Goal: Information Seeking & Learning: Learn about a topic

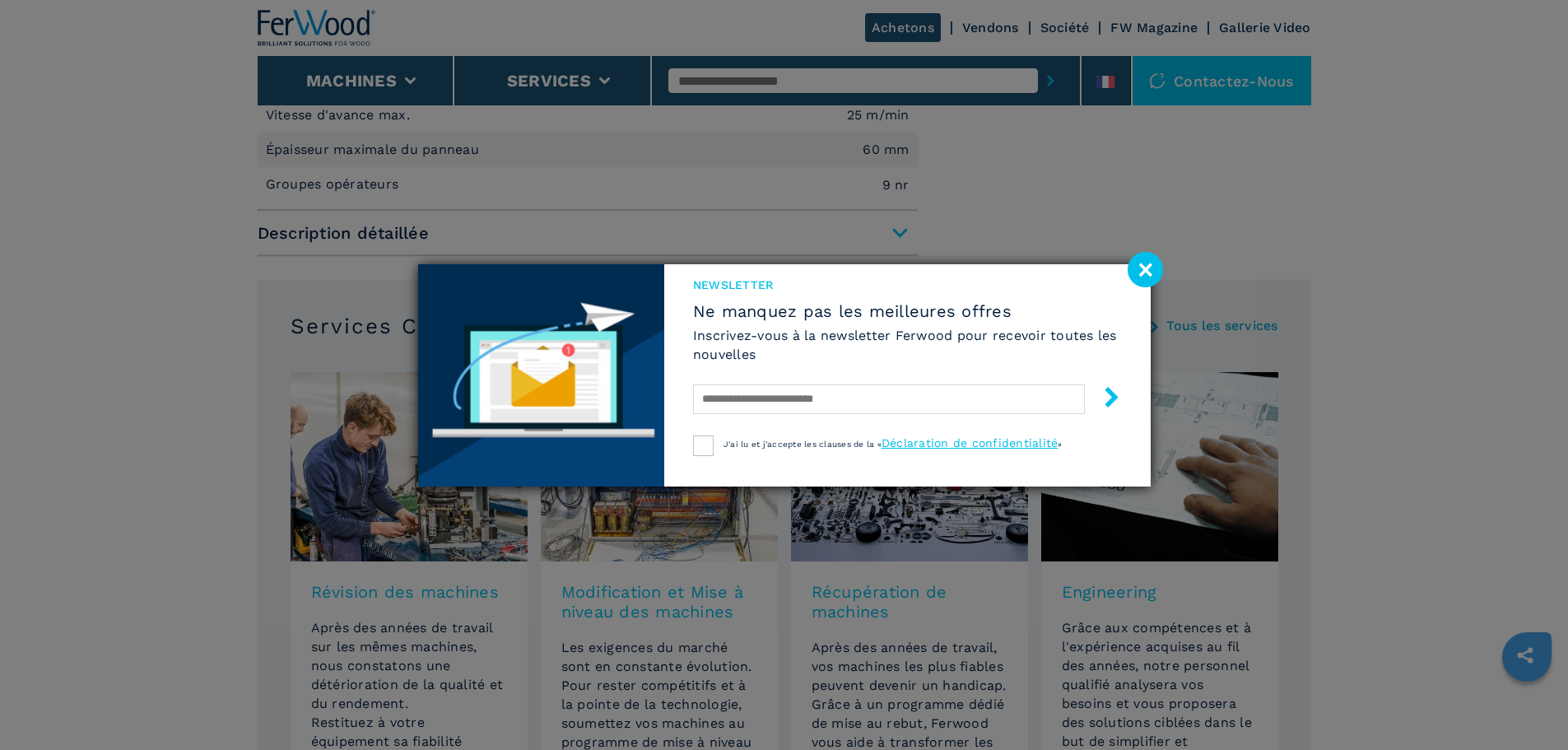
scroll to position [1341, 0]
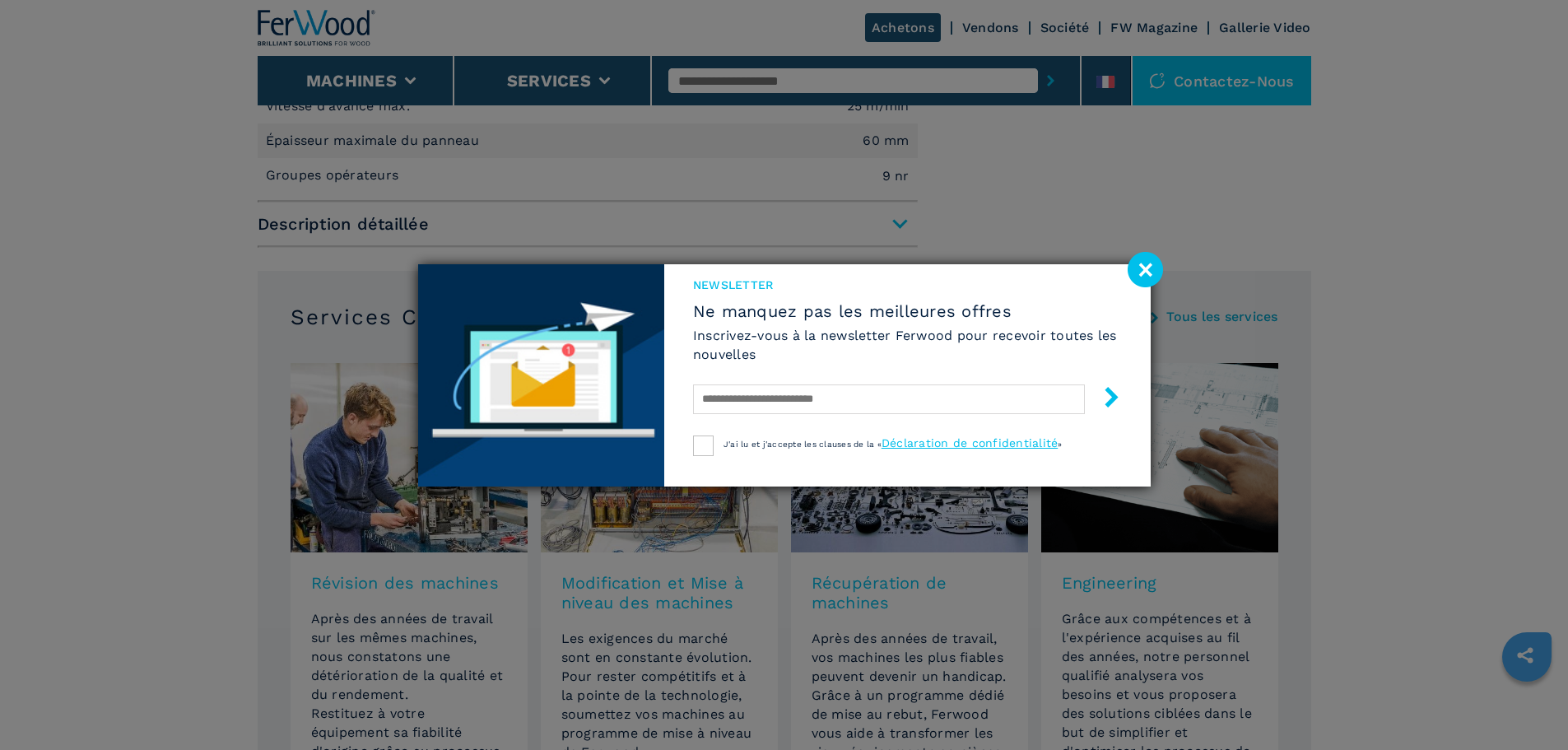
drag, startPoint x: 0, startPoint y: 0, endPoint x: 1576, endPoint y: 526, distance: 1661.5
click at [1148, 272] on image at bounding box center [1145, 269] width 36 height 36
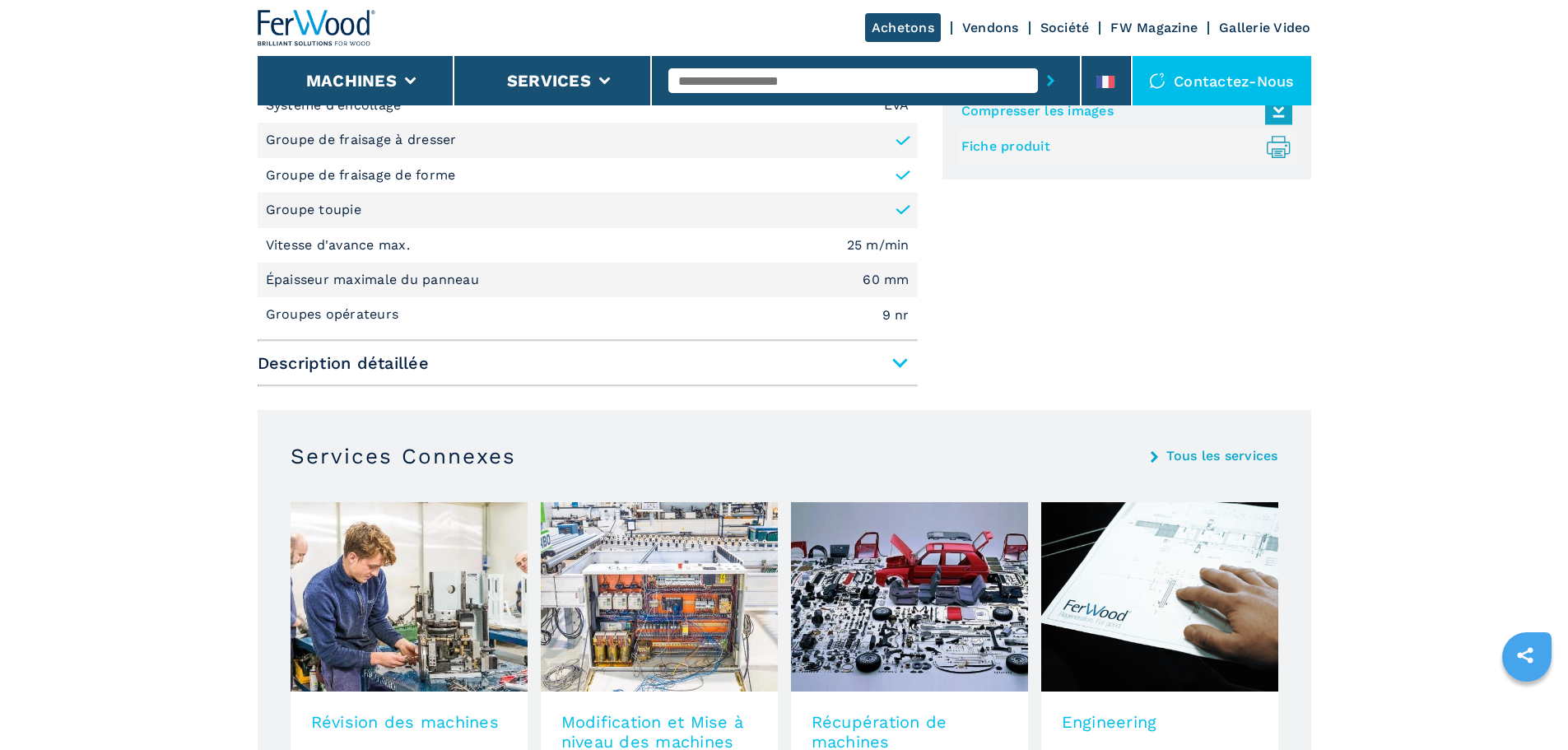
scroll to position [1155, 0]
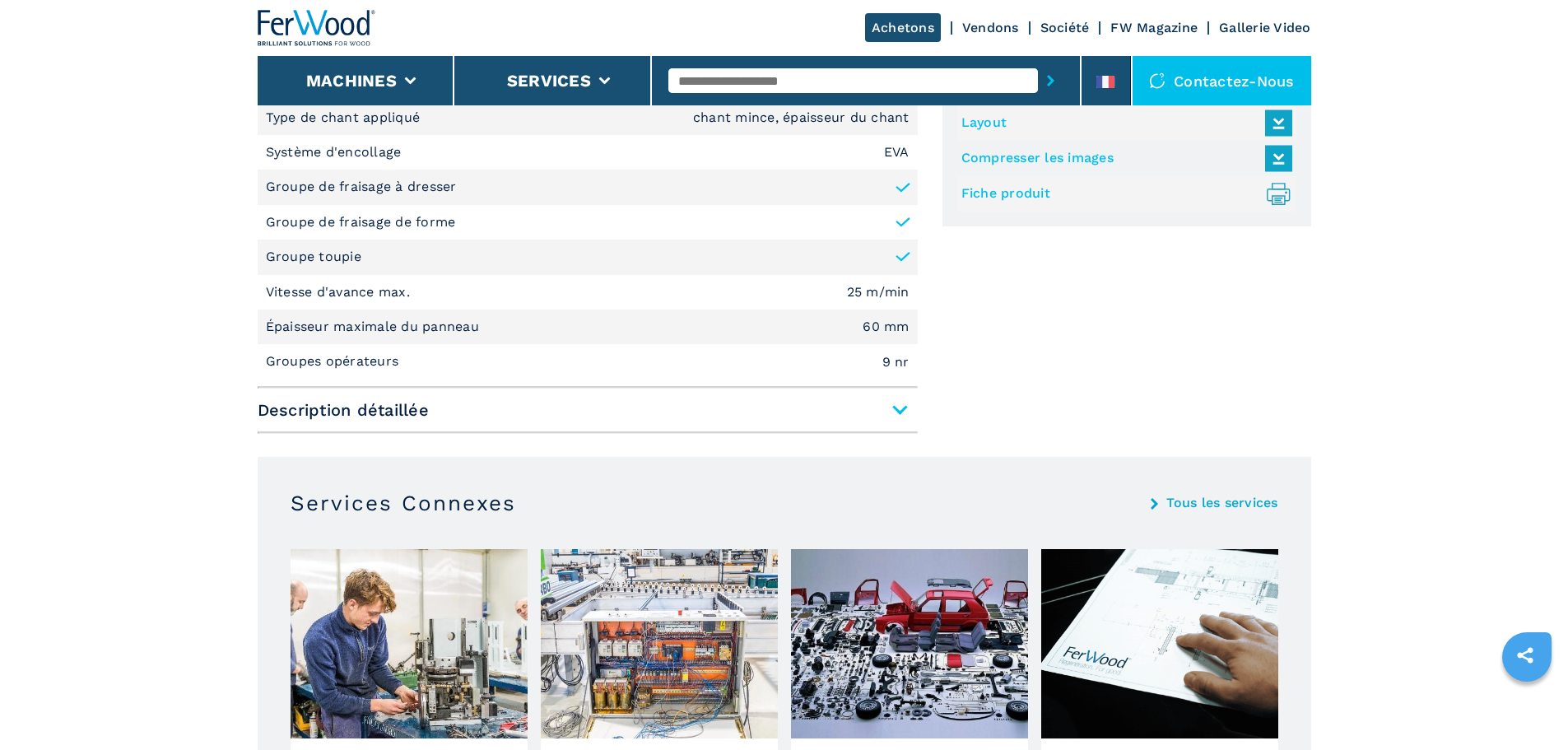
click at [772, 80] on input "text" at bounding box center [854, 80] width 370 height 25
paste input "**********"
type input "**********"
drag, startPoint x: 953, startPoint y: 75, endPoint x: 654, endPoint y: 55, distance: 299.7
click at [654, 55] on div "**********" at bounding box center [784, 52] width 1053 height 105
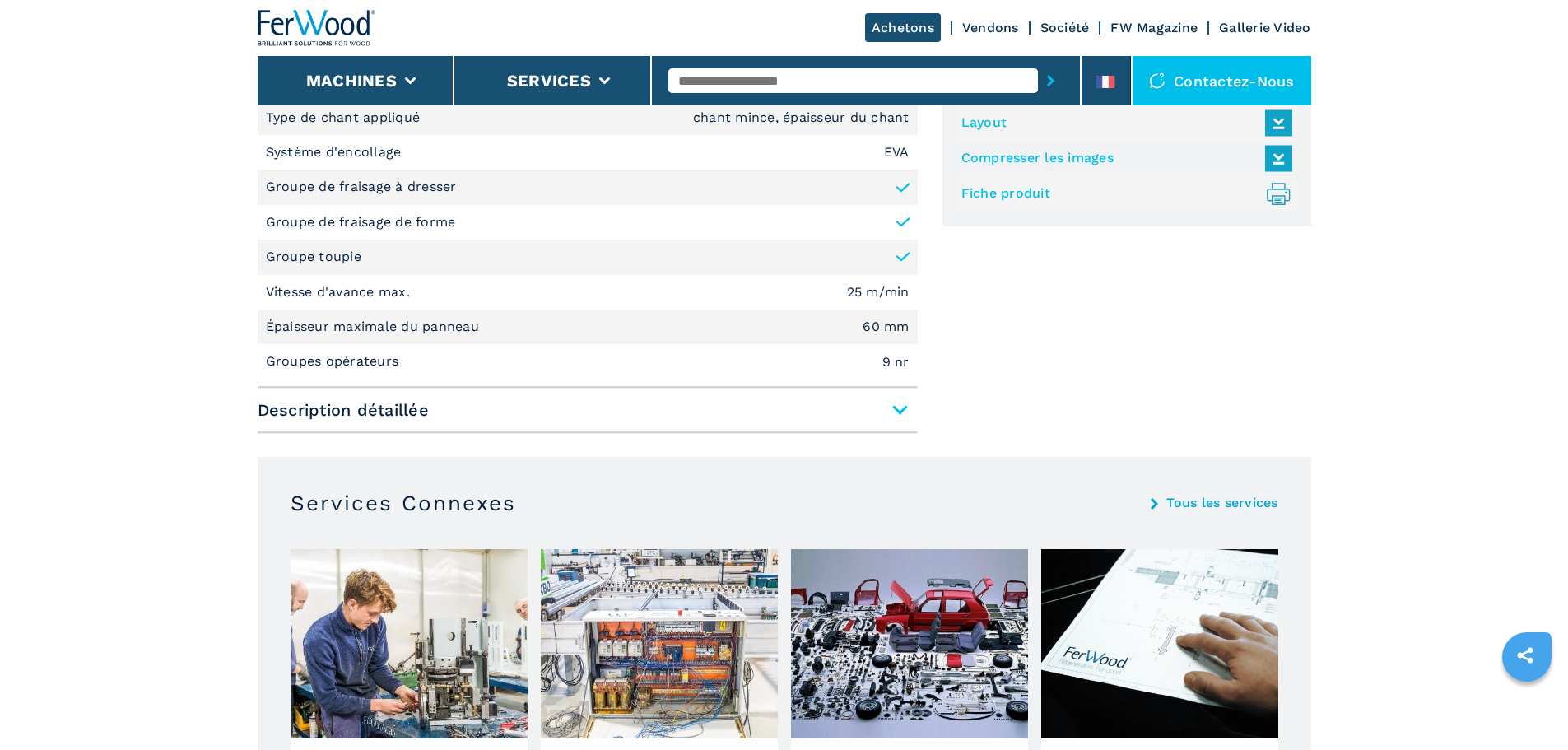
paste input "**********"
click at [949, 80] on input "**********" at bounding box center [854, 80] width 370 height 25
type input "**********"
click at [1038, 61] on button "submit-button" at bounding box center [1050, 80] width 26 height 38
click at [900, 83] on input "**********" at bounding box center [854, 80] width 370 height 25
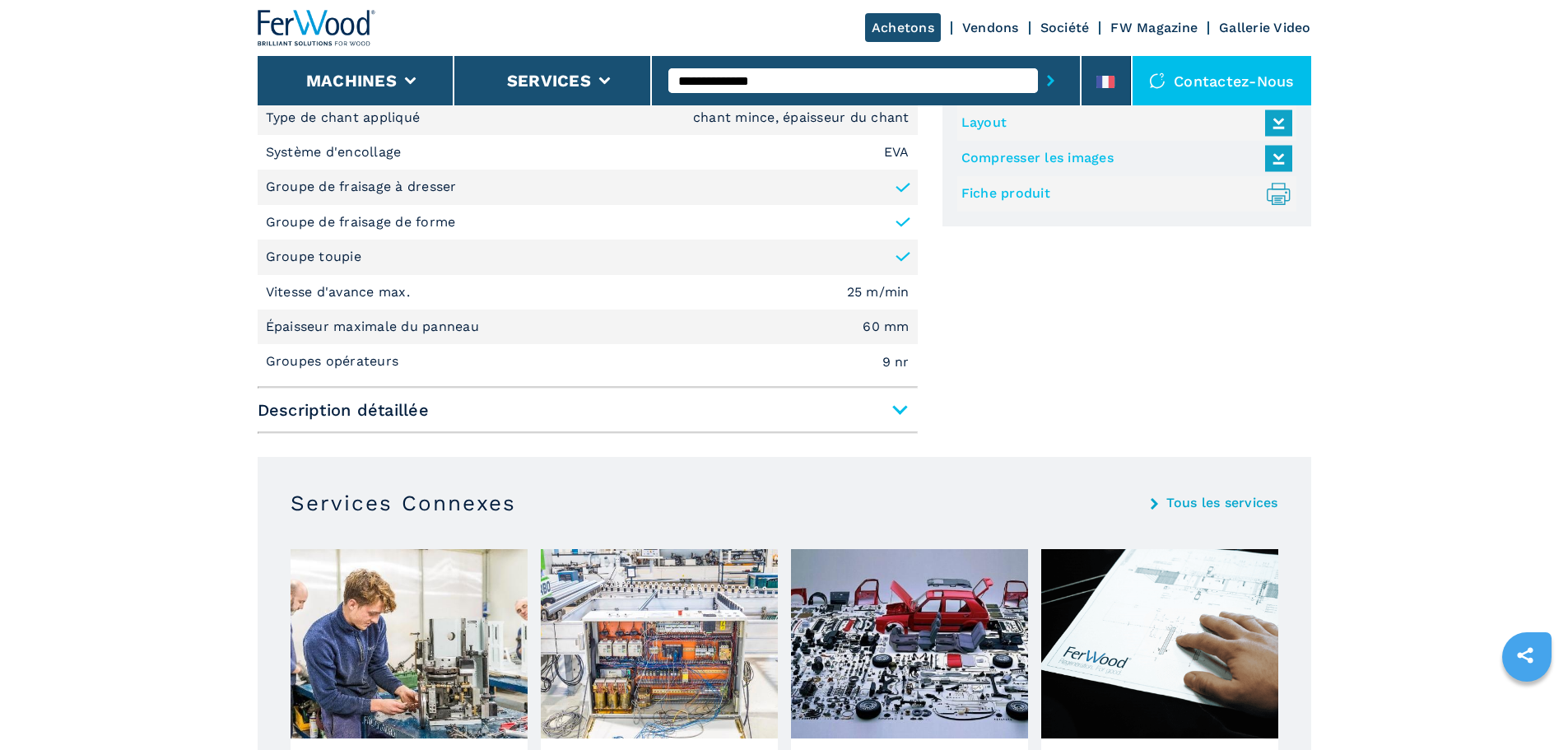
click at [1038, 61] on button "submit-button" at bounding box center [1050, 80] width 26 height 38
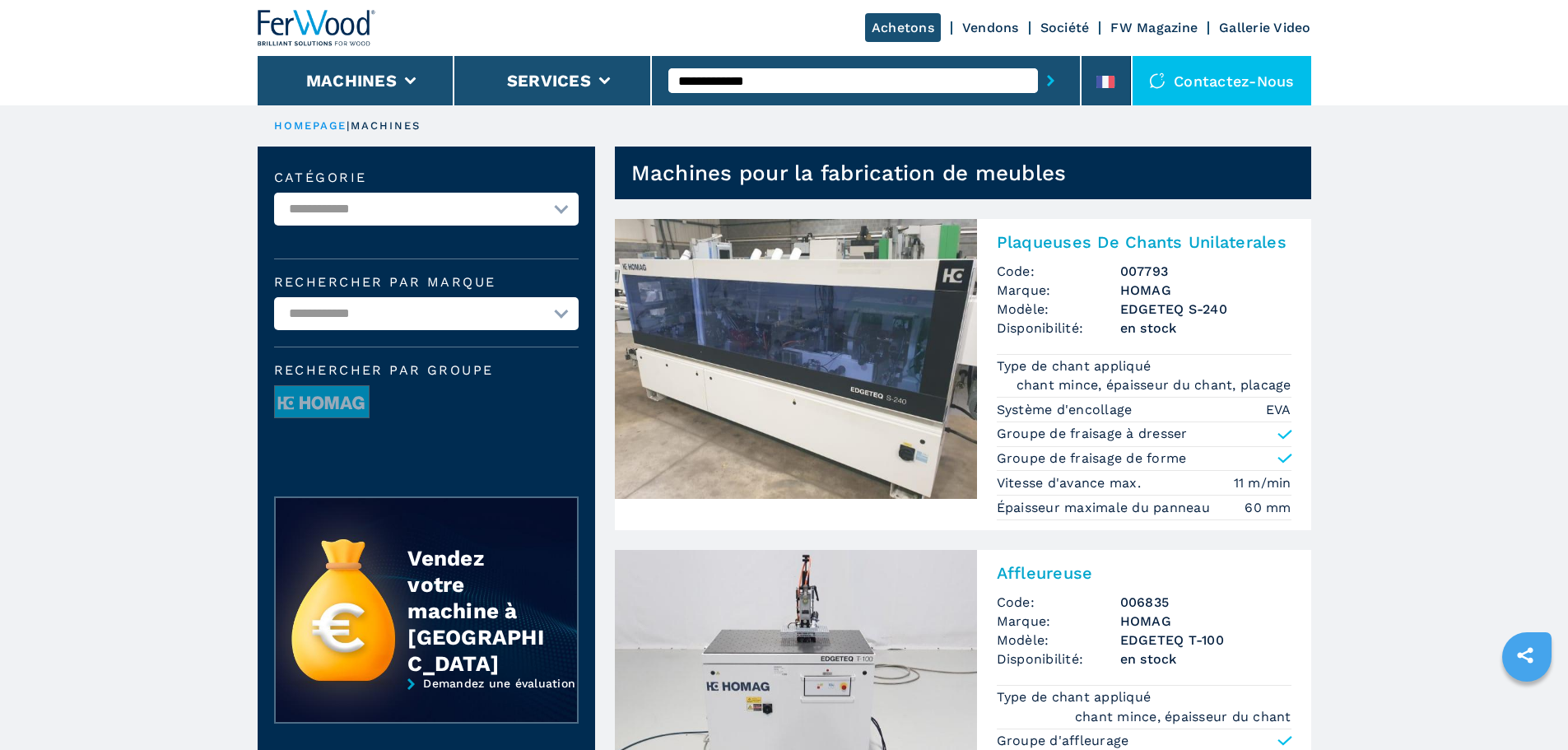
click at [786, 316] on img at bounding box center [796, 359] width 362 height 280
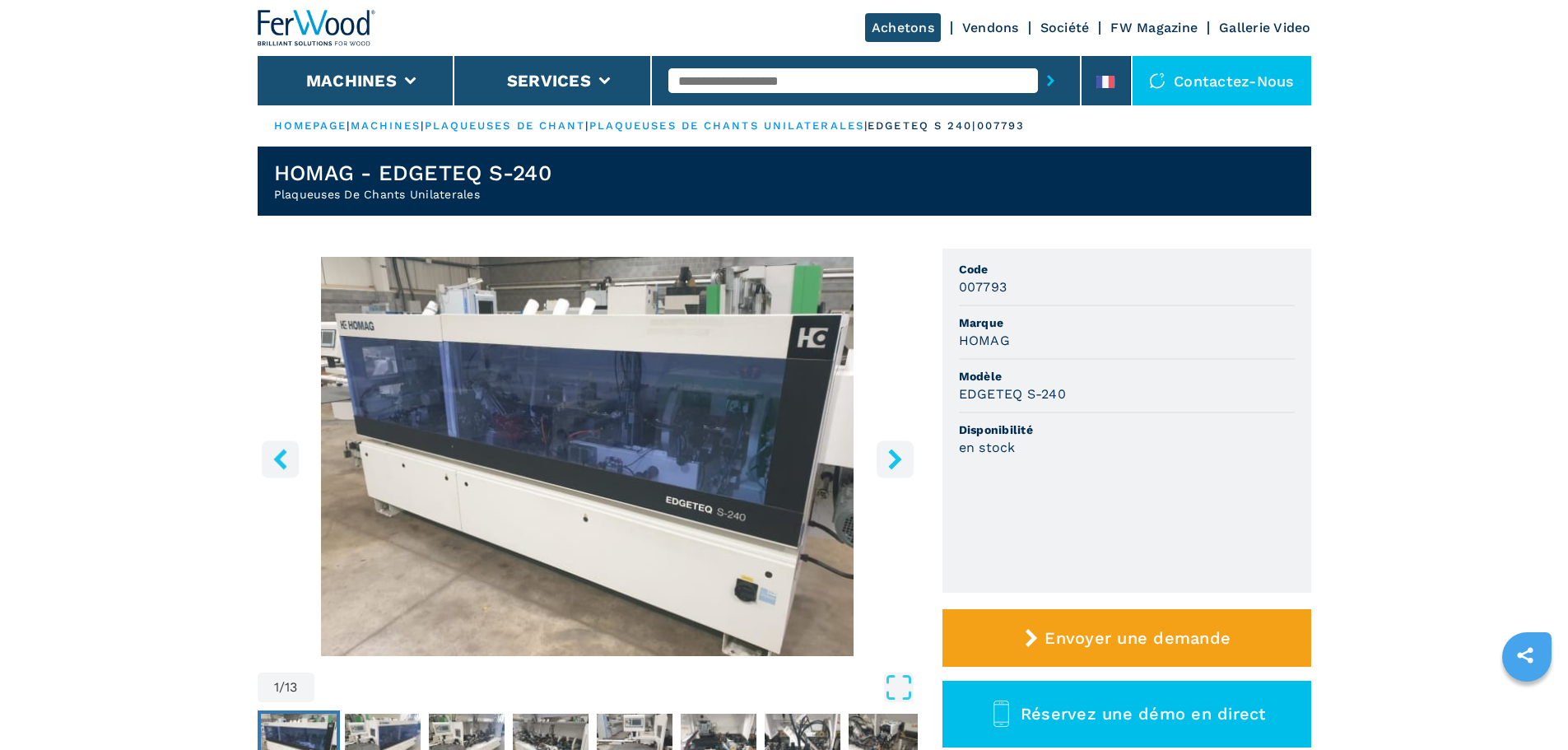
click at [893, 454] on icon "right-button" at bounding box center [895, 458] width 13 height 21
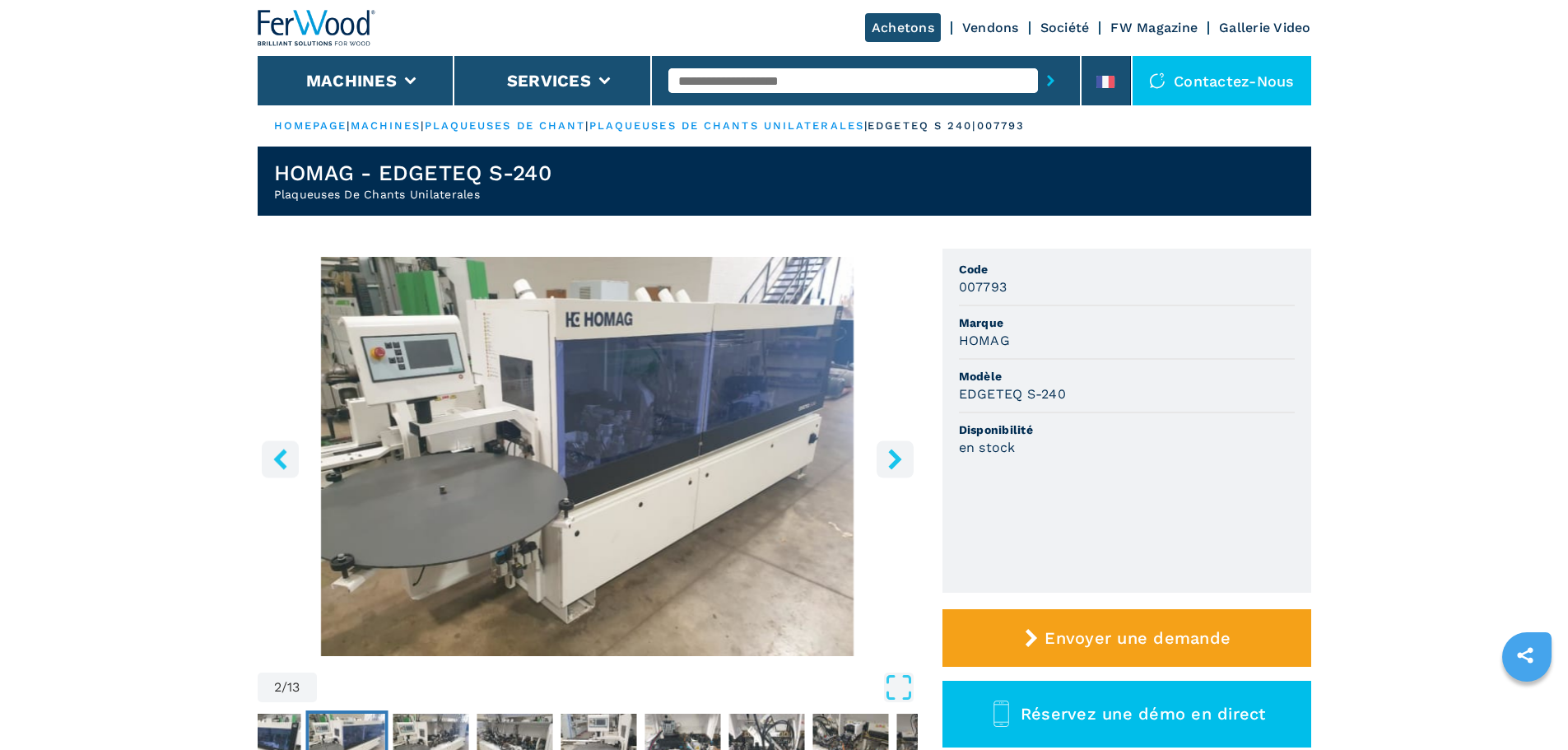
click at [893, 454] on icon "right-button" at bounding box center [895, 458] width 13 height 21
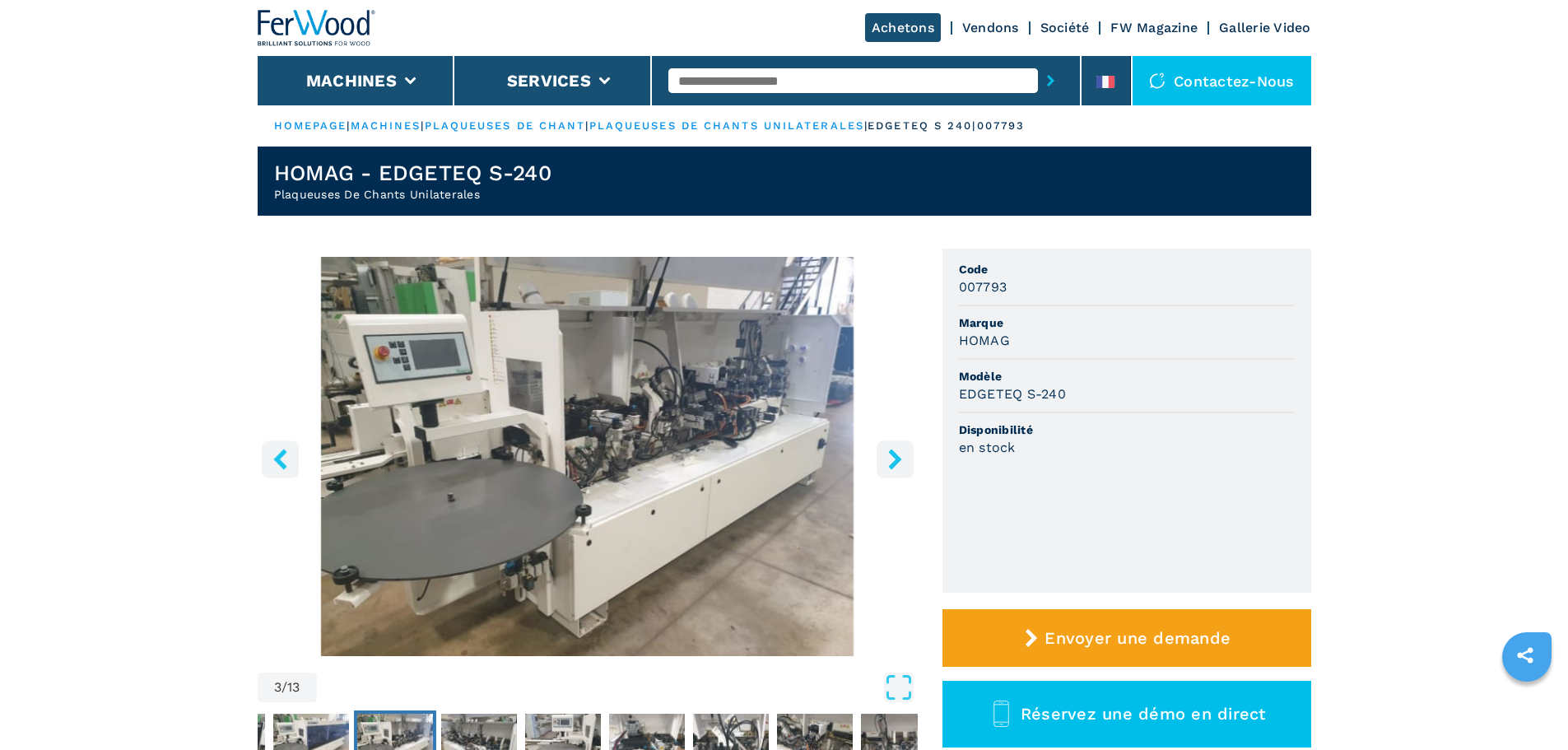
click at [893, 454] on icon "right-button" at bounding box center [895, 458] width 13 height 21
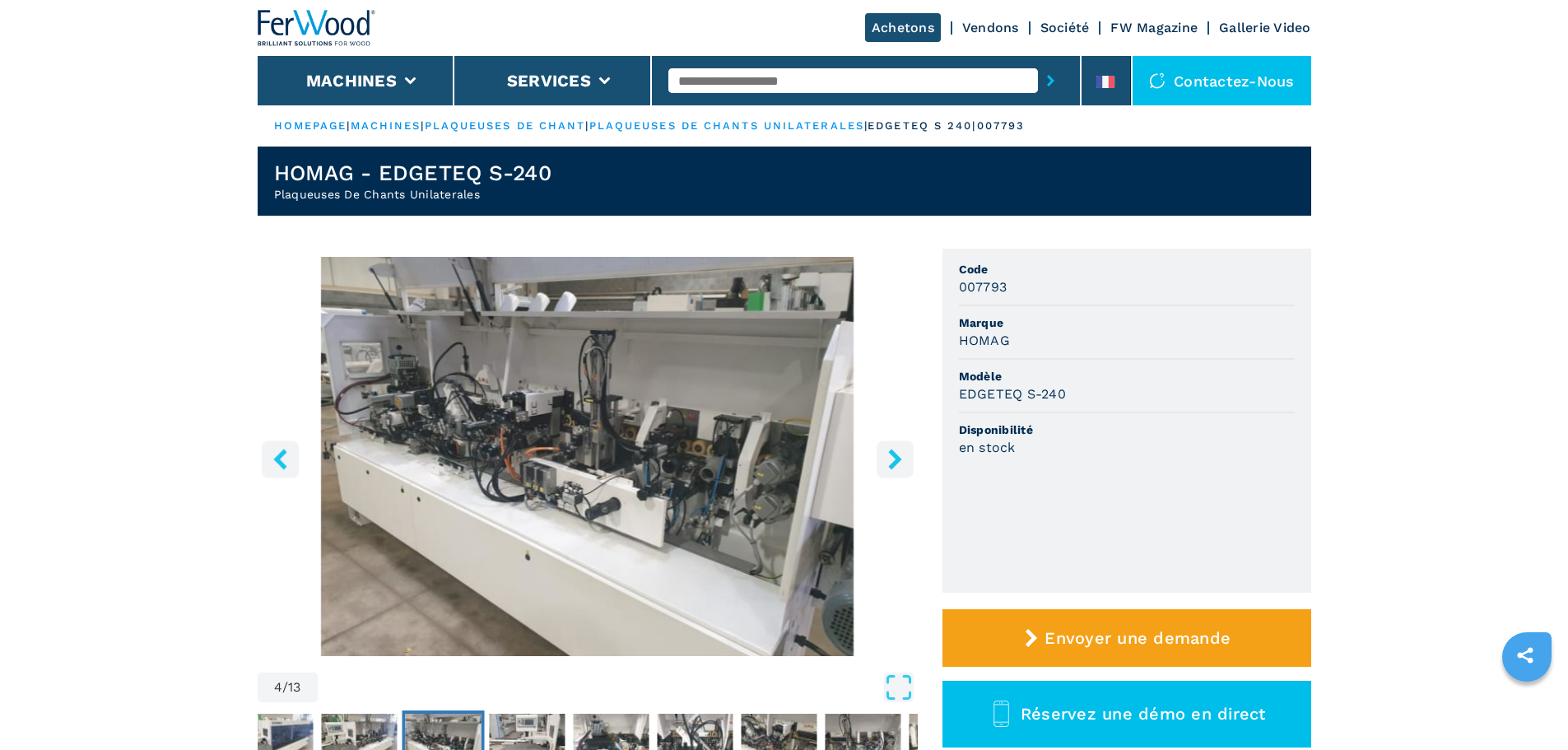
click at [893, 454] on icon "right-button" at bounding box center [895, 458] width 13 height 21
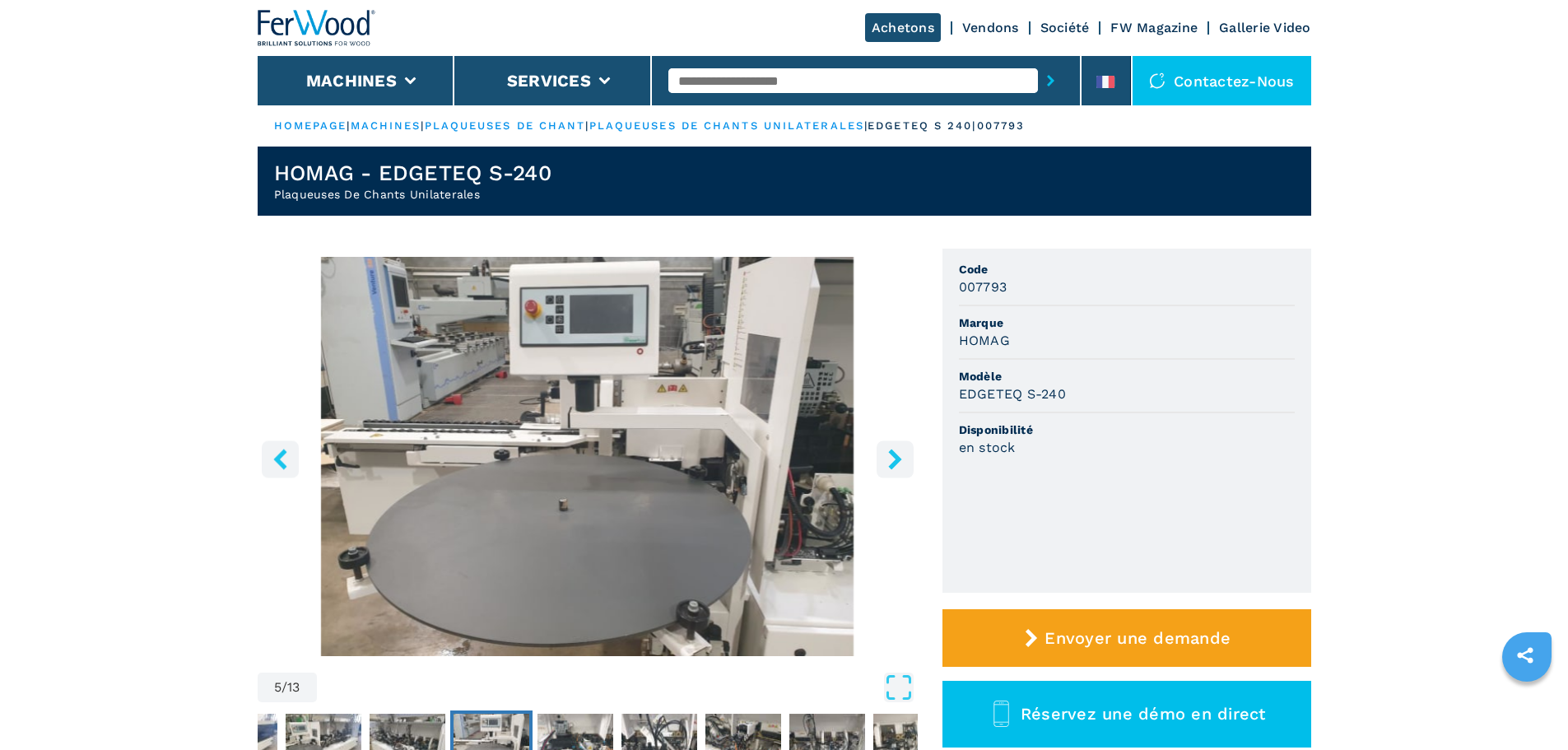
click at [893, 454] on icon "right-button" at bounding box center [895, 458] width 13 height 21
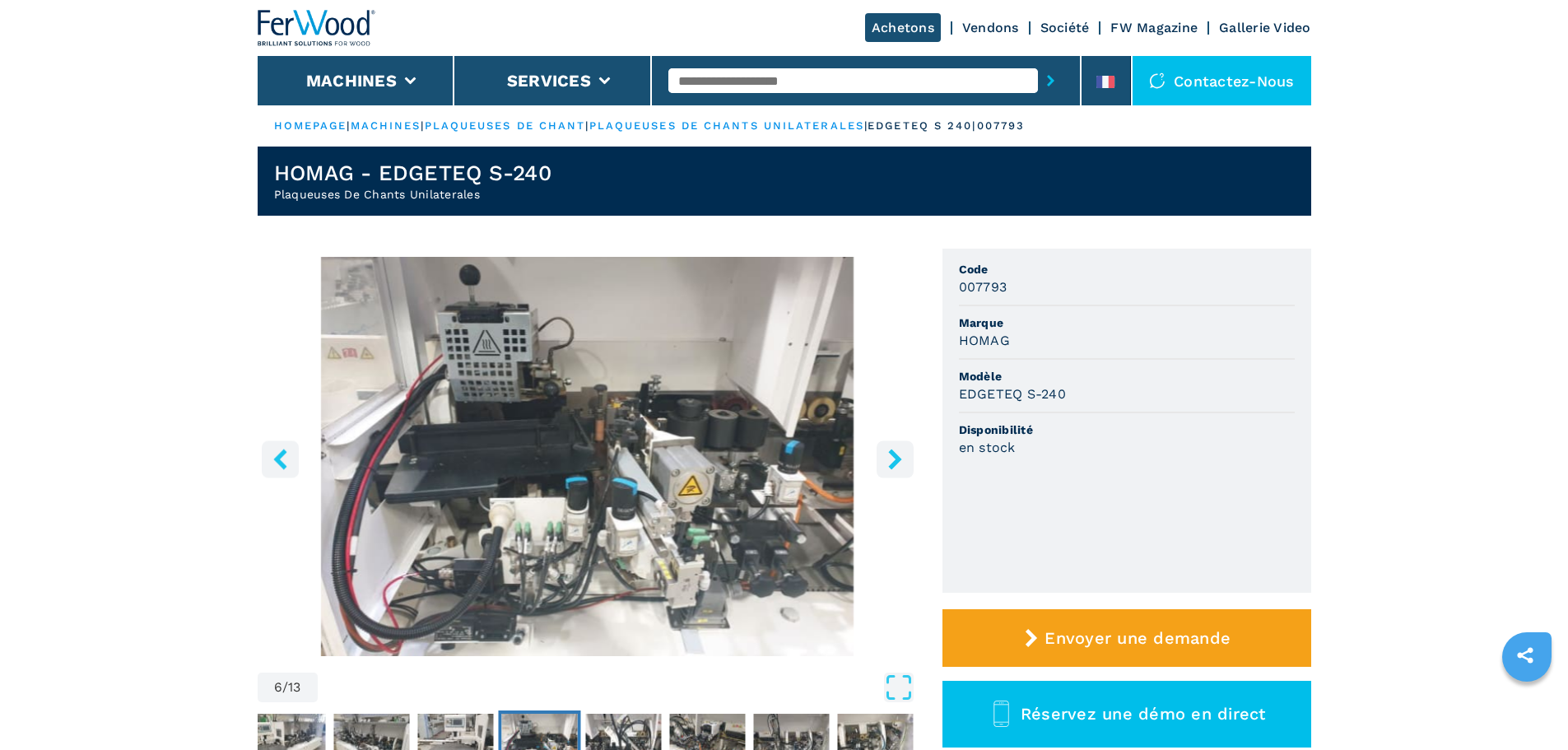
click at [893, 454] on icon "right-button" at bounding box center [895, 458] width 13 height 21
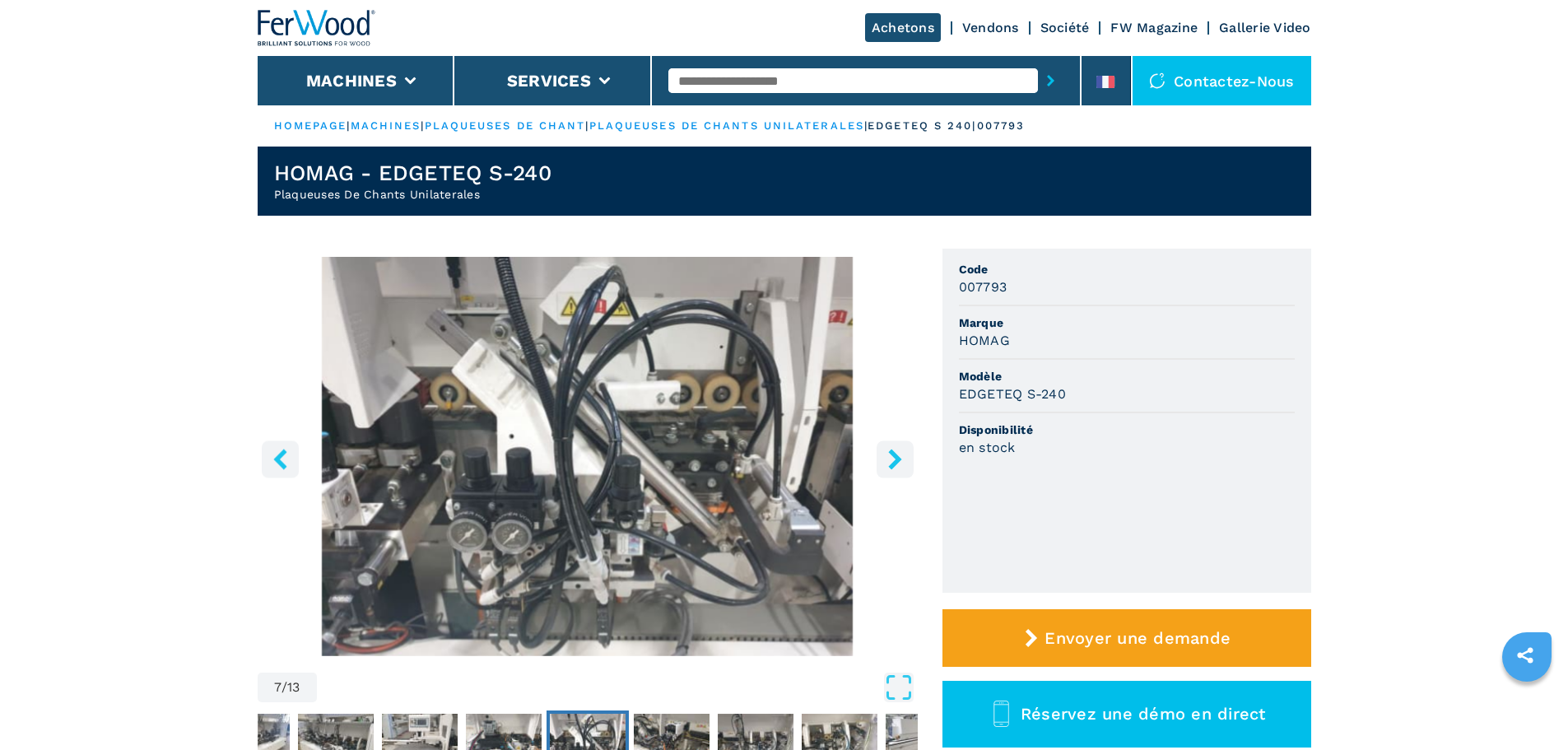
click at [893, 454] on icon "right-button" at bounding box center [895, 458] width 13 height 21
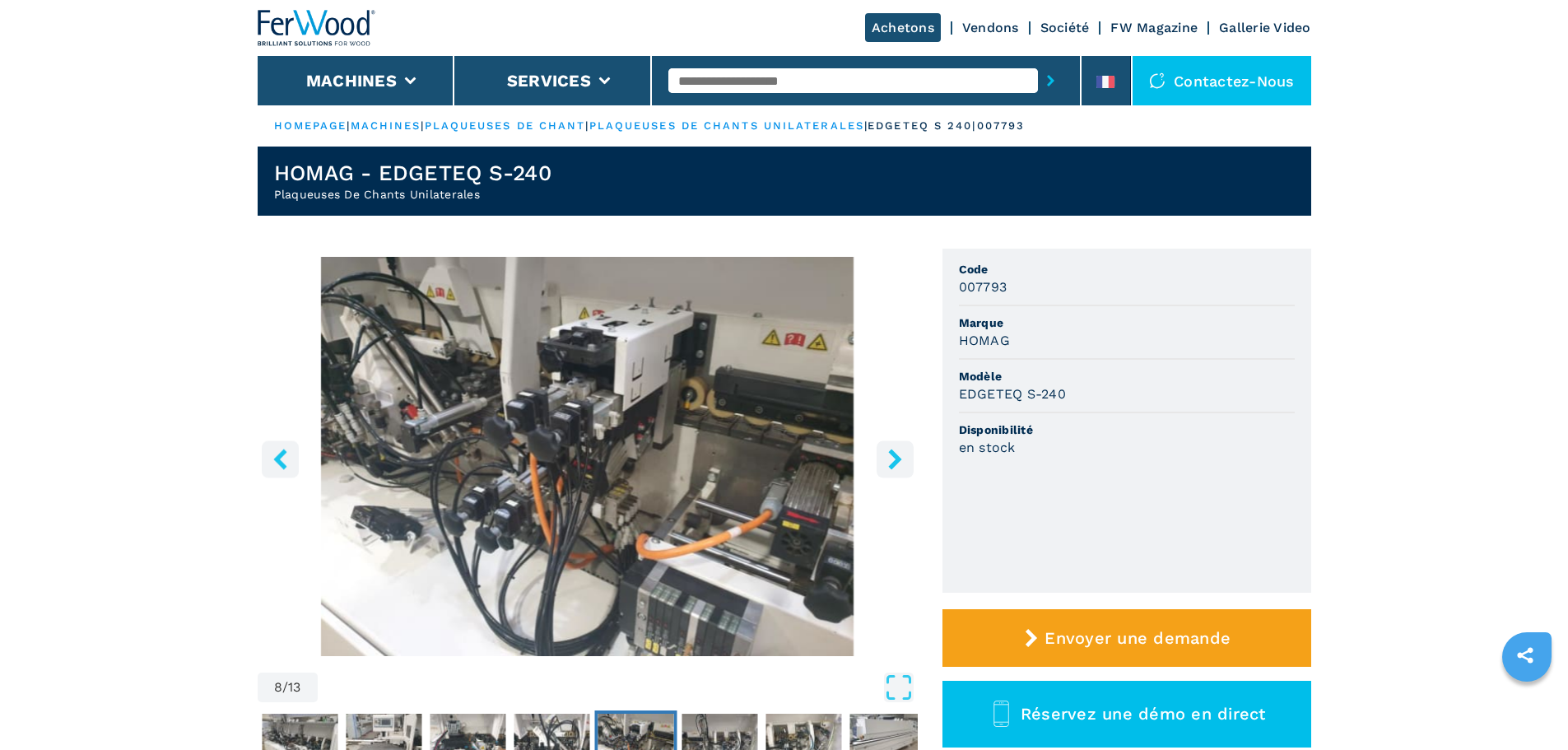
click at [893, 454] on icon "right-button" at bounding box center [895, 458] width 13 height 21
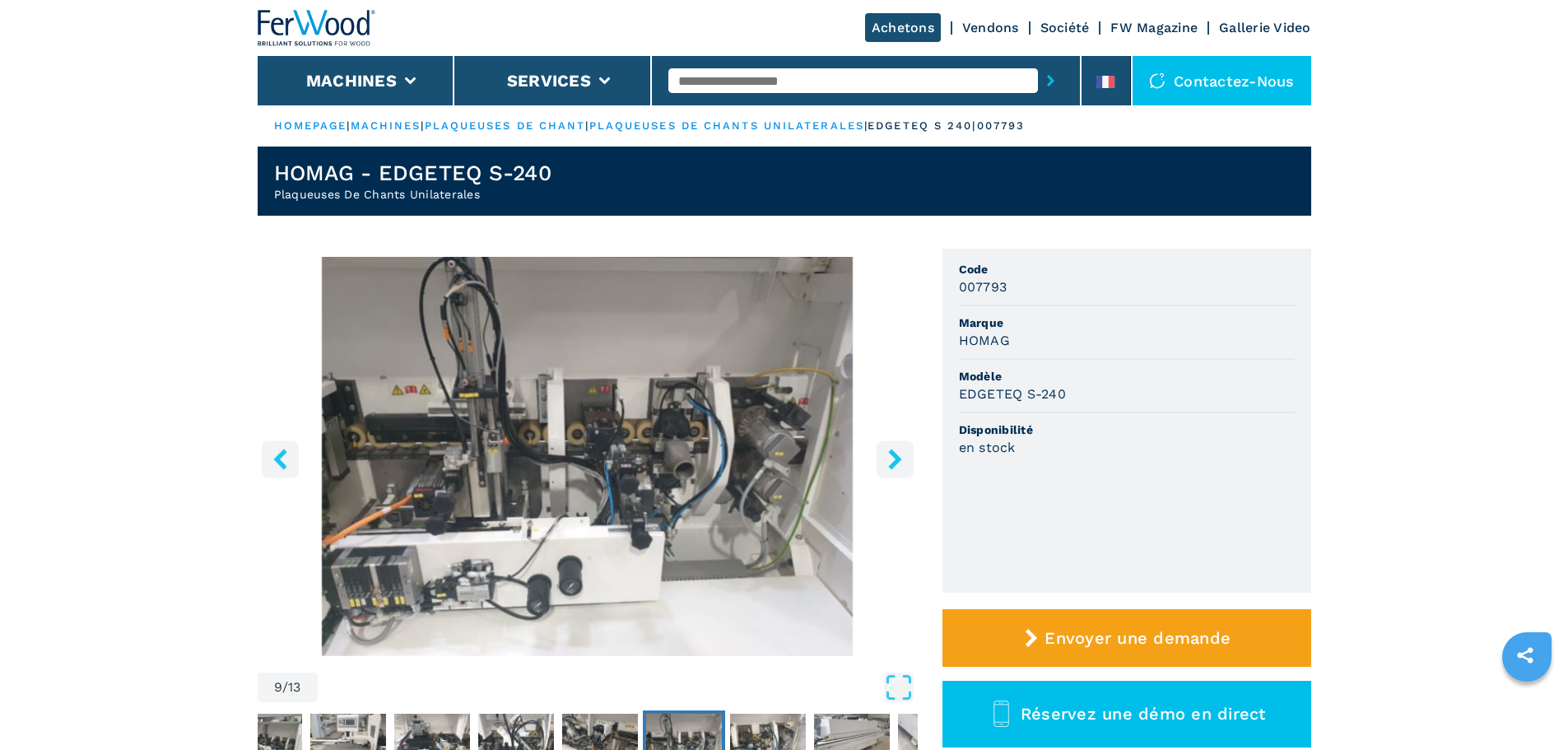
click at [893, 454] on icon "right-button" at bounding box center [895, 458] width 13 height 21
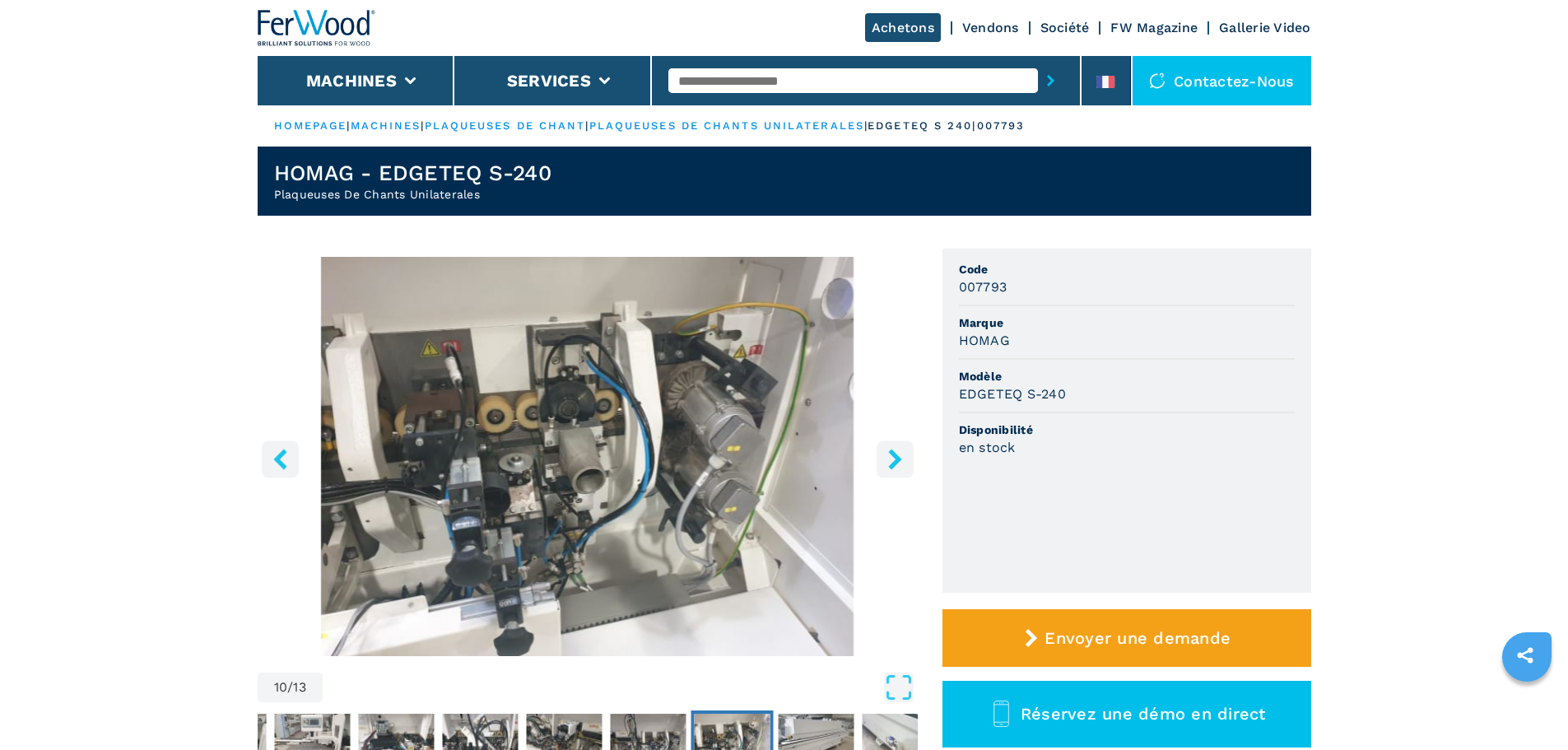
click at [893, 454] on icon "right-button" at bounding box center [895, 458] width 13 height 21
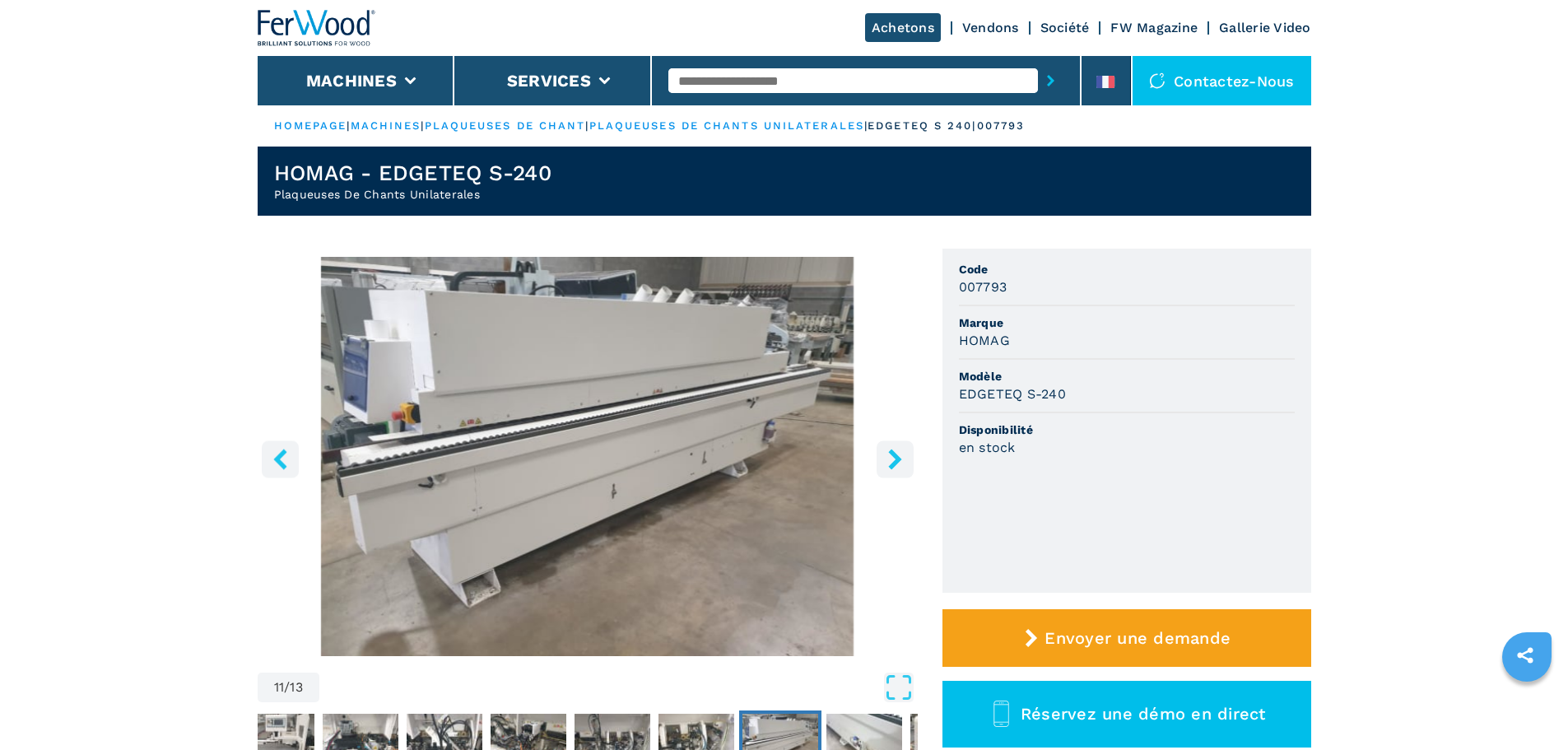
click at [893, 454] on icon "right-button" at bounding box center [895, 458] width 13 height 21
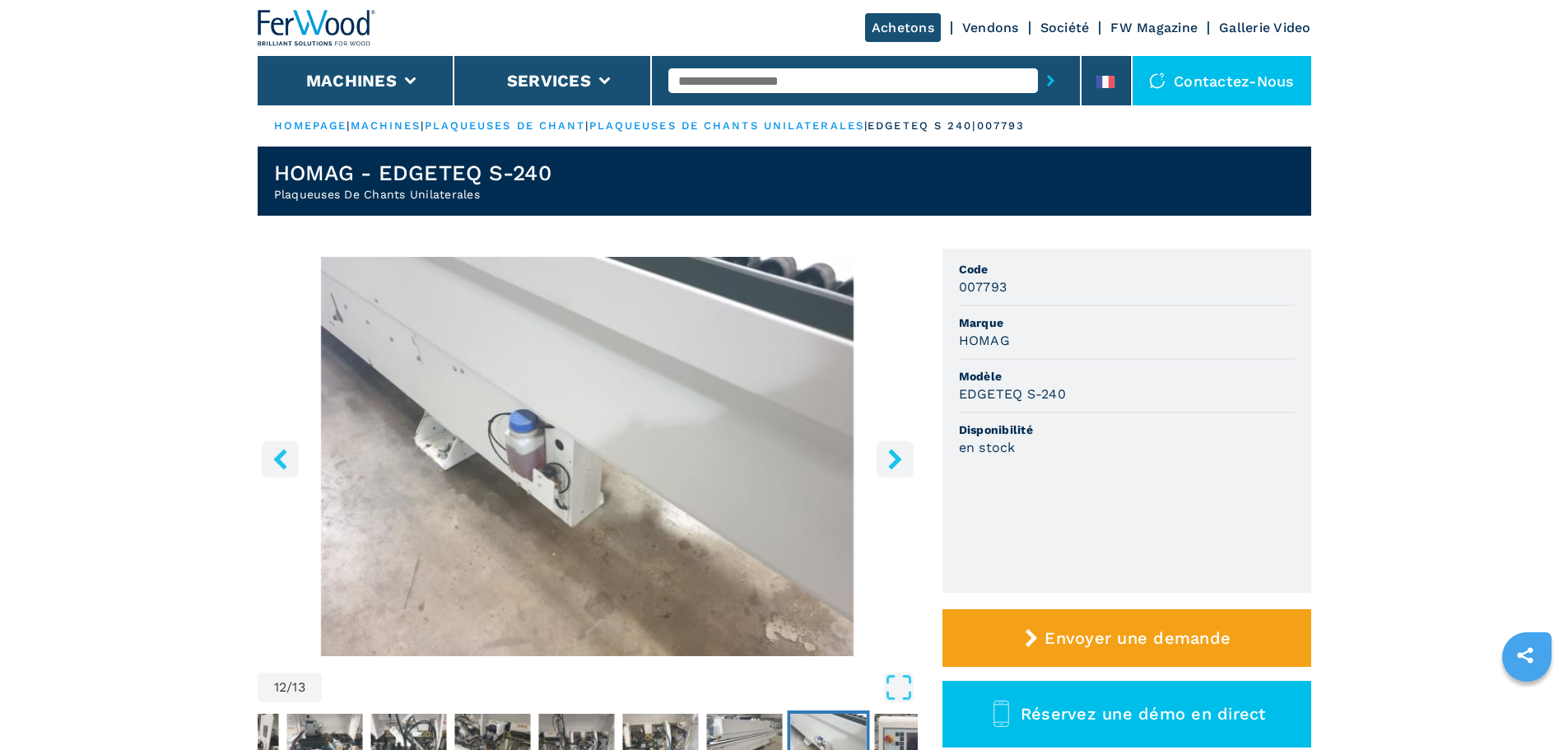
click at [893, 454] on icon "right-button" at bounding box center [895, 458] width 13 height 21
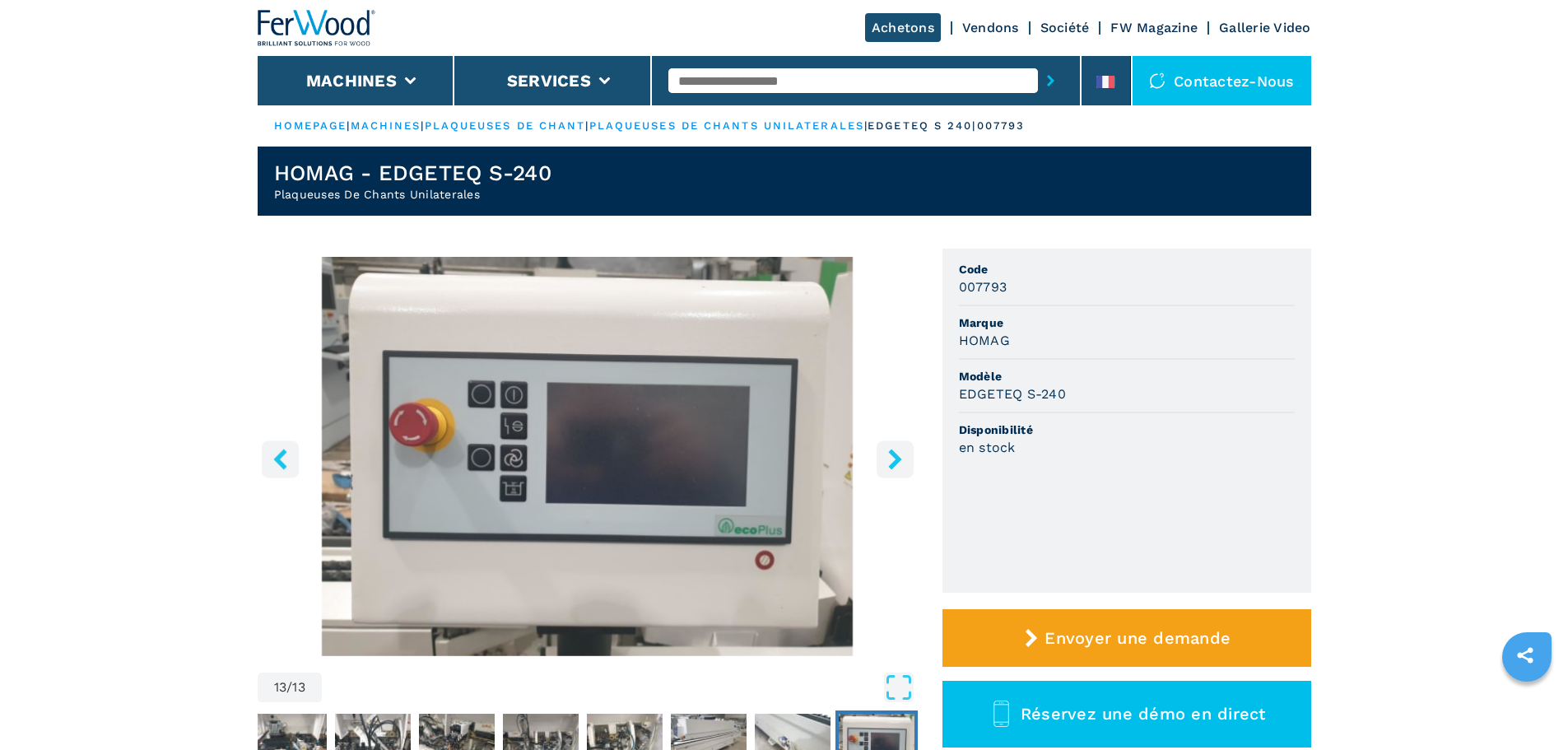
click at [893, 454] on icon "right-button" at bounding box center [895, 458] width 13 height 21
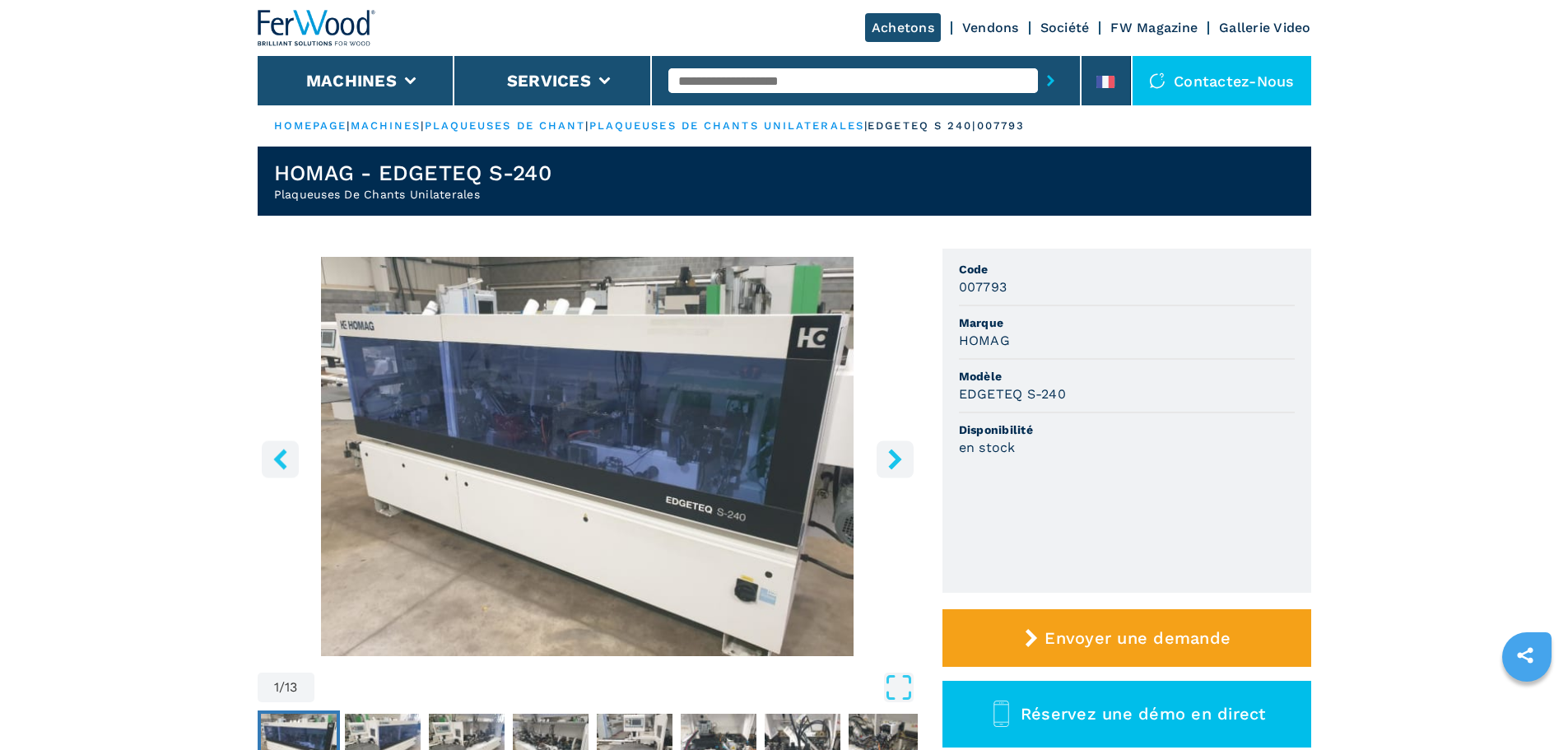
click at [893, 454] on icon "right-button" at bounding box center [895, 458] width 13 height 21
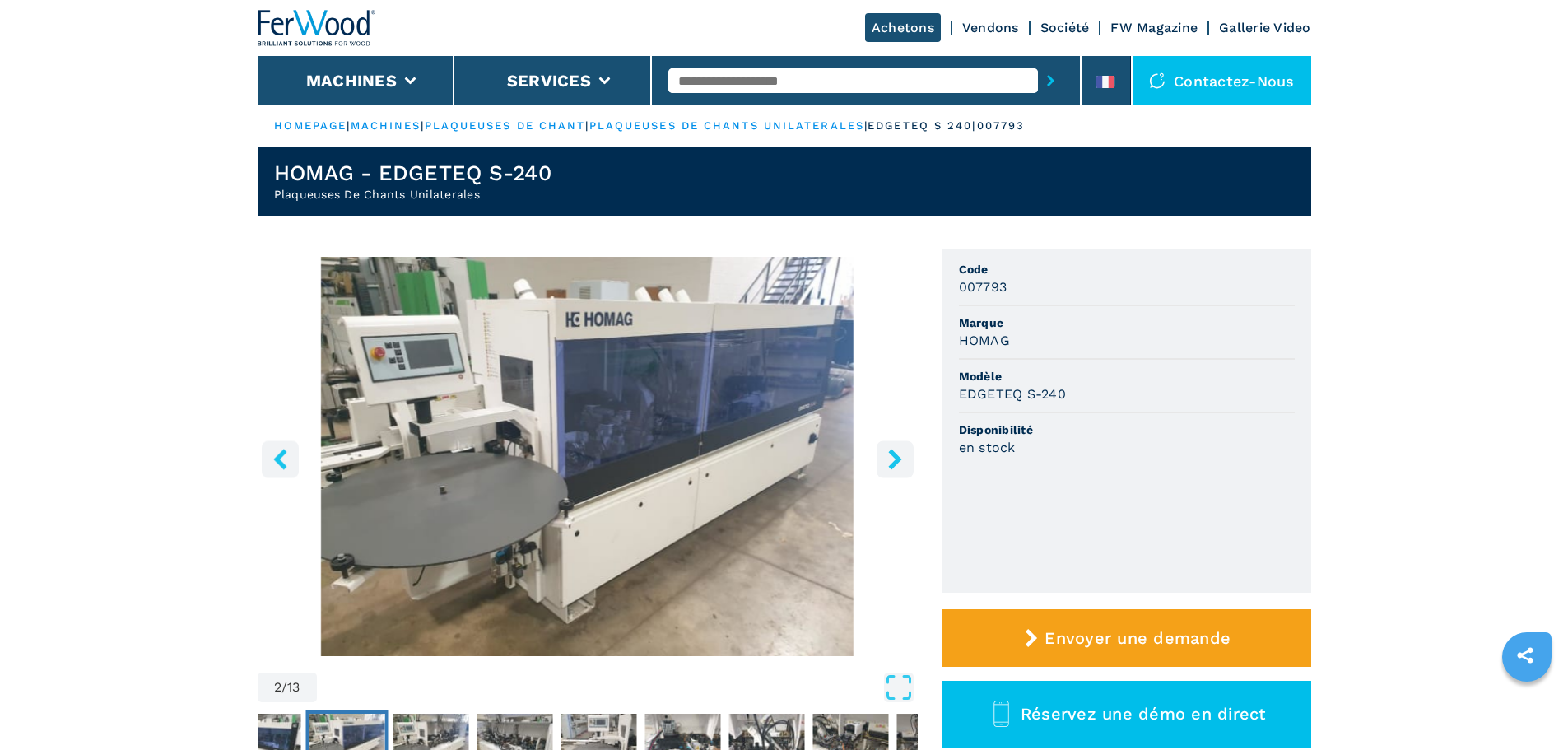
click at [893, 454] on icon "right-button" at bounding box center [895, 458] width 13 height 21
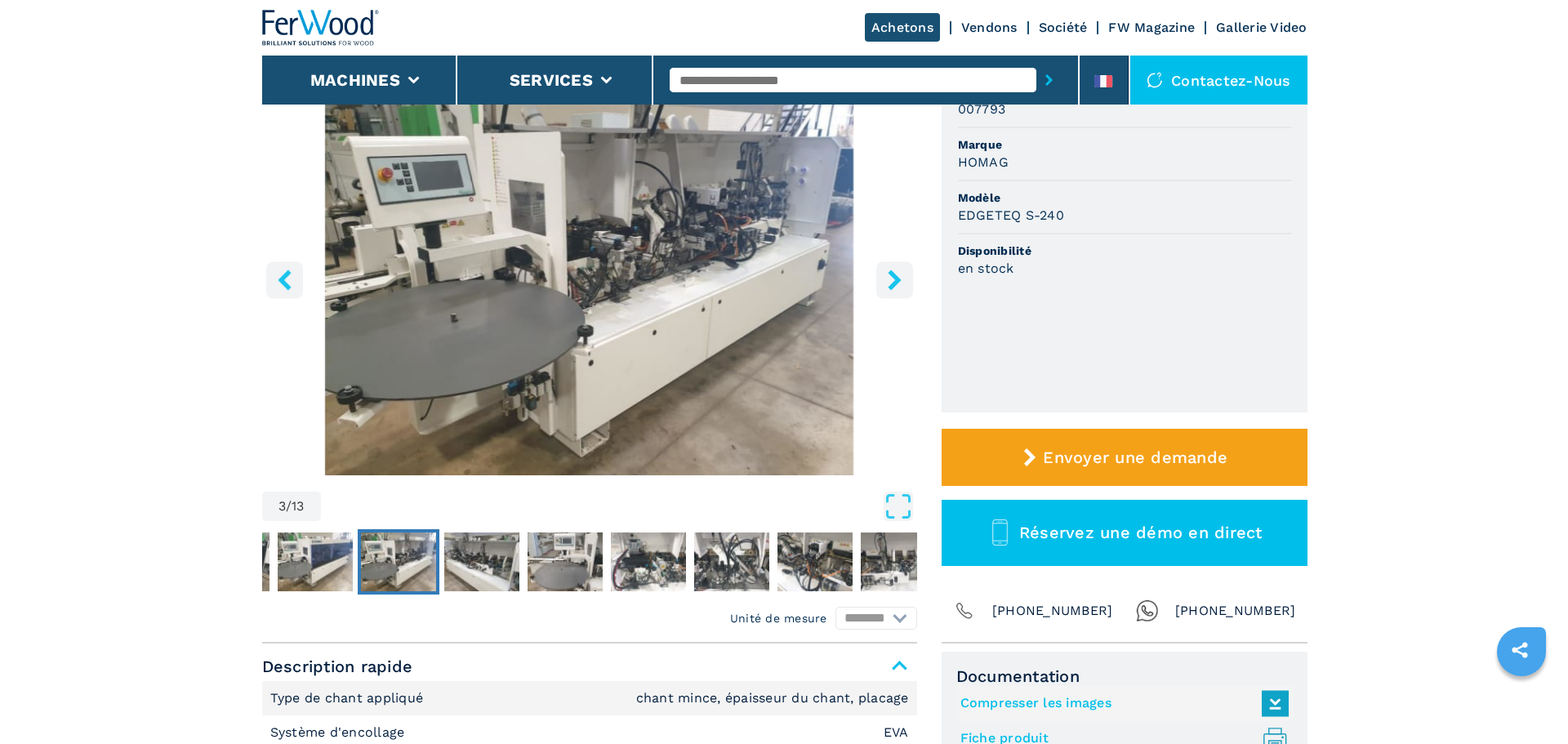
scroll to position [206, 0]
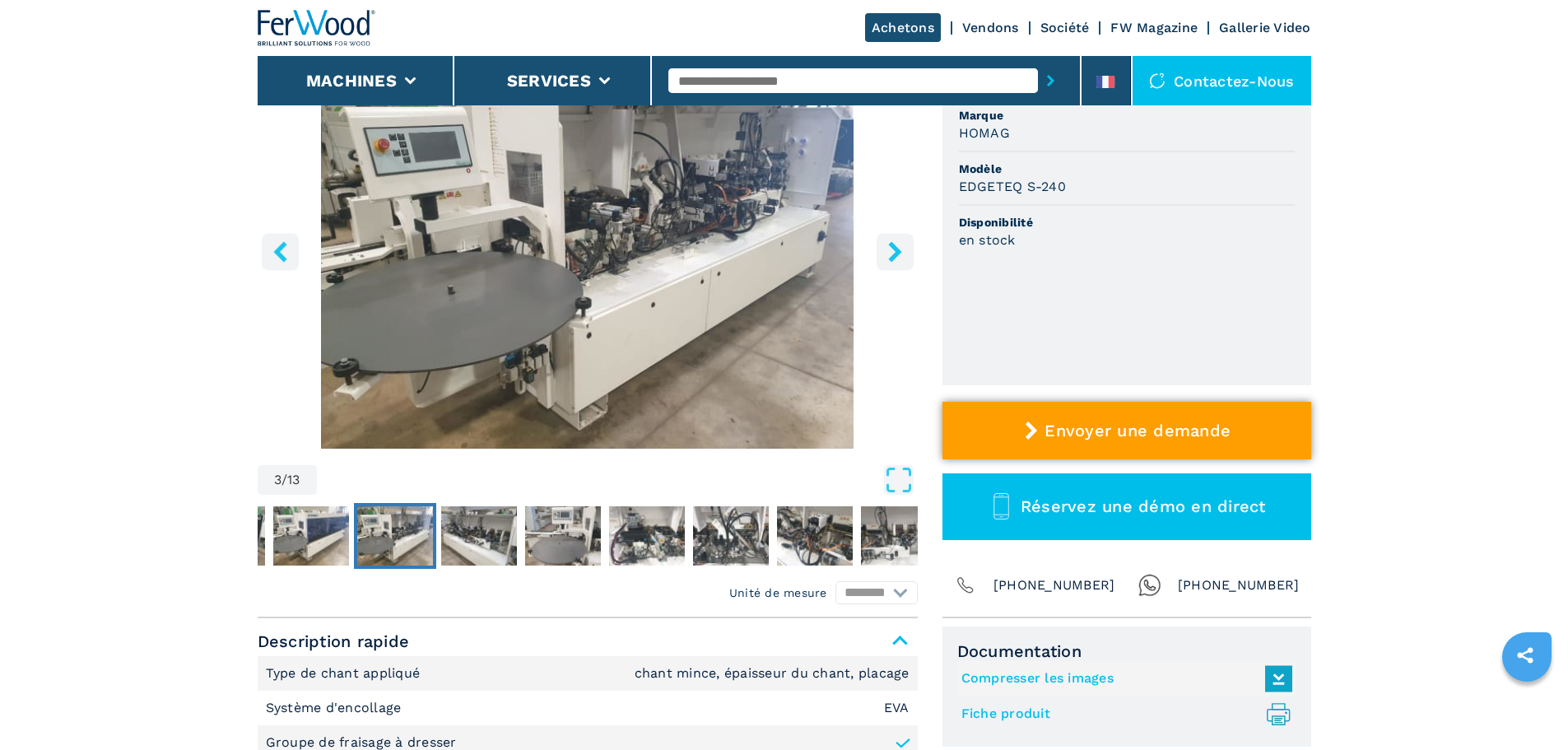
click at [1165, 434] on span "Envoyer une demande" at bounding box center [1137, 431] width 186 height 20
select select "*********"
select select "**"
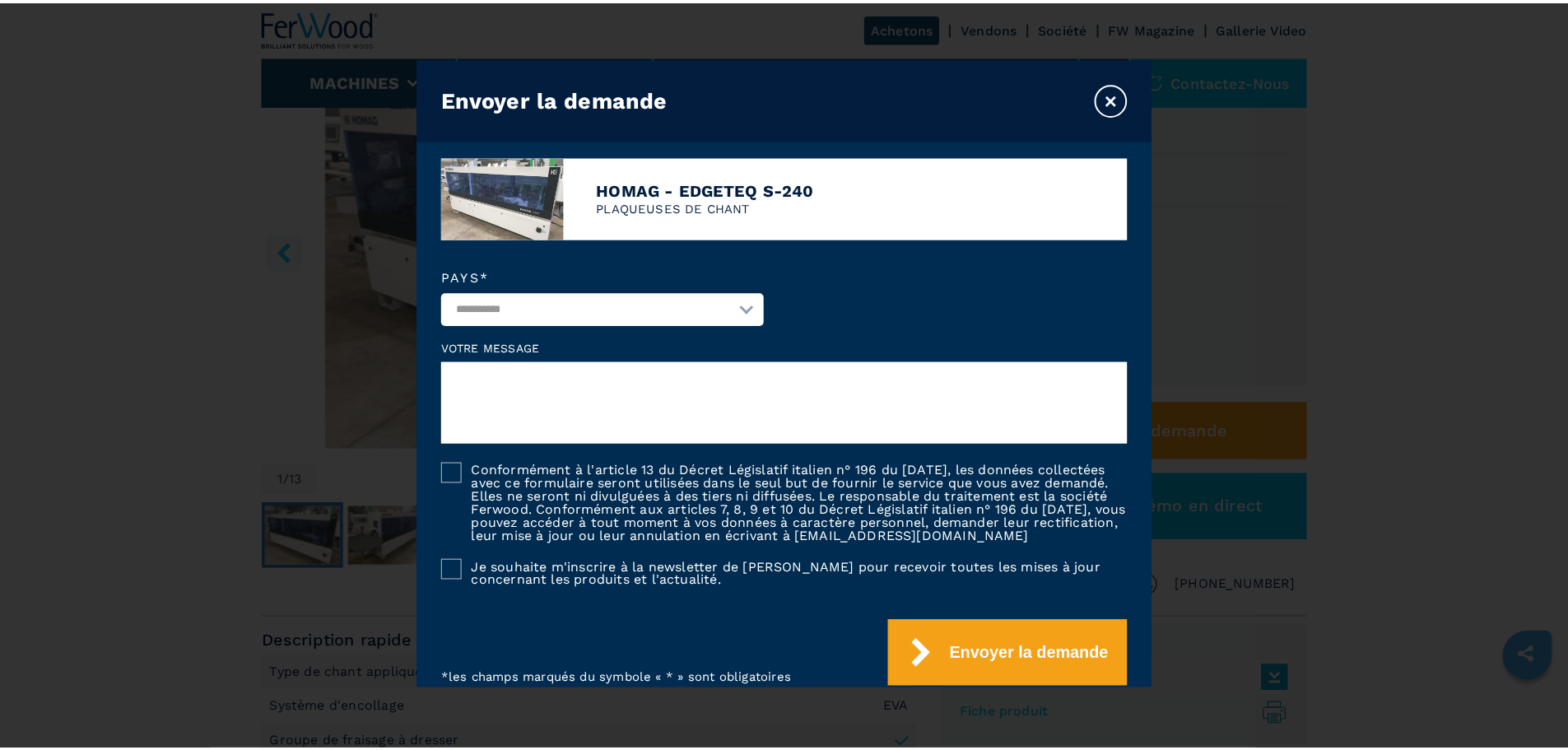
scroll to position [267, 0]
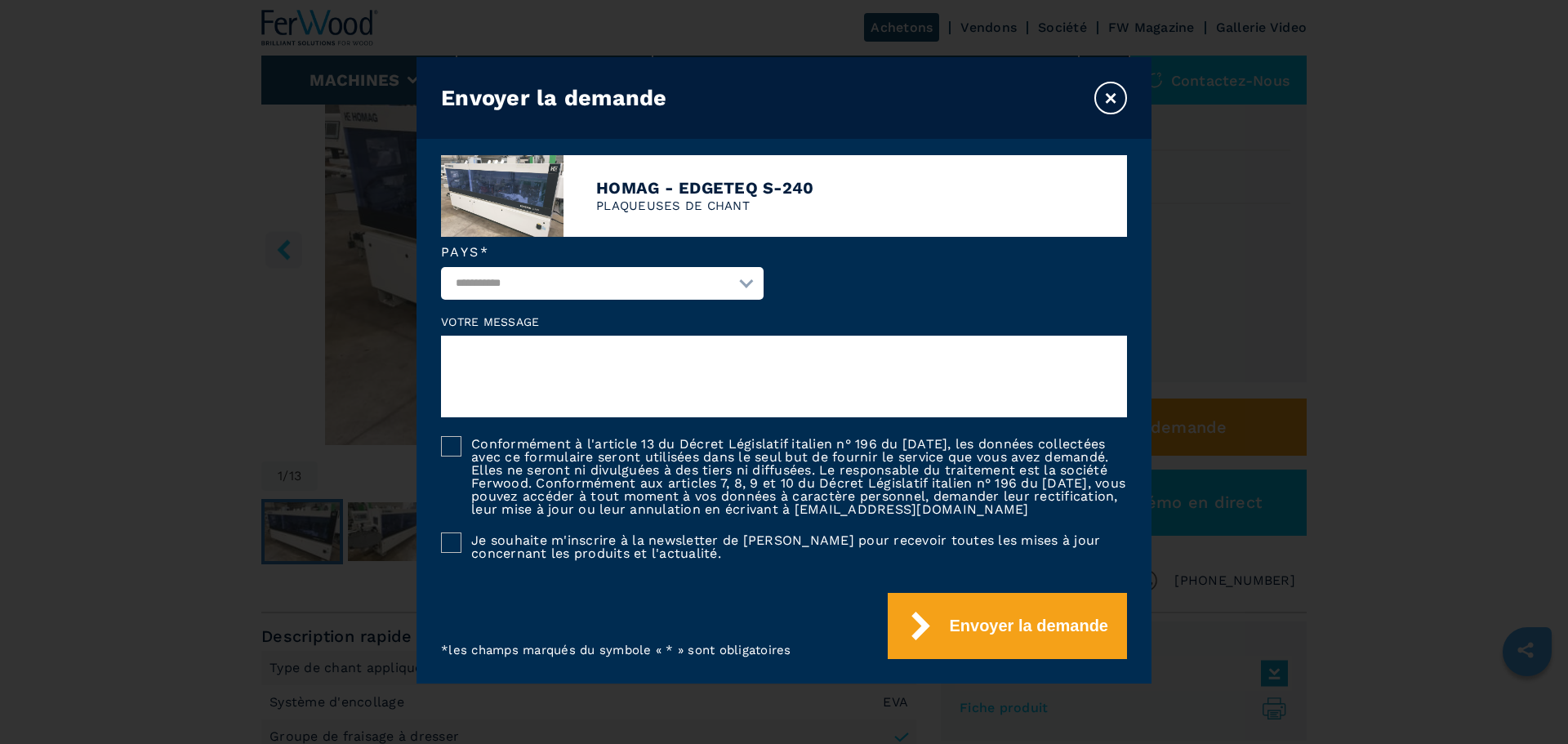
click at [458, 437] on div at bounding box center [451, 446] width 21 height 21
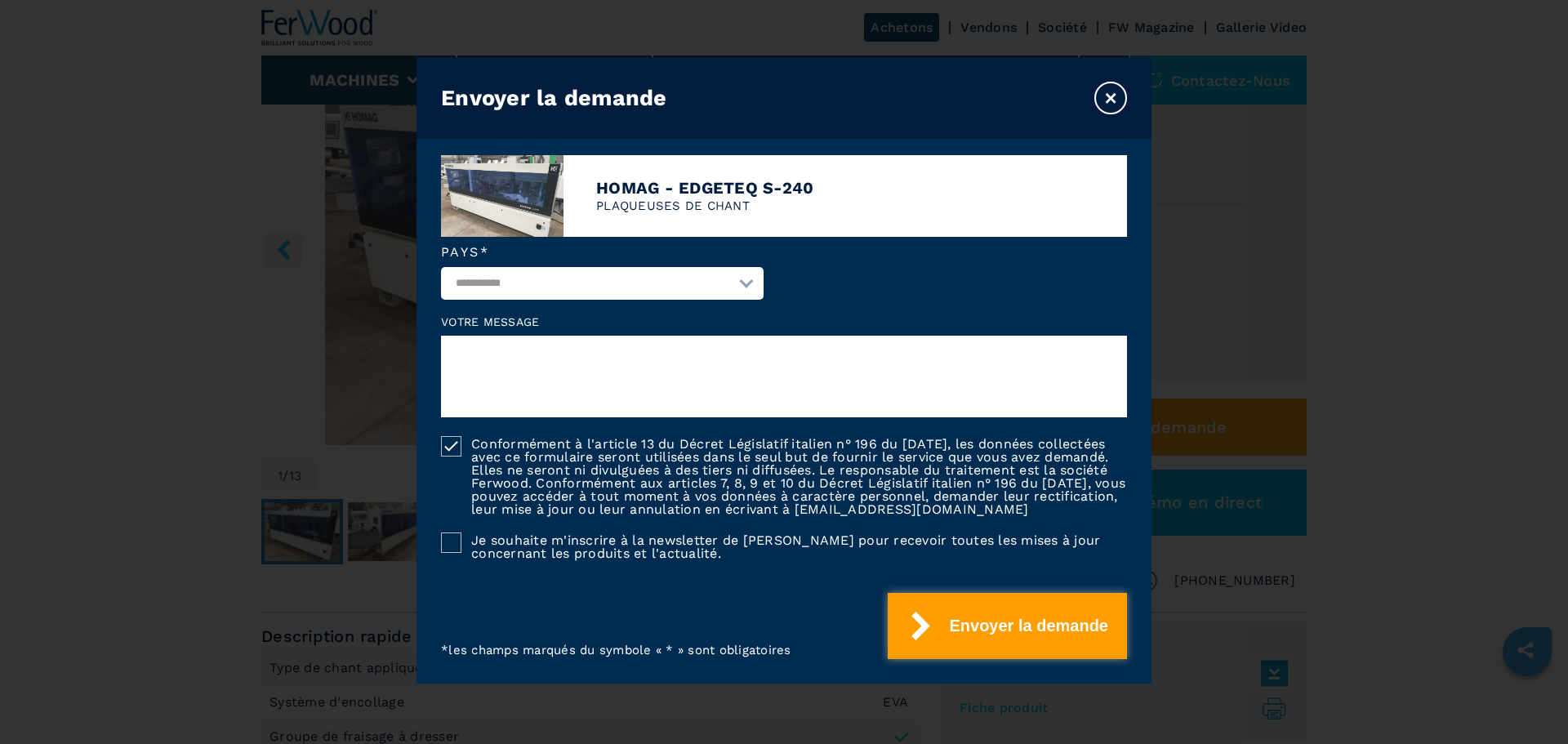
click at [920, 640] on icon "submit" at bounding box center [921, 626] width 29 height 29
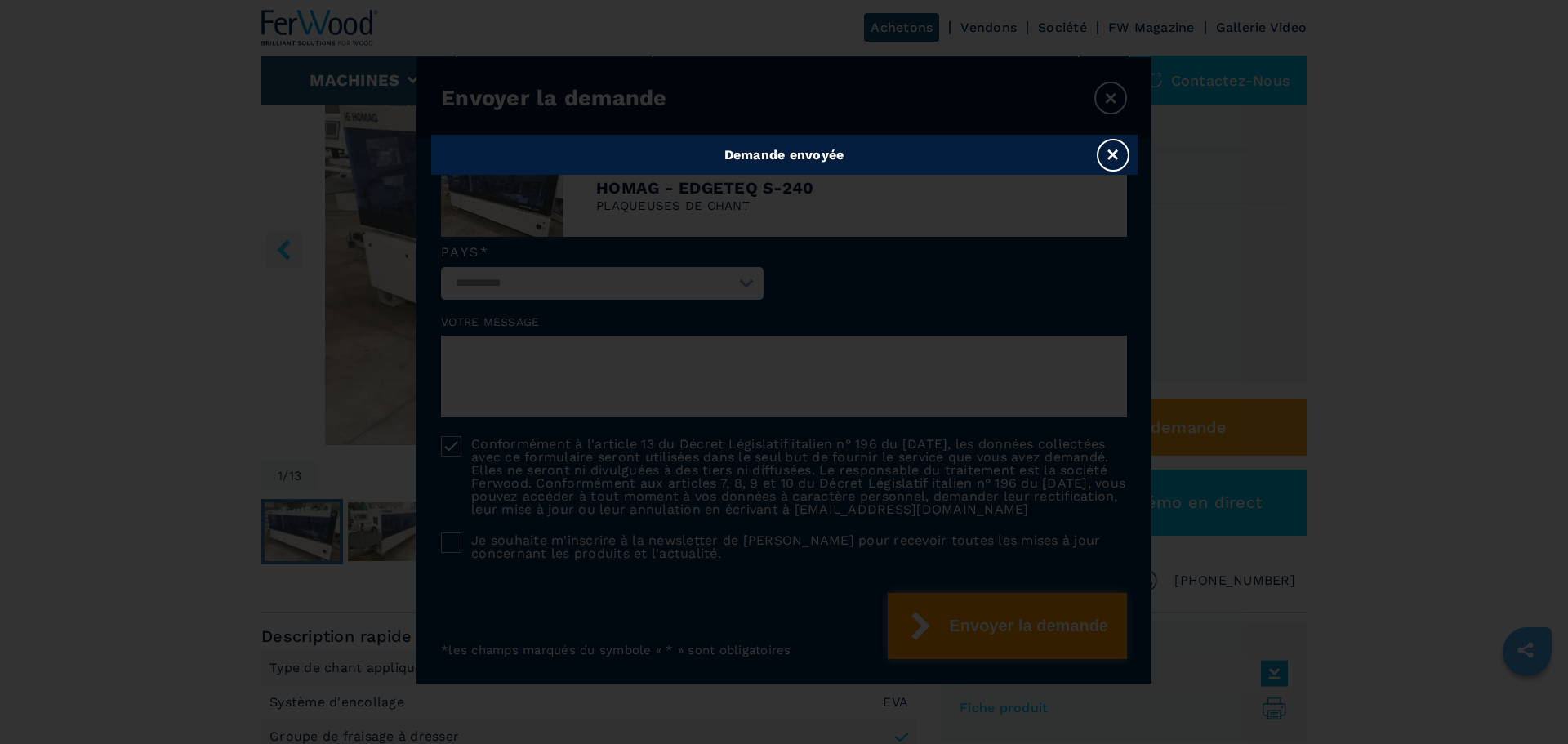
click at [1114, 155] on button "×" at bounding box center [1113, 155] width 33 height 33
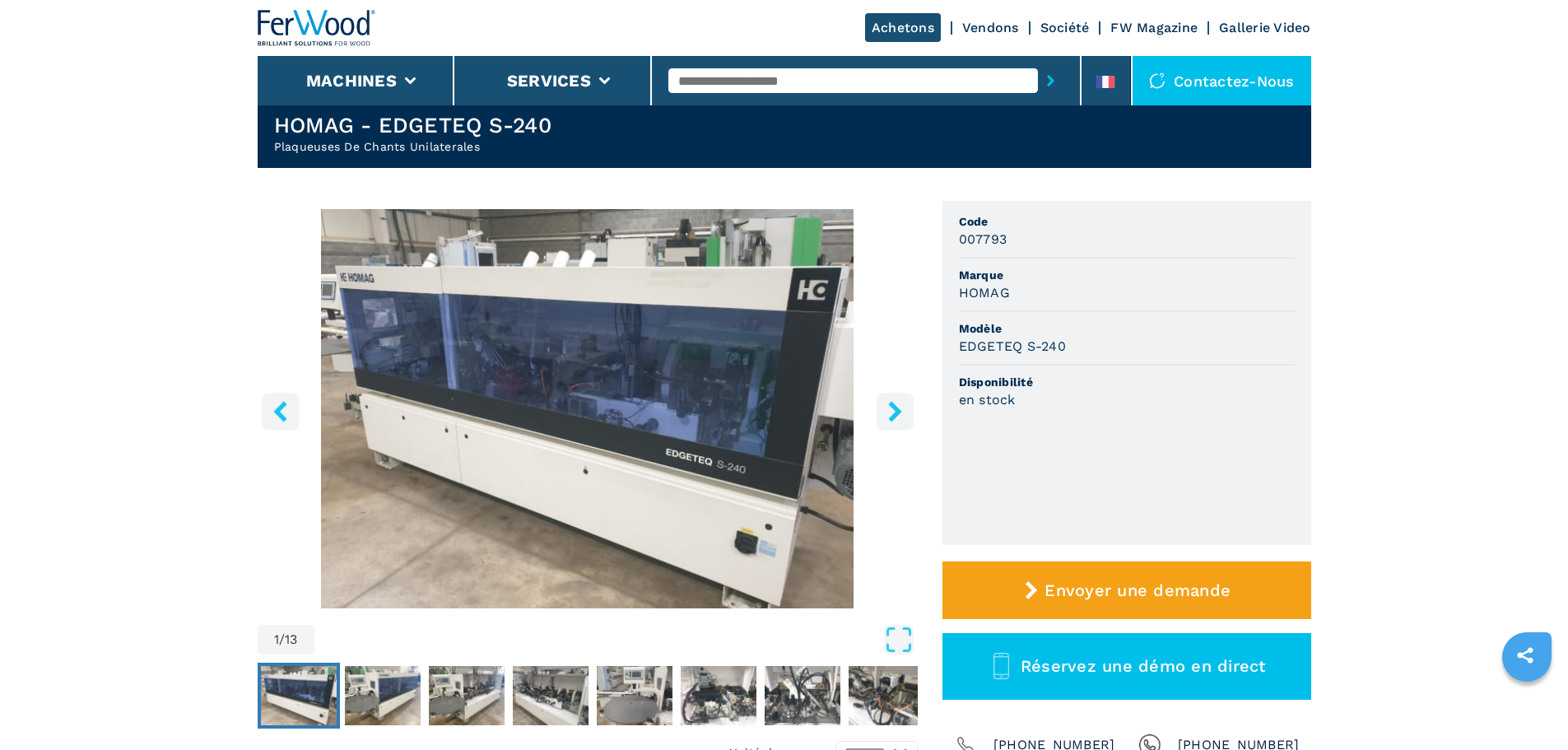
scroll to position [0, 0]
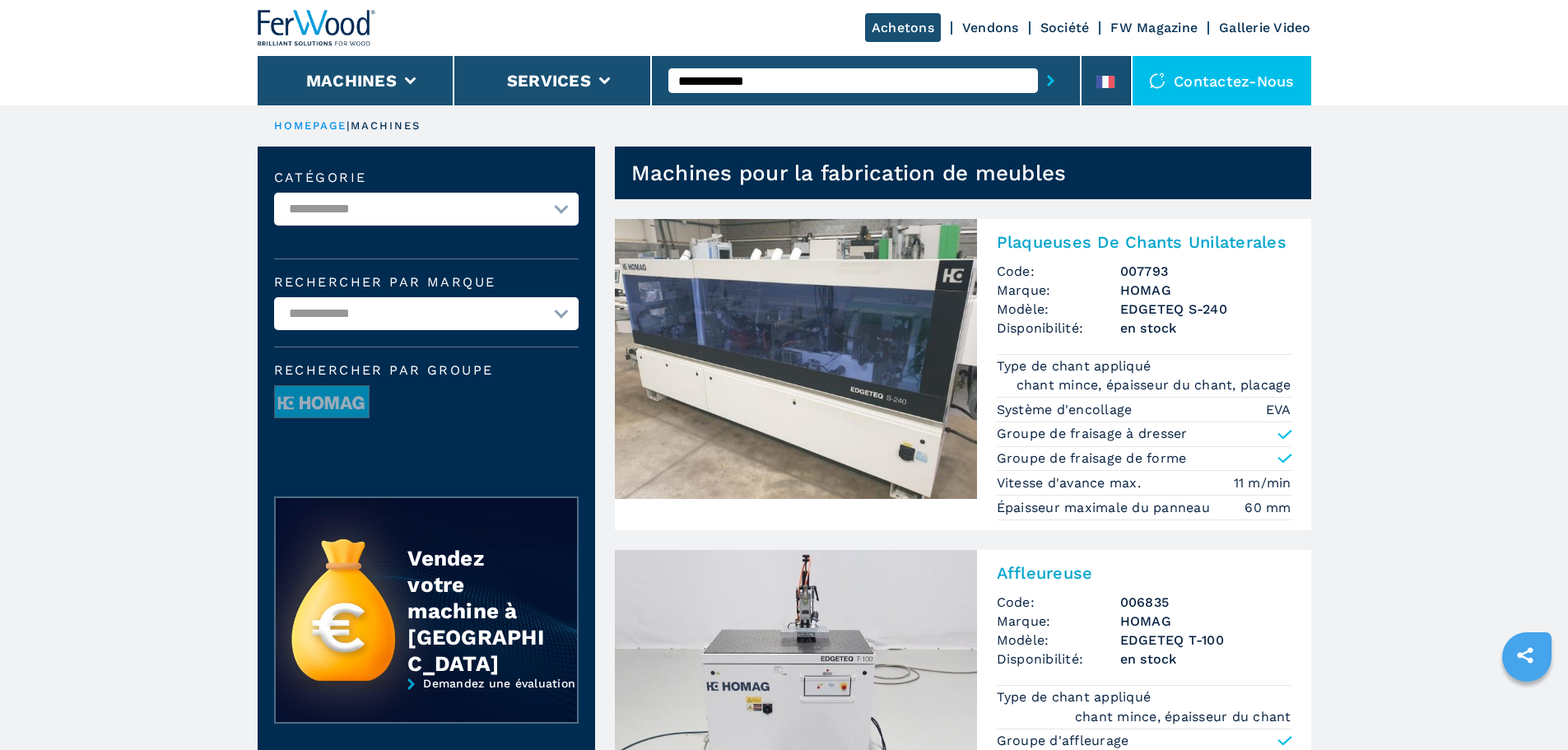
click at [1113, 309] on span "Modèle:" at bounding box center [1058, 309] width 123 height 19
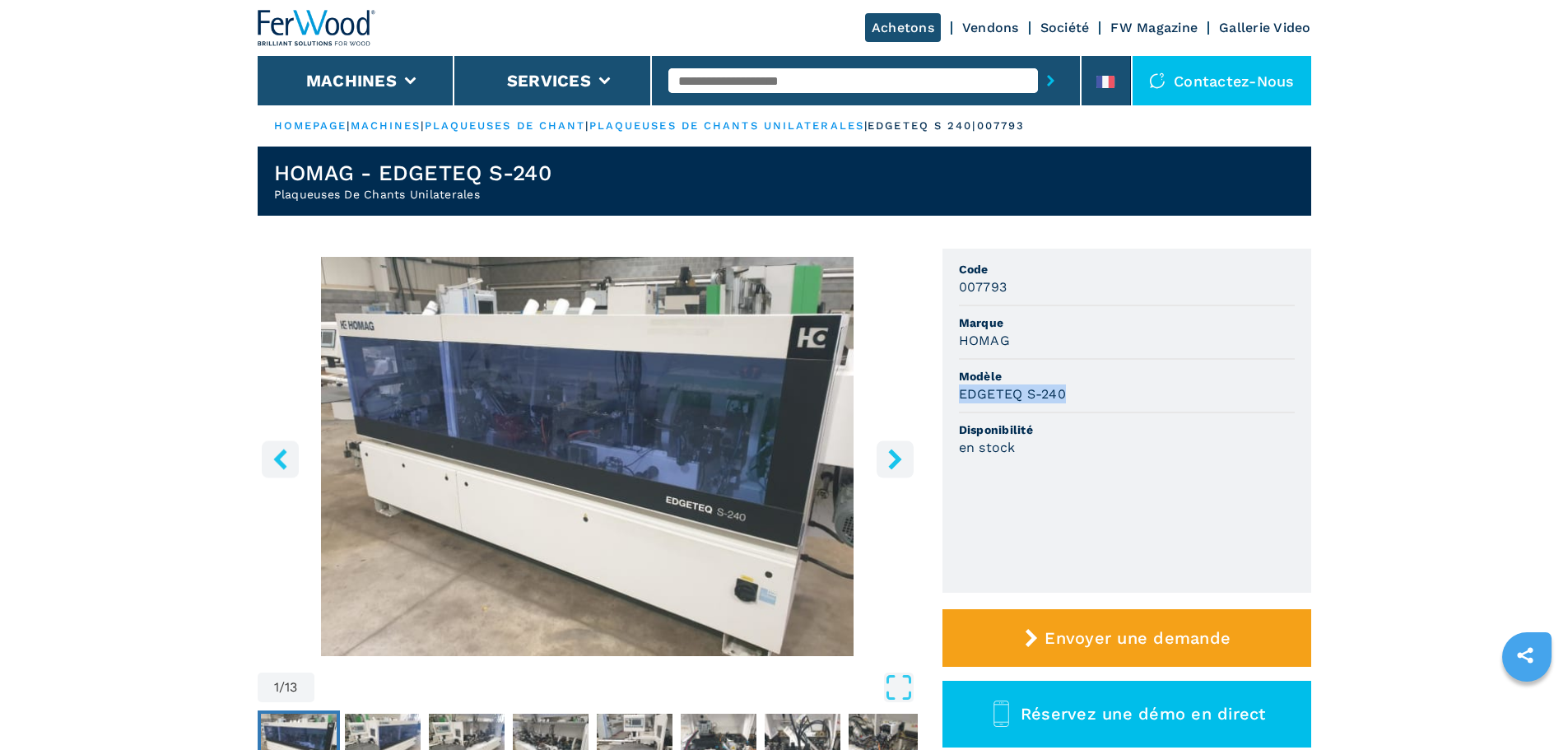
drag, startPoint x: 1068, startPoint y: 396, endPoint x: 956, endPoint y: 406, distance: 112.4
click at [956, 406] on ul "Code 007793 Marque HOMAG Modèle EDGETEQ S-240 Disponibilité en stock" at bounding box center [1126, 420] width 369 height 344
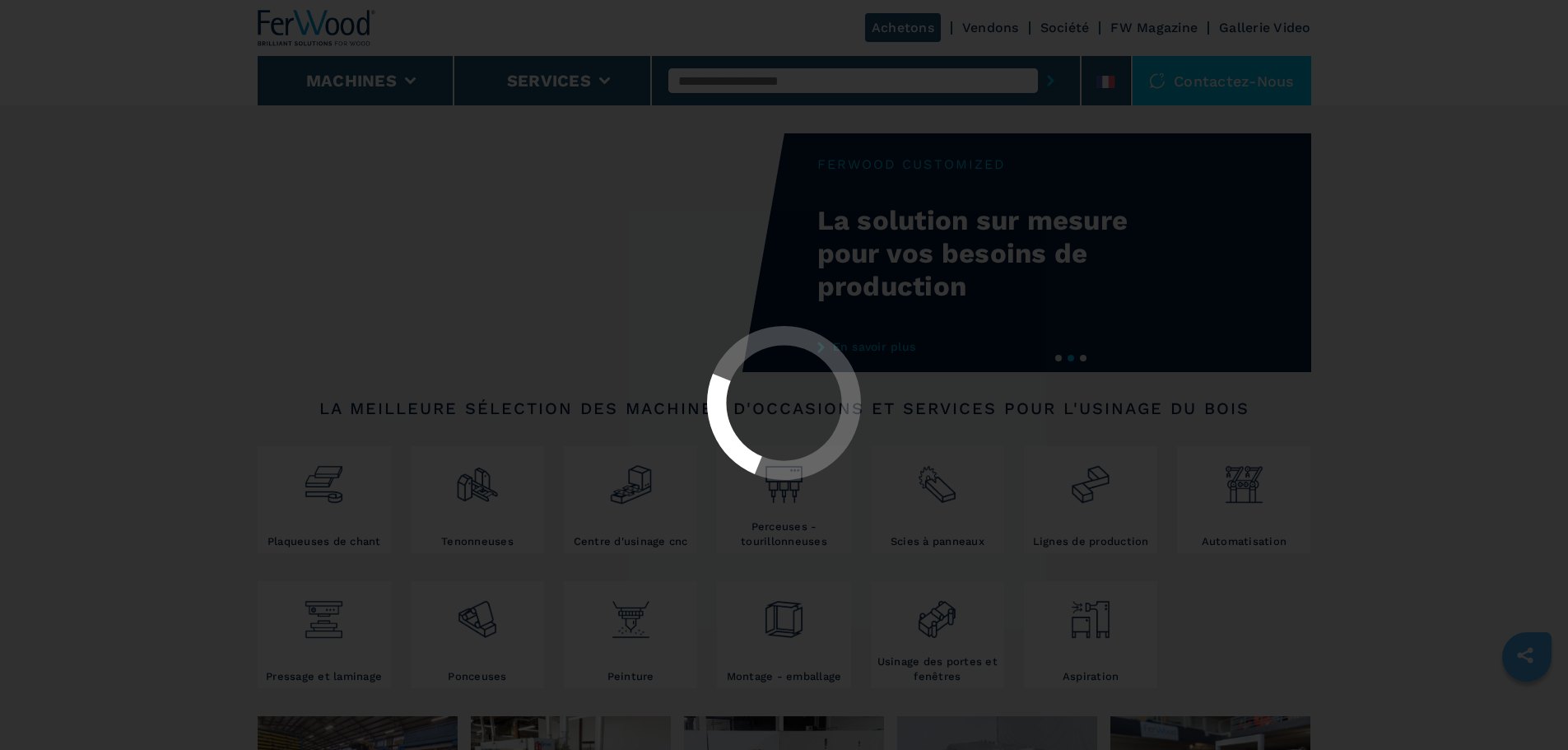
select select "**********"
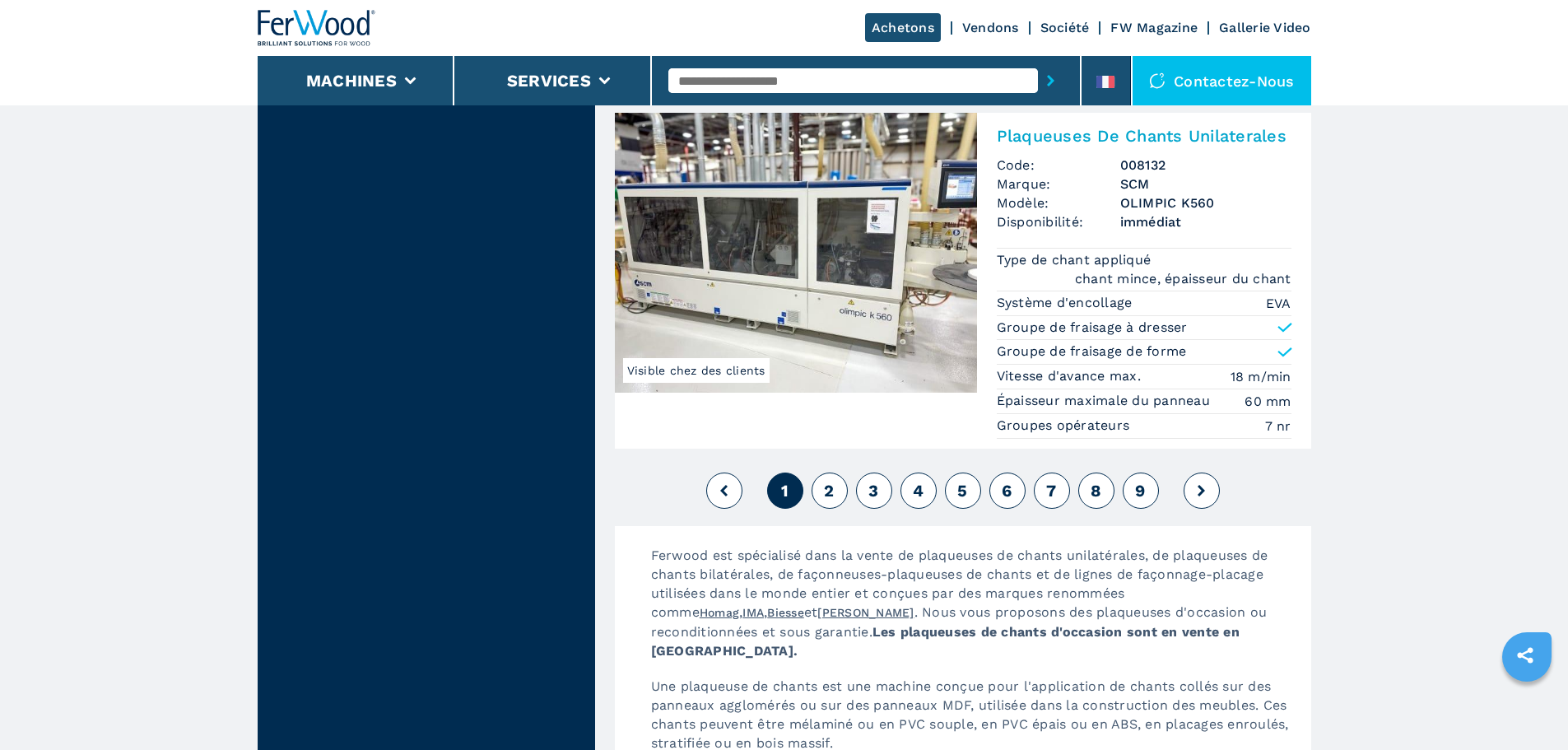
scroll to position [4305, 0]
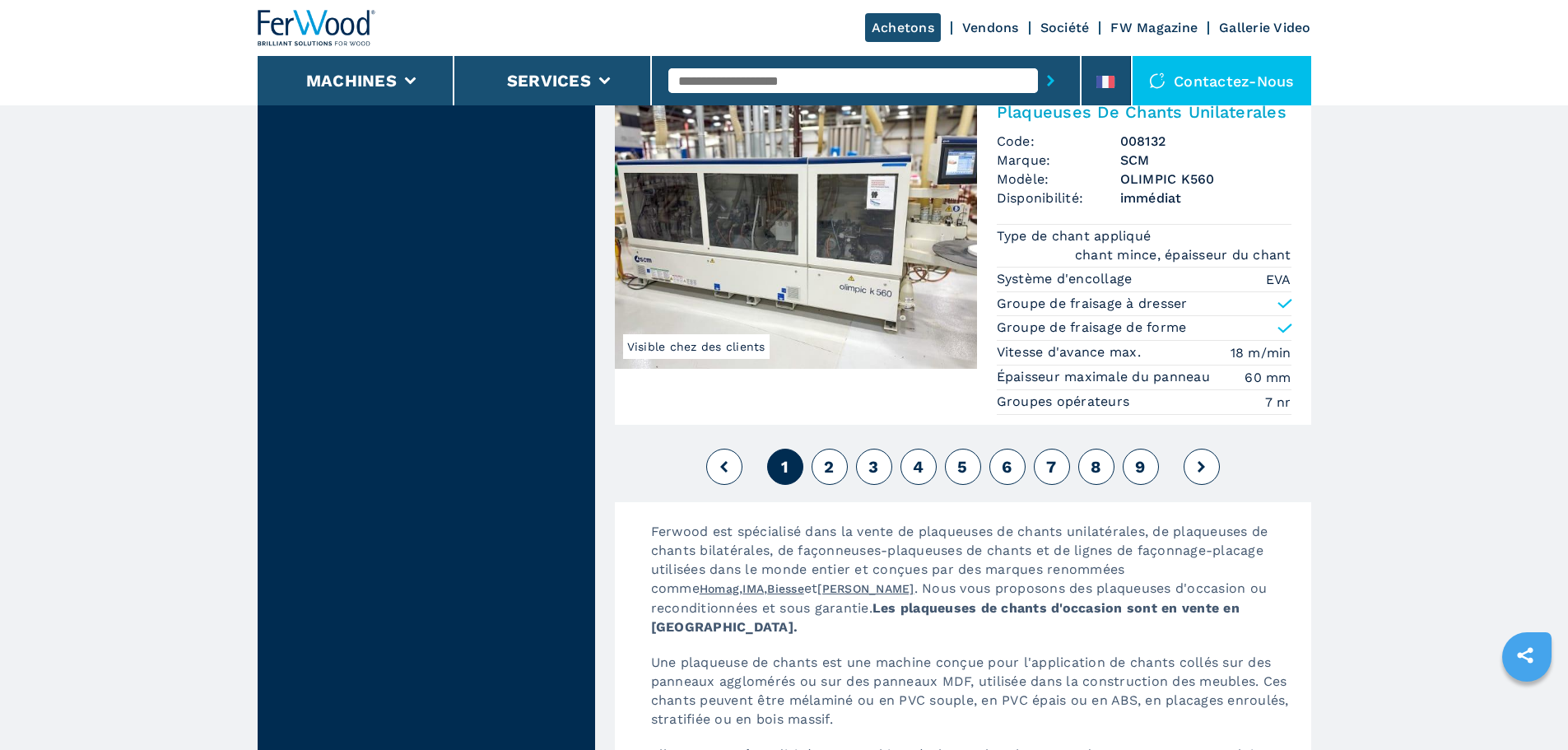
click at [820, 467] on button "2" at bounding box center [830, 467] width 36 height 36
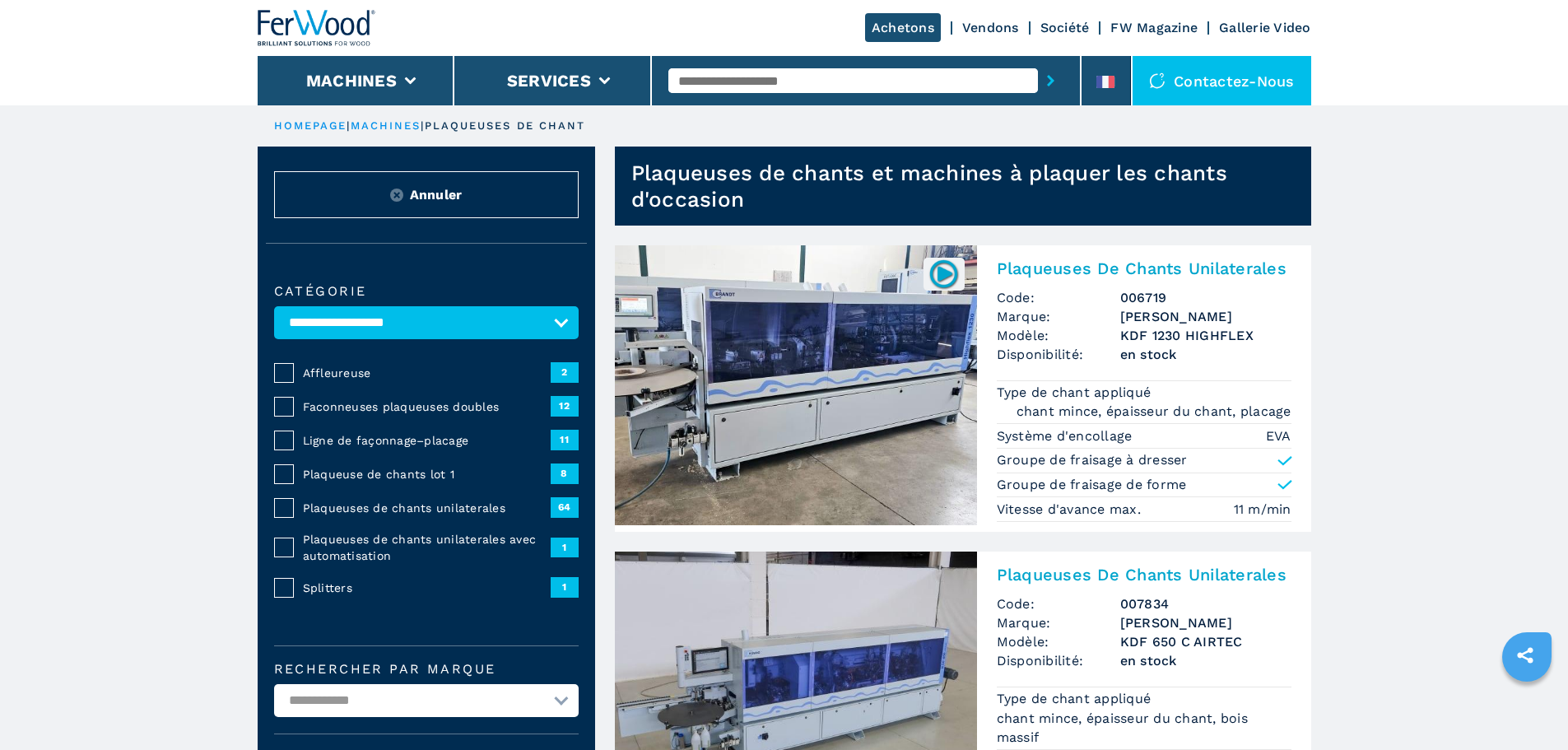
click at [869, 362] on img at bounding box center [796, 385] width 362 height 280
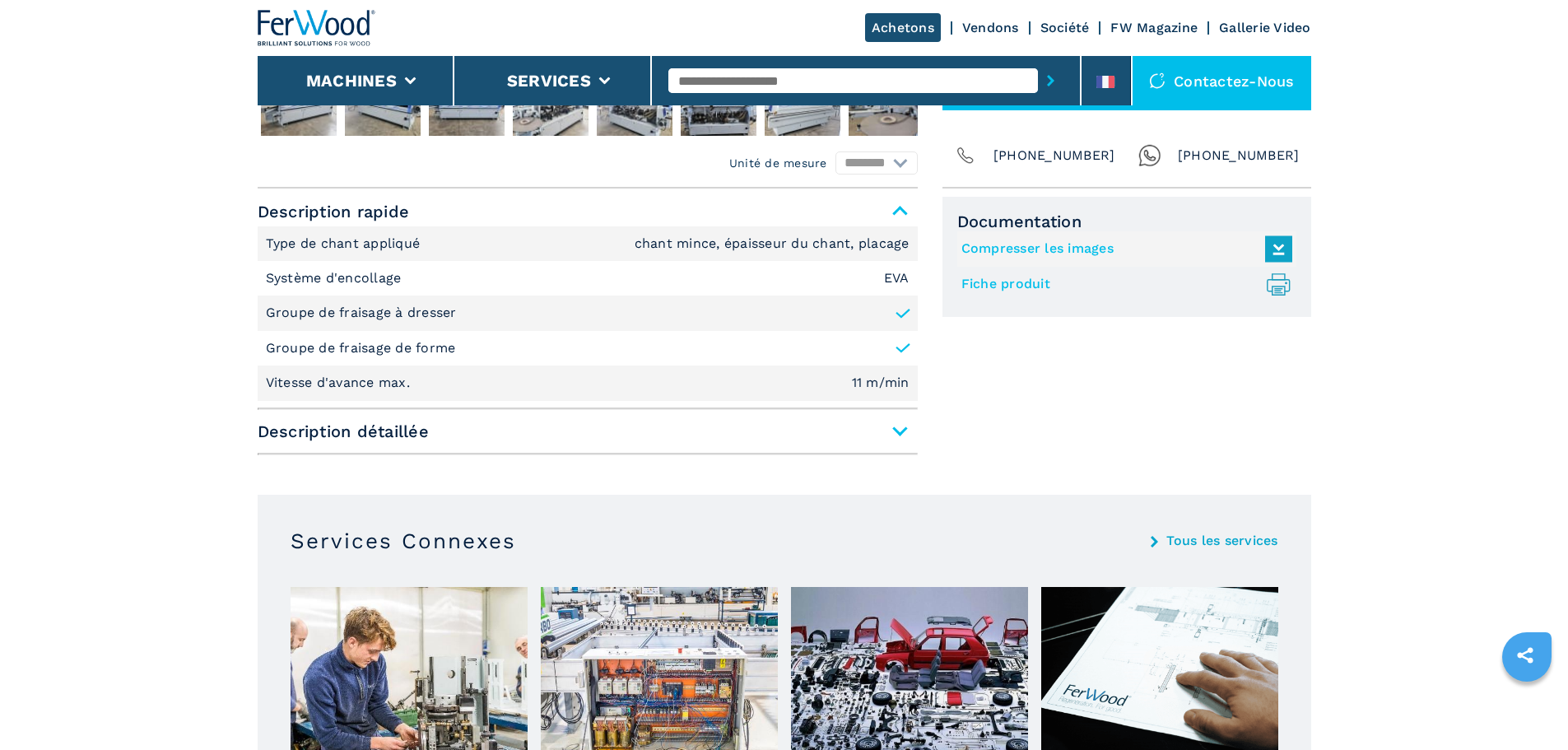
scroll to position [646, 0]
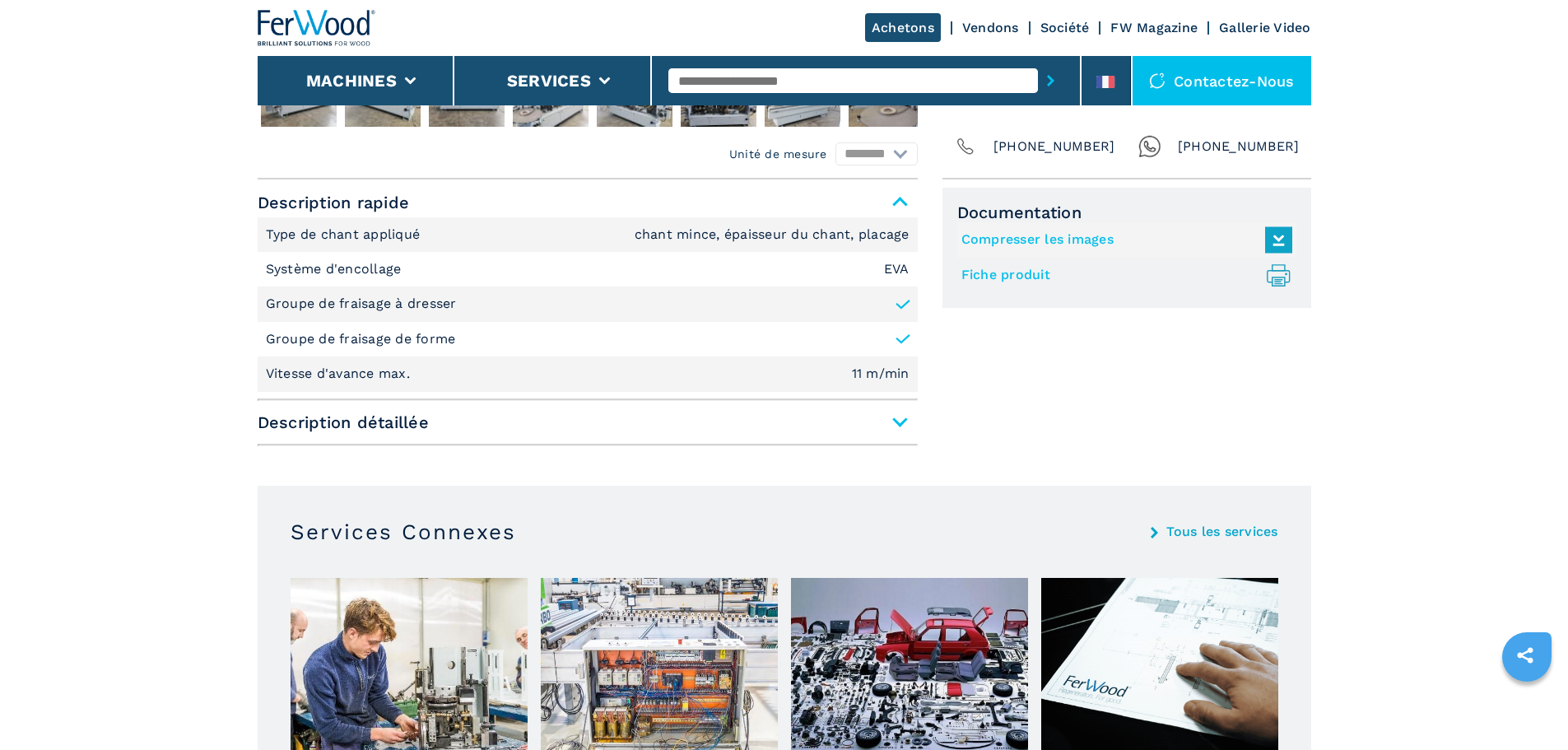
click at [897, 424] on span "Description détaillée" at bounding box center [588, 423] width 661 height 30
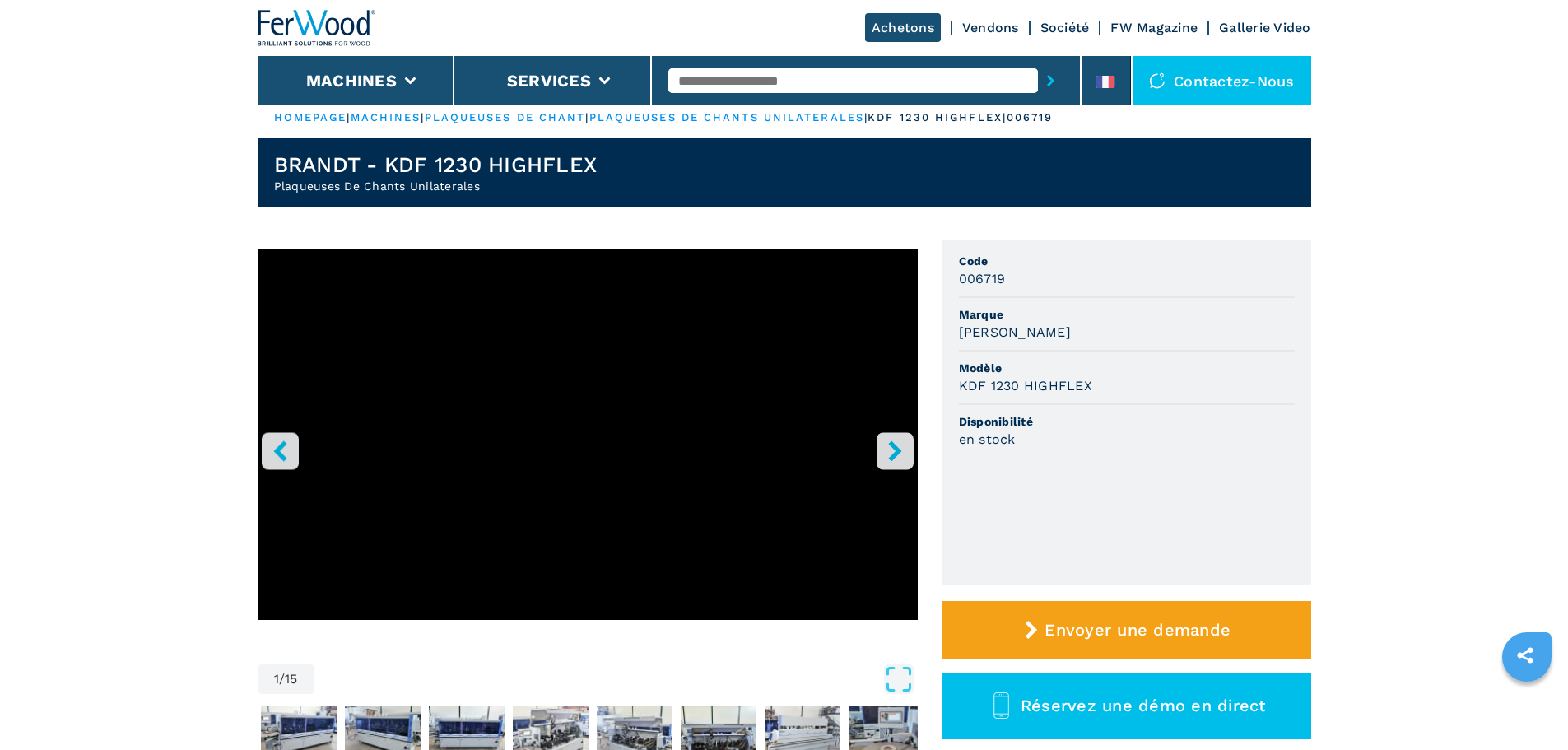
scroll to position [0, 0]
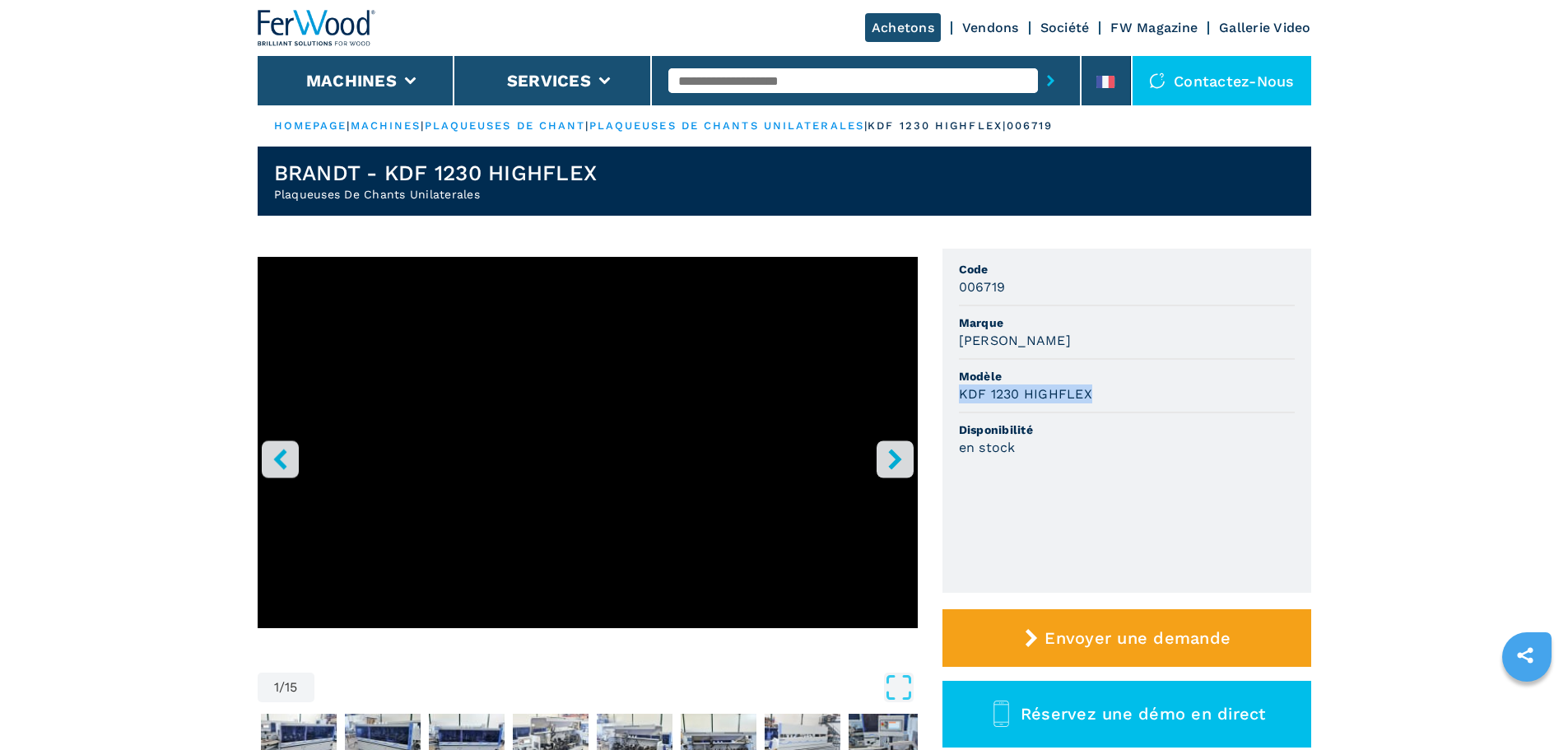
drag, startPoint x: 1090, startPoint y: 393, endPoint x: 957, endPoint y: 396, distance: 133.0
click at [957, 396] on ul "Code 006719 Marque BRANDT Modèle KDF 1230 HIGHFLEX Disponibilité en stock" at bounding box center [1126, 420] width 369 height 344
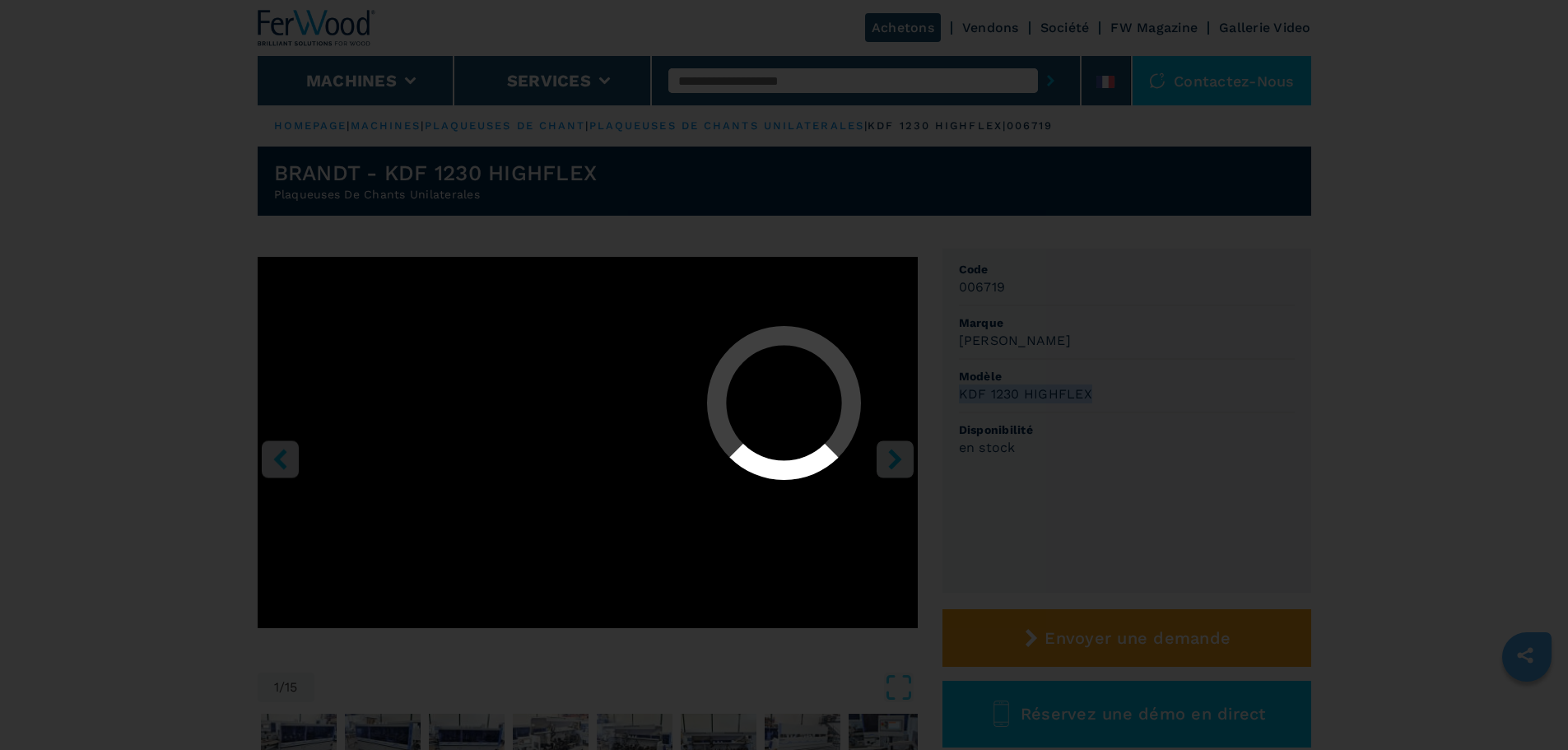
select select "**********"
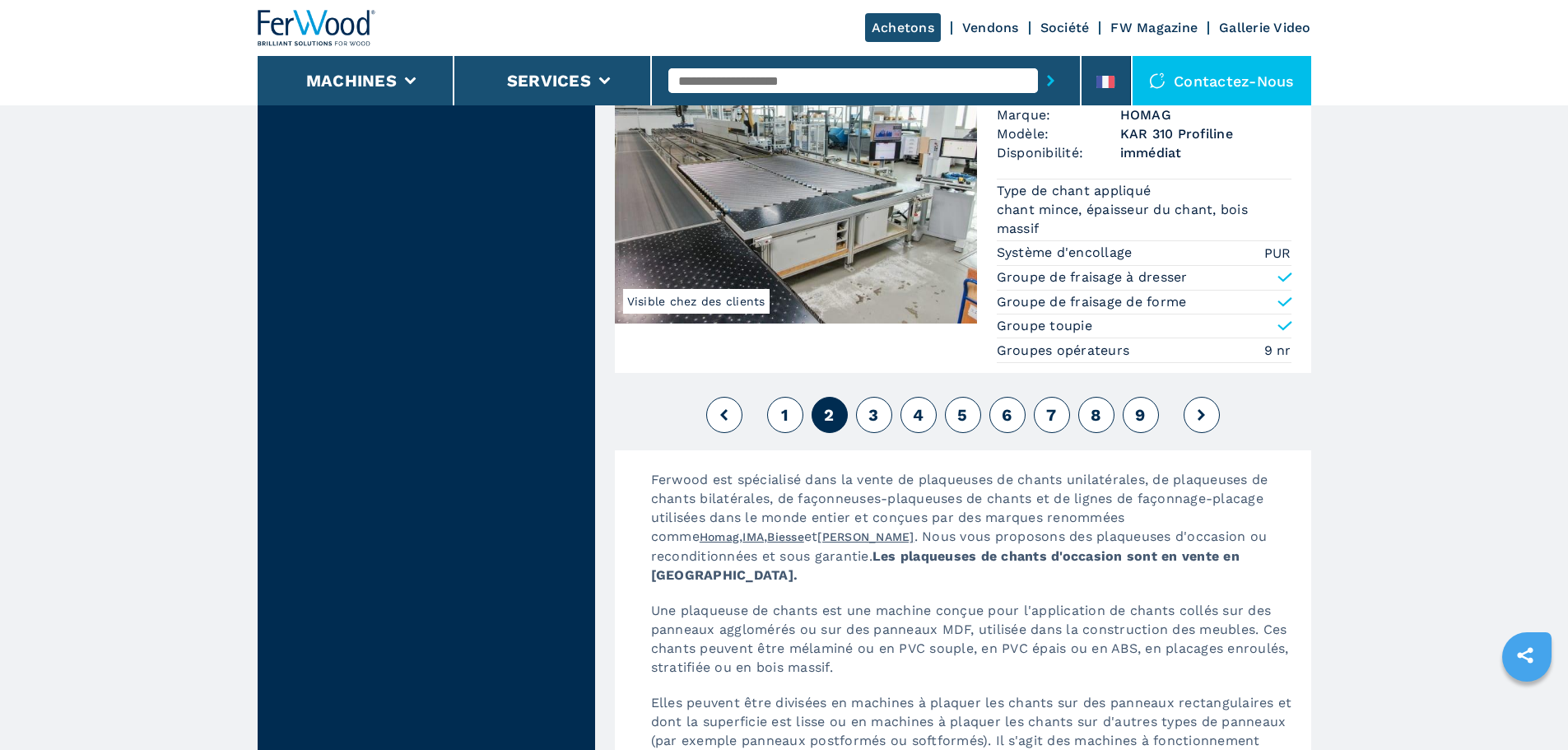
scroll to position [4466, 0]
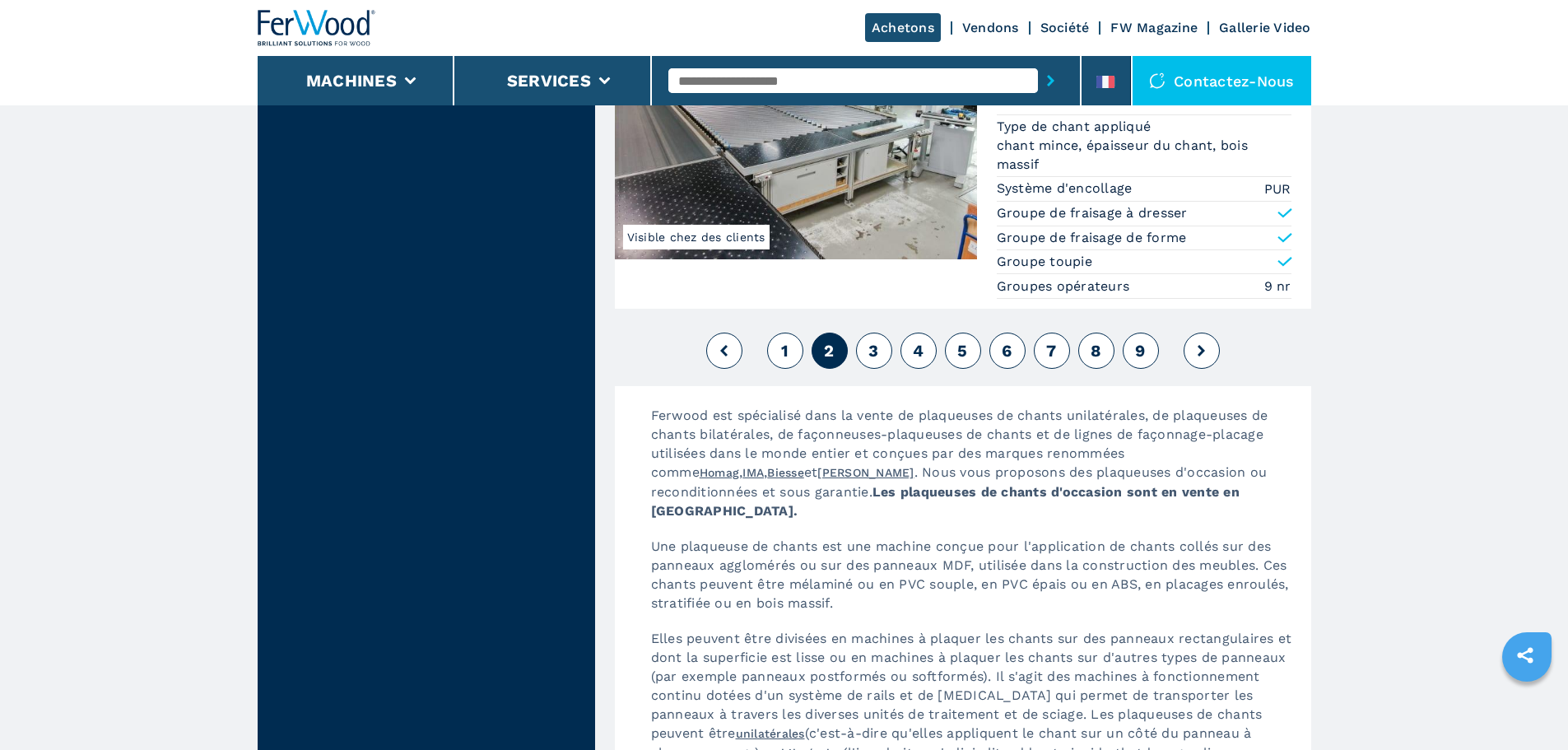
click at [1199, 354] on icon at bounding box center [1201, 351] width 7 height 12
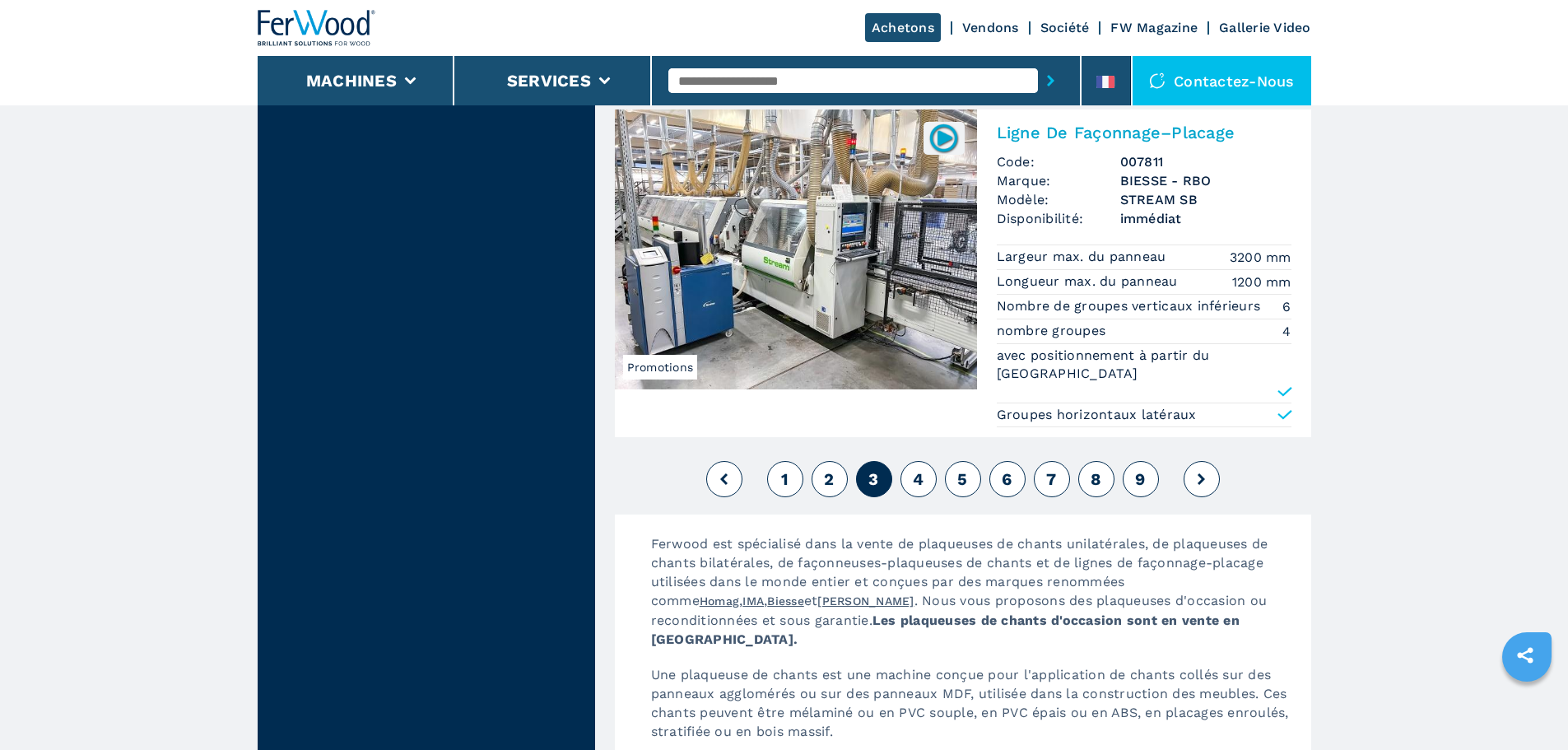
scroll to position [4389, 0]
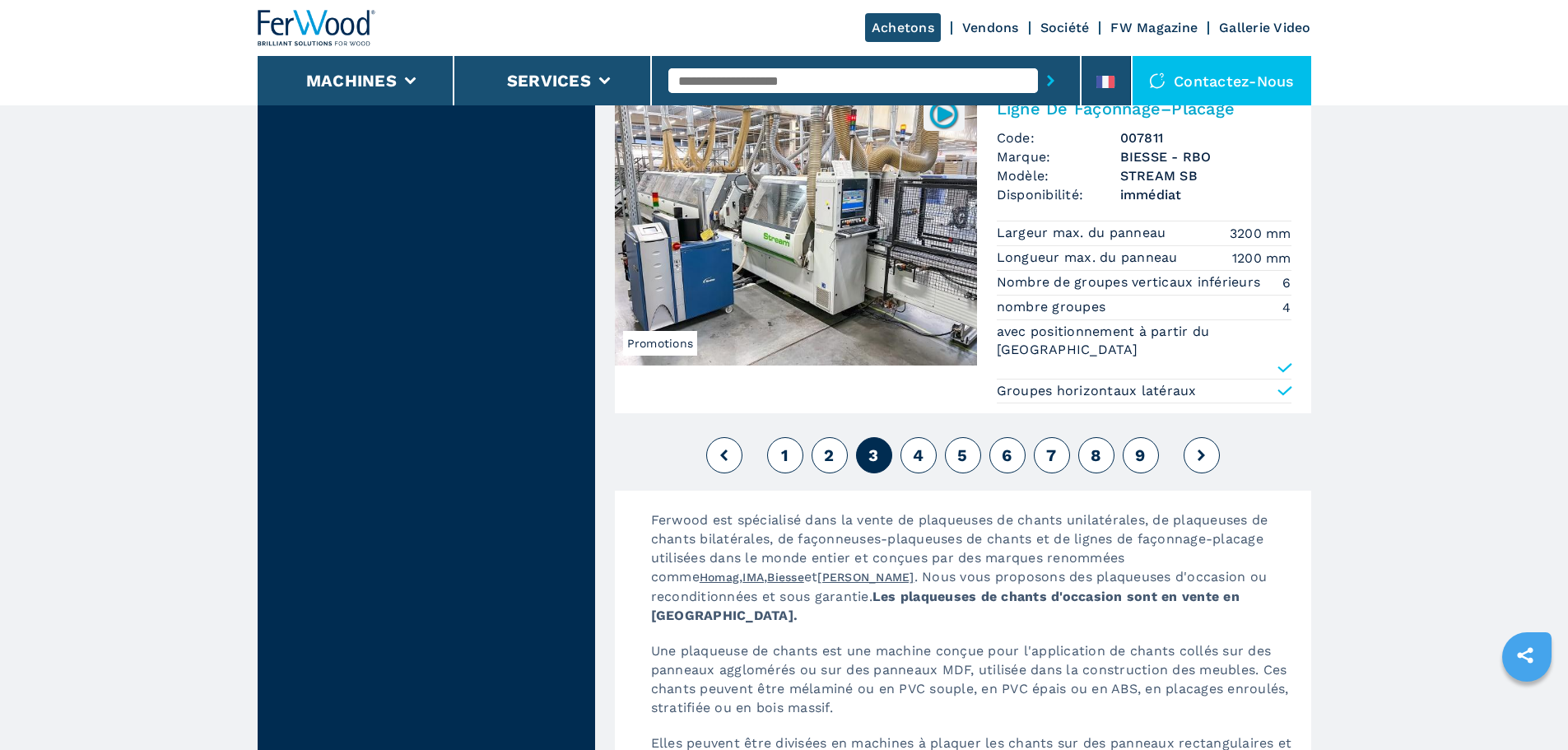
click at [1198, 437] on button at bounding box center [1202, 455] width 36 height 36
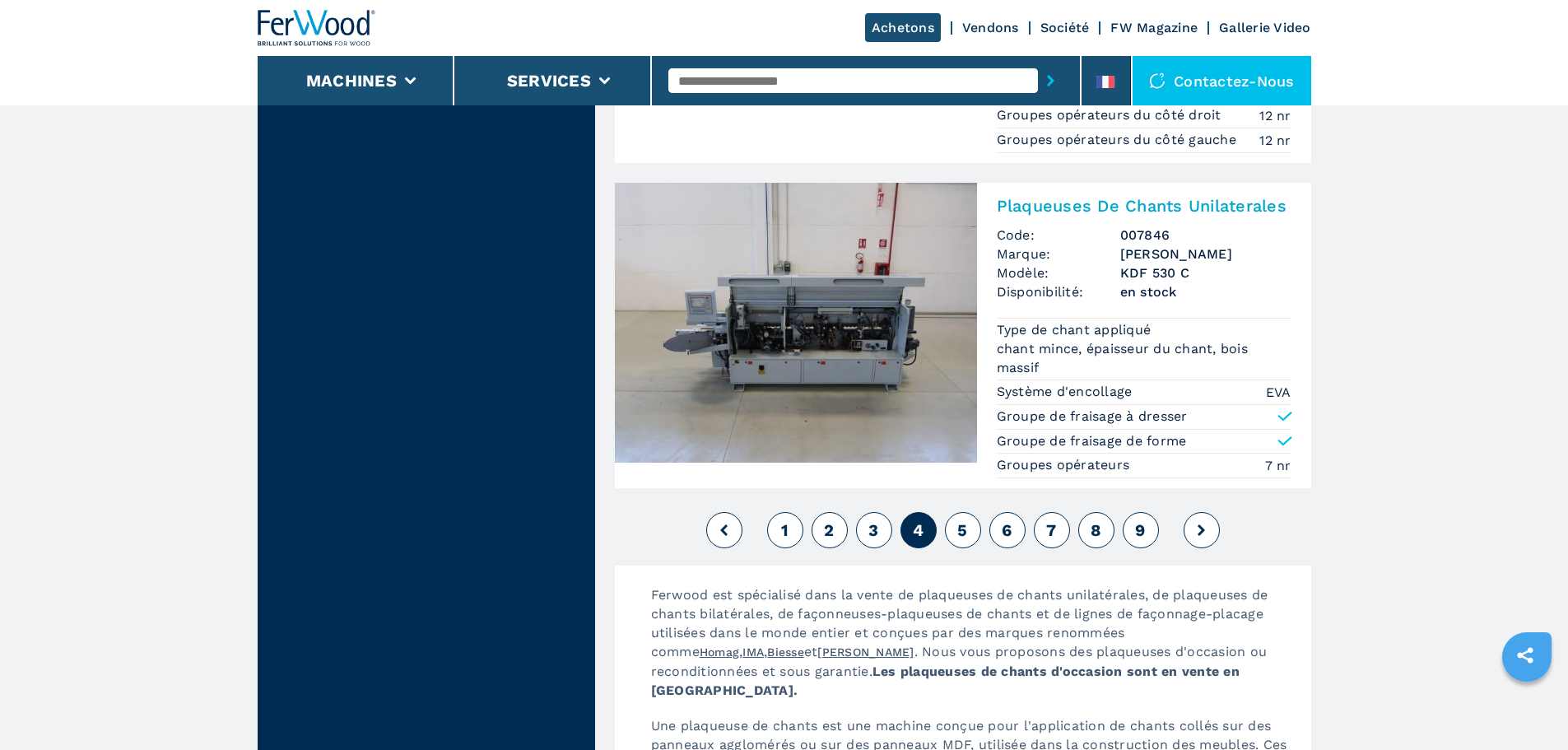
scroll to position [4319, 0]
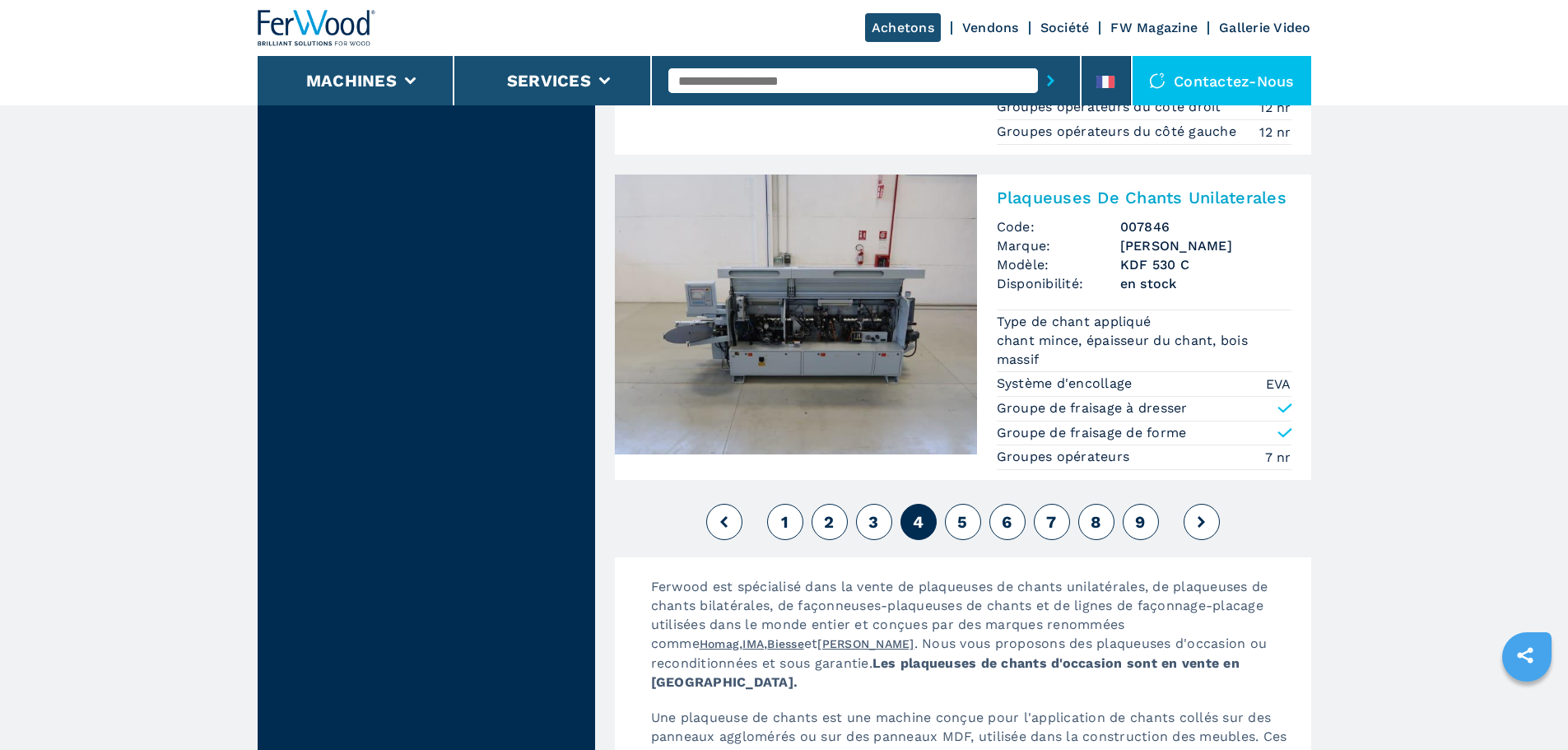
click at [1197, 504] on button at bounding box center [1202, 522] width 36 height 36
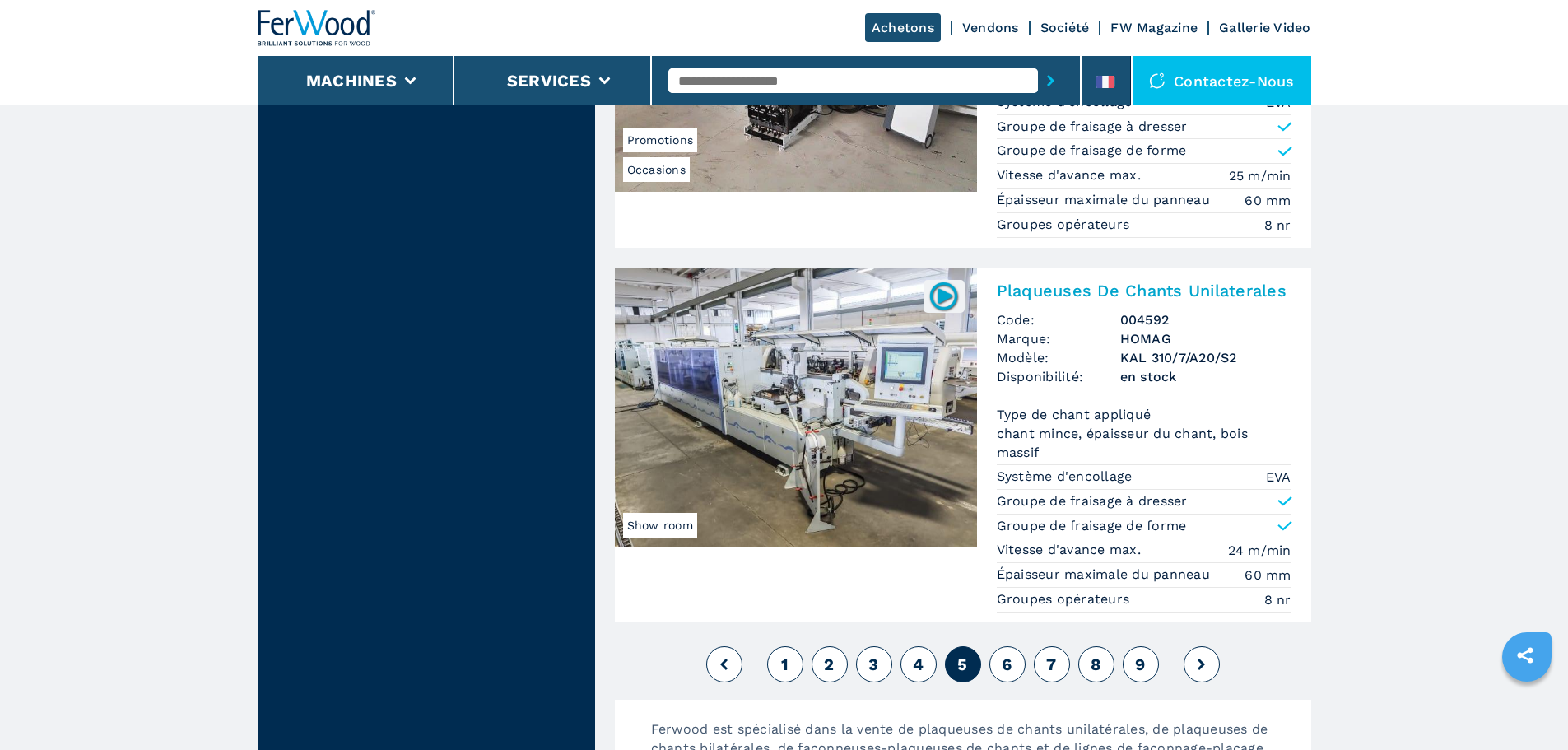
scroll to position [4317, 0]
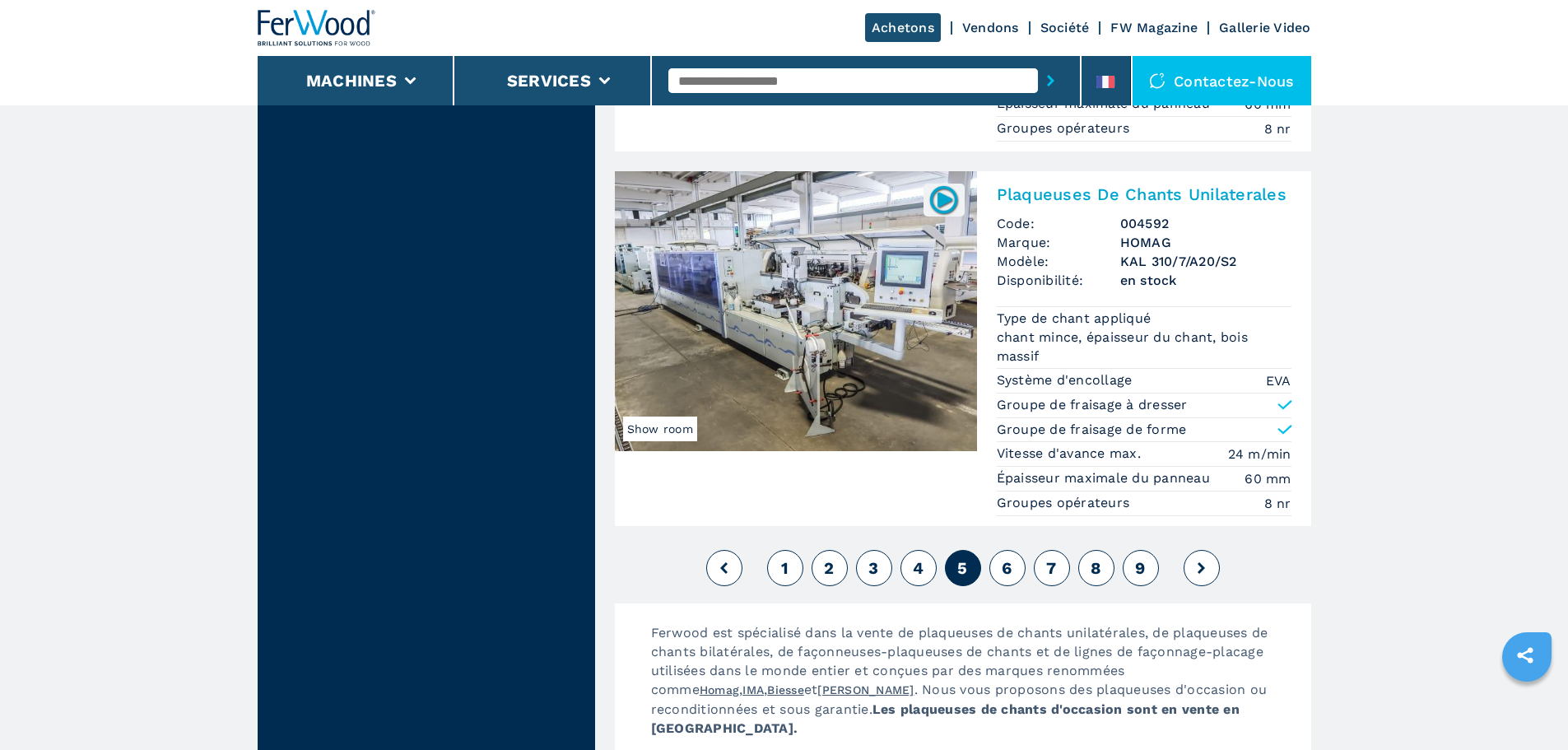
click at [1204, 567] on icon at bounding box center [1201, 568] width 7 height 12
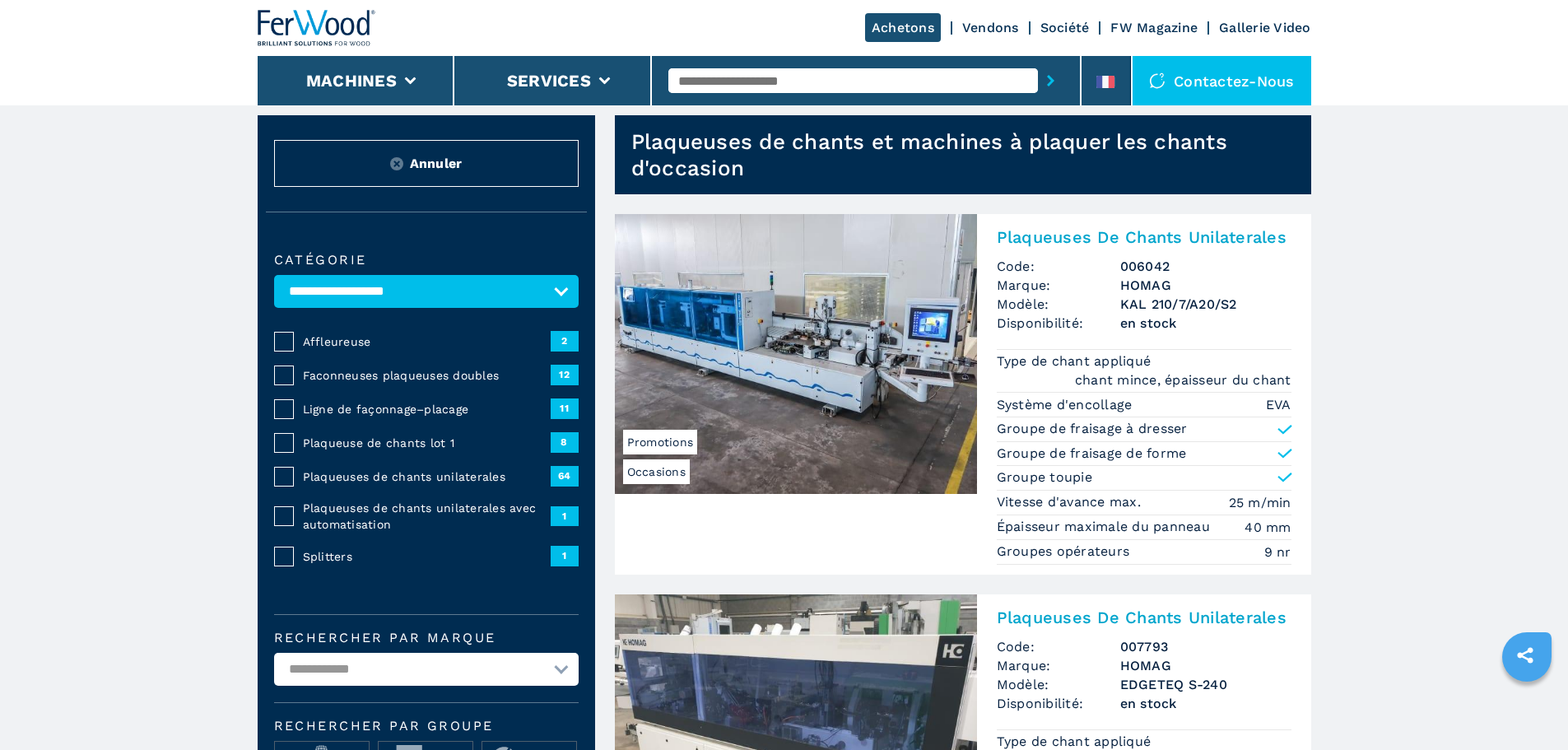
scroll to position [315, 0]
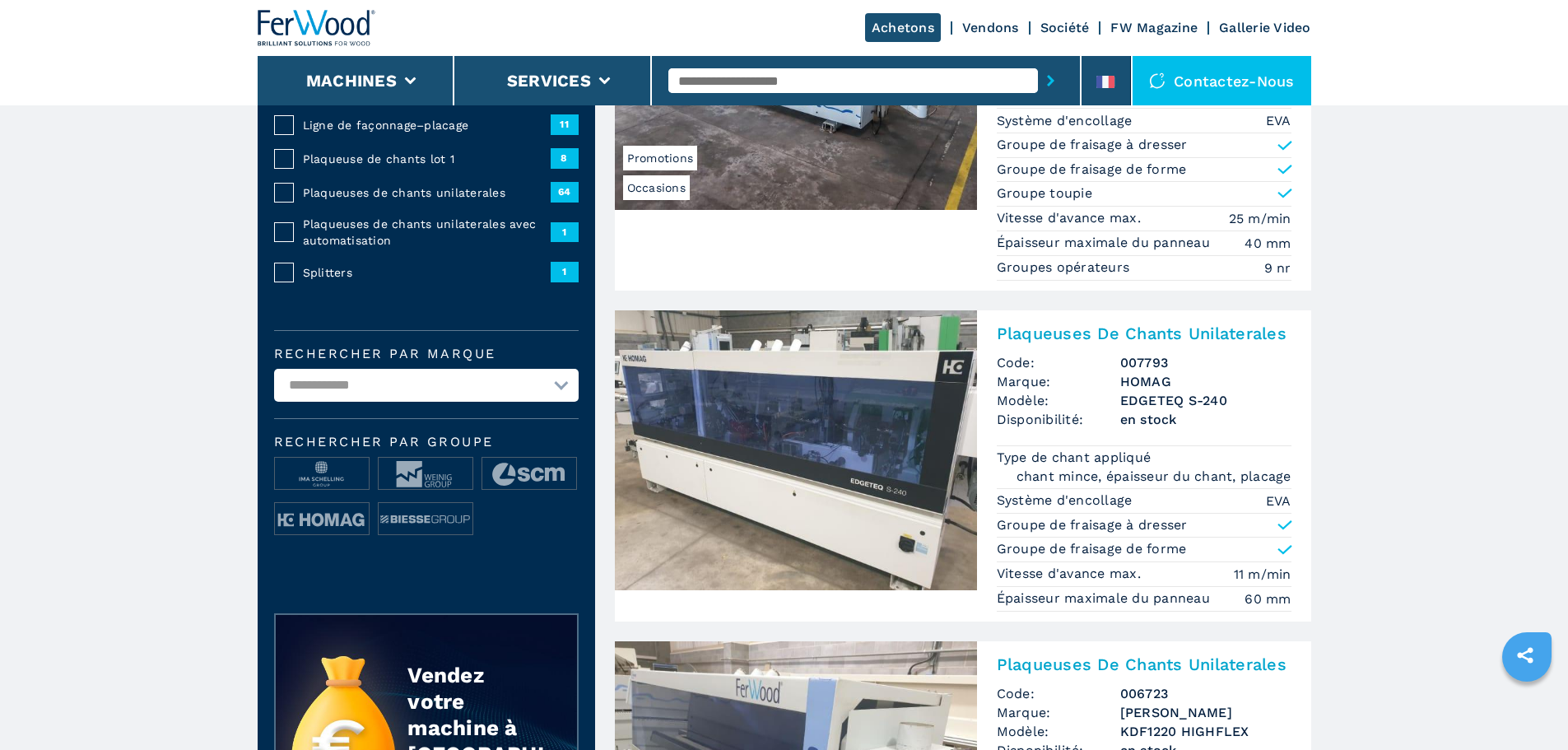
click at [847, 405] on img at bounding box center [796, 450] width 362 height 280
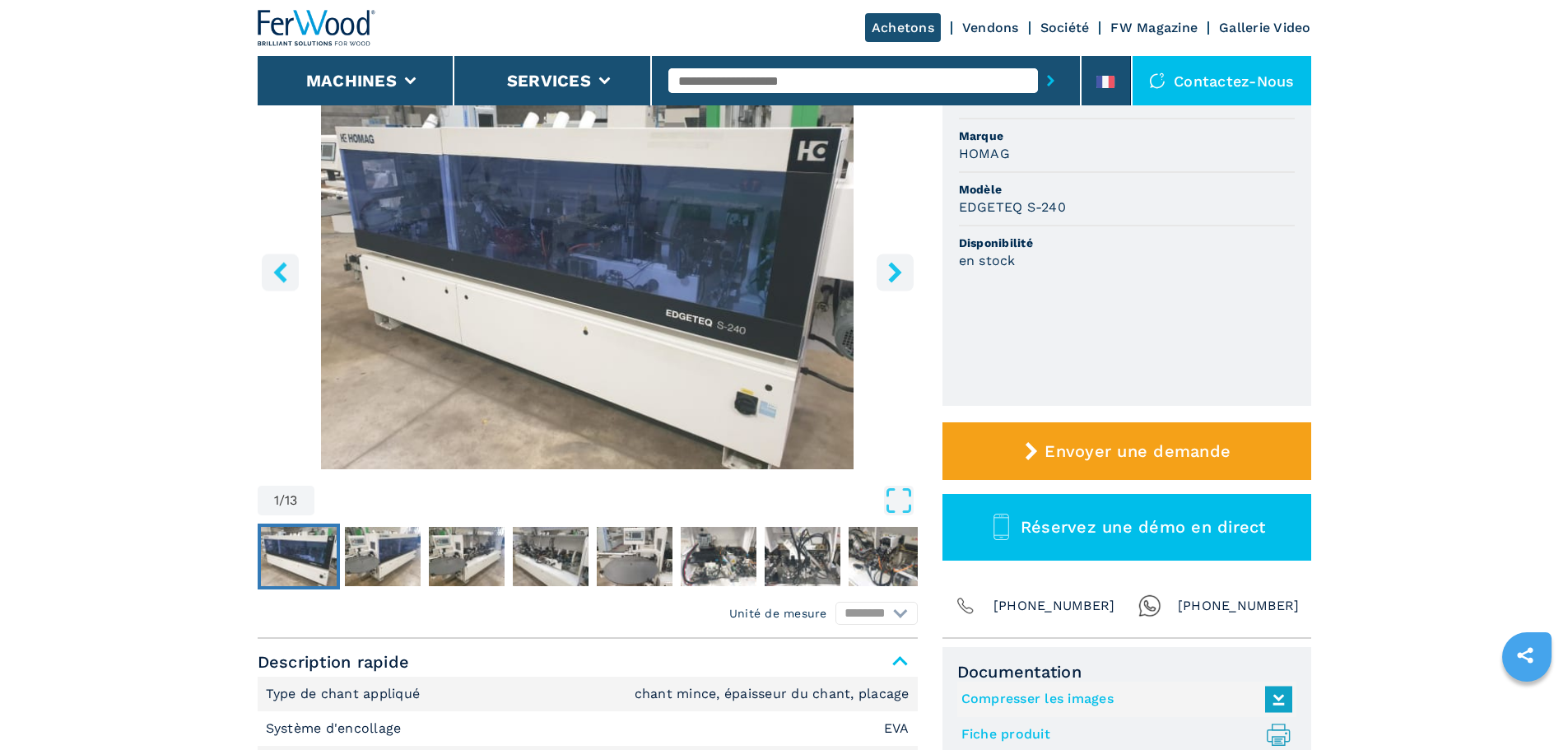
scroll to position [189, 0]
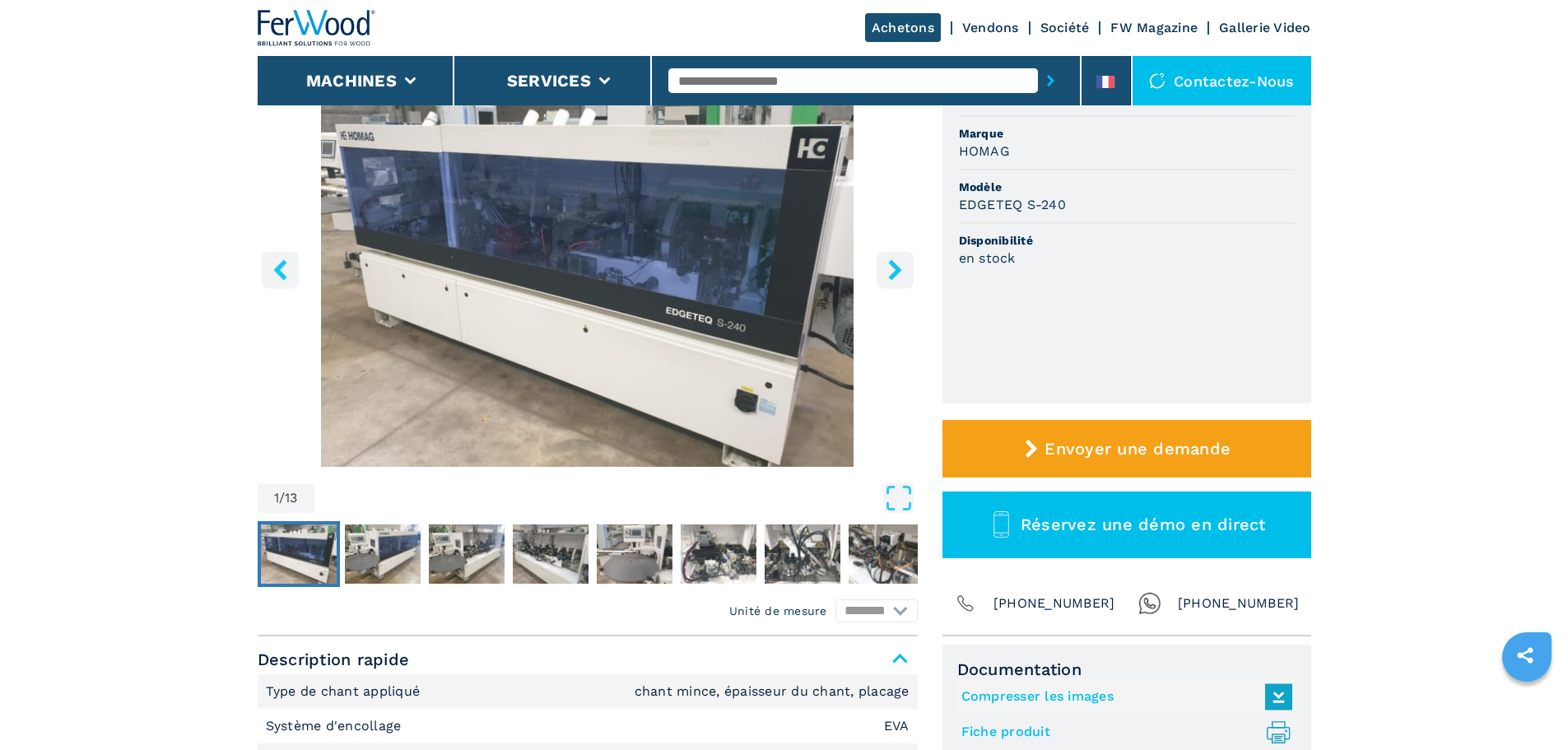
click at [891, 272] on icon "right-button" at bounding box center [895, 269] width 21 height 21
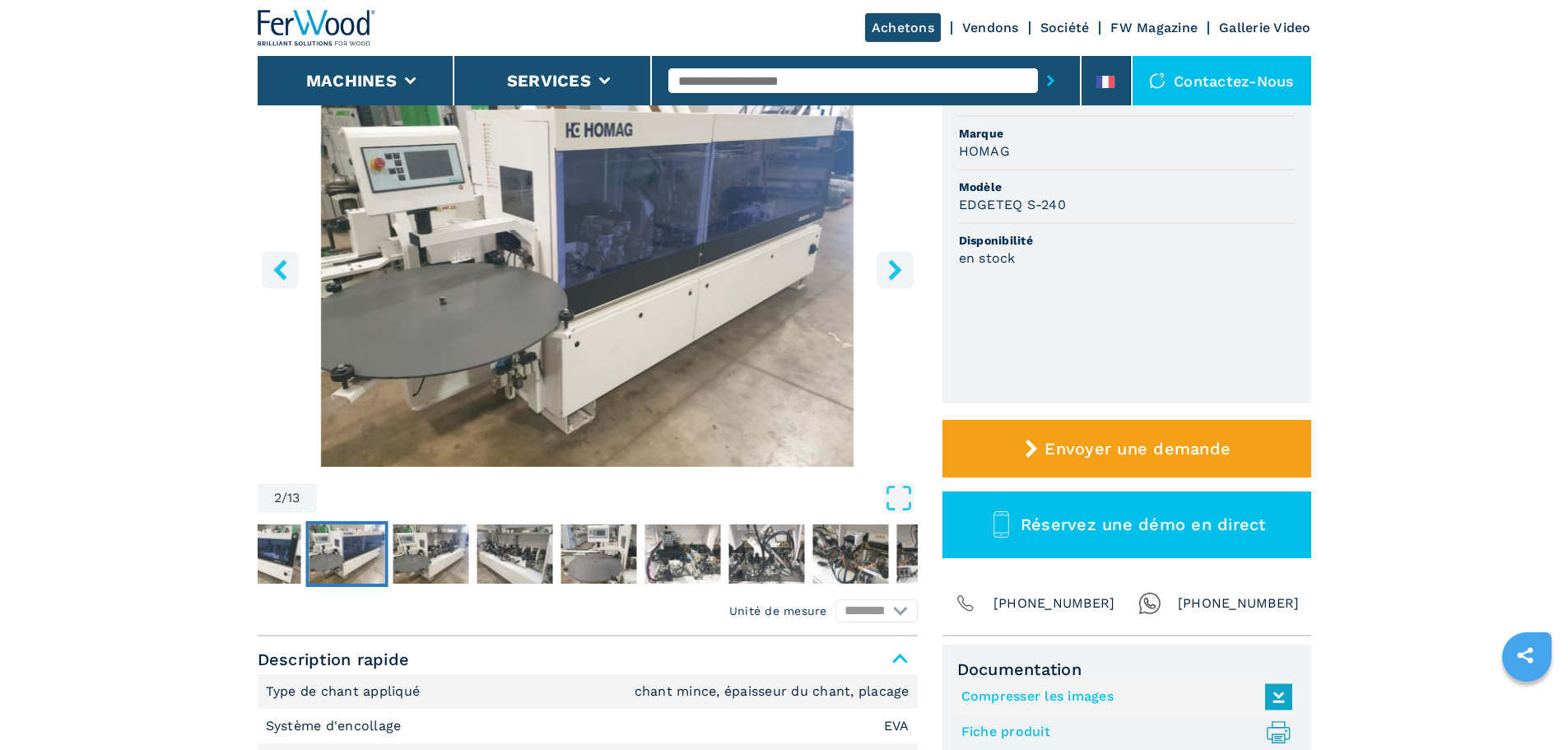
click at [891, 272] on icon "right-button" at bounding box center [895, 269] width 21 height 21
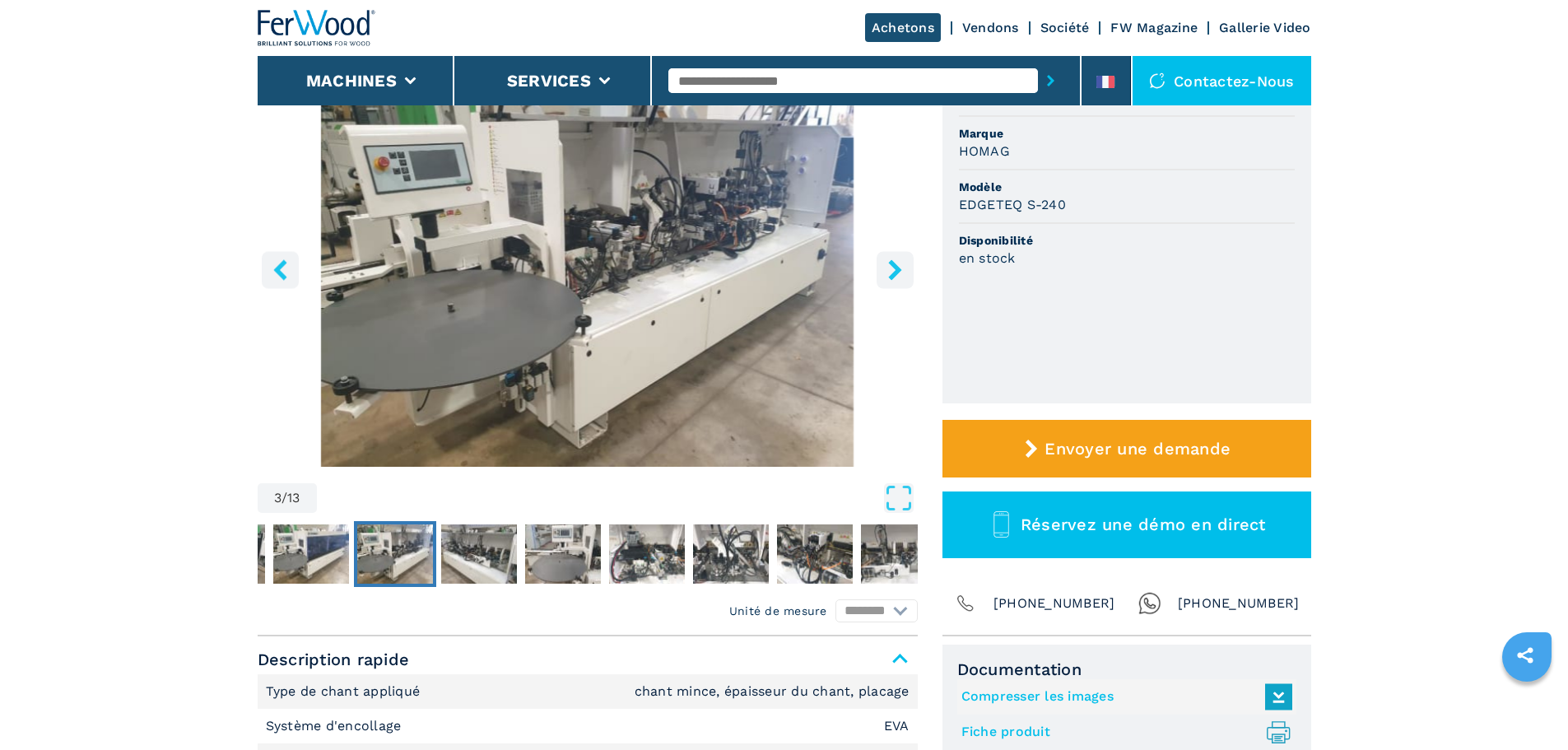
click at [891, 272] on icon "right-button" at bounding box center [895, 269] width 21 height 21
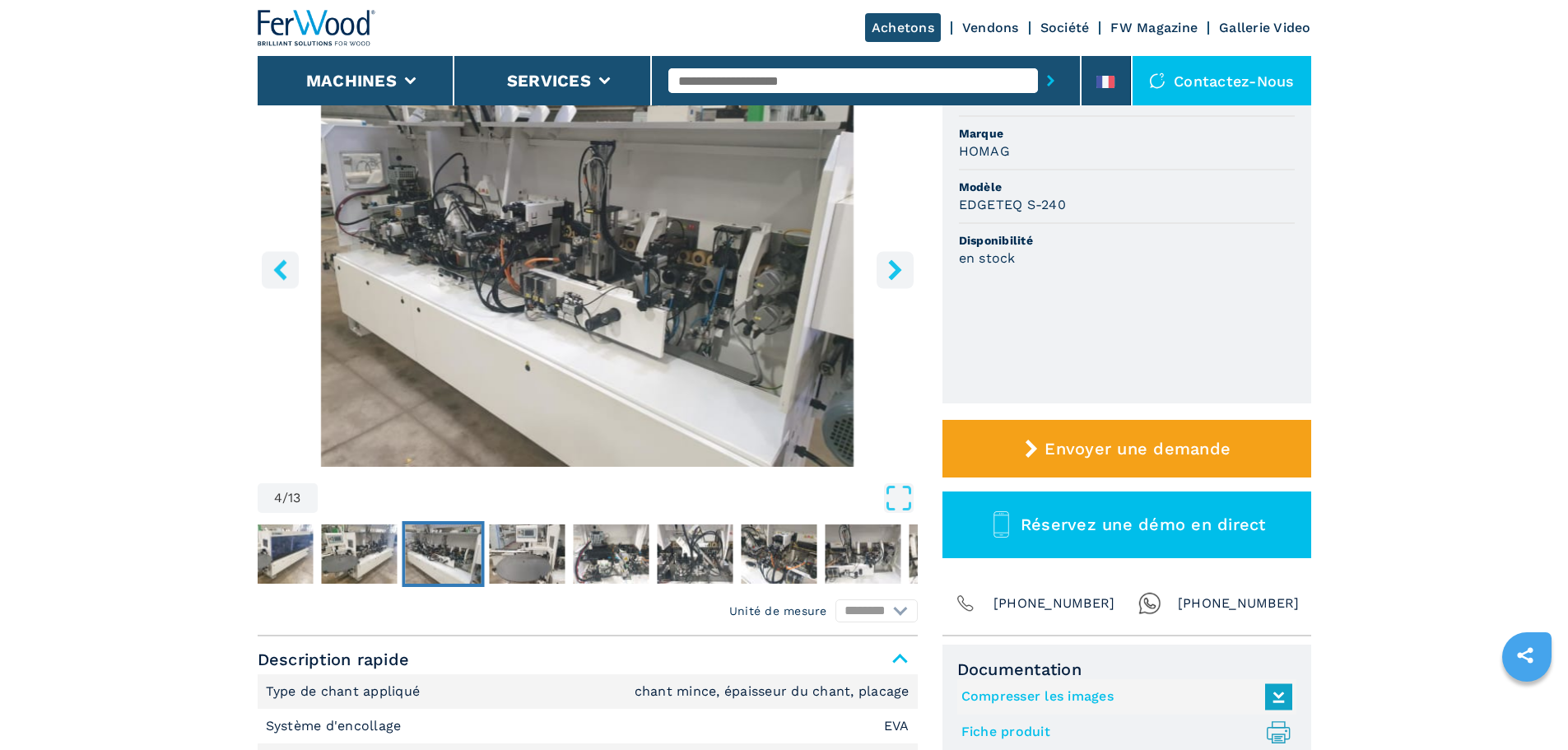
click at [891, 272] on icon "right-button" at bounding box center [895, 269] width 21 height 21
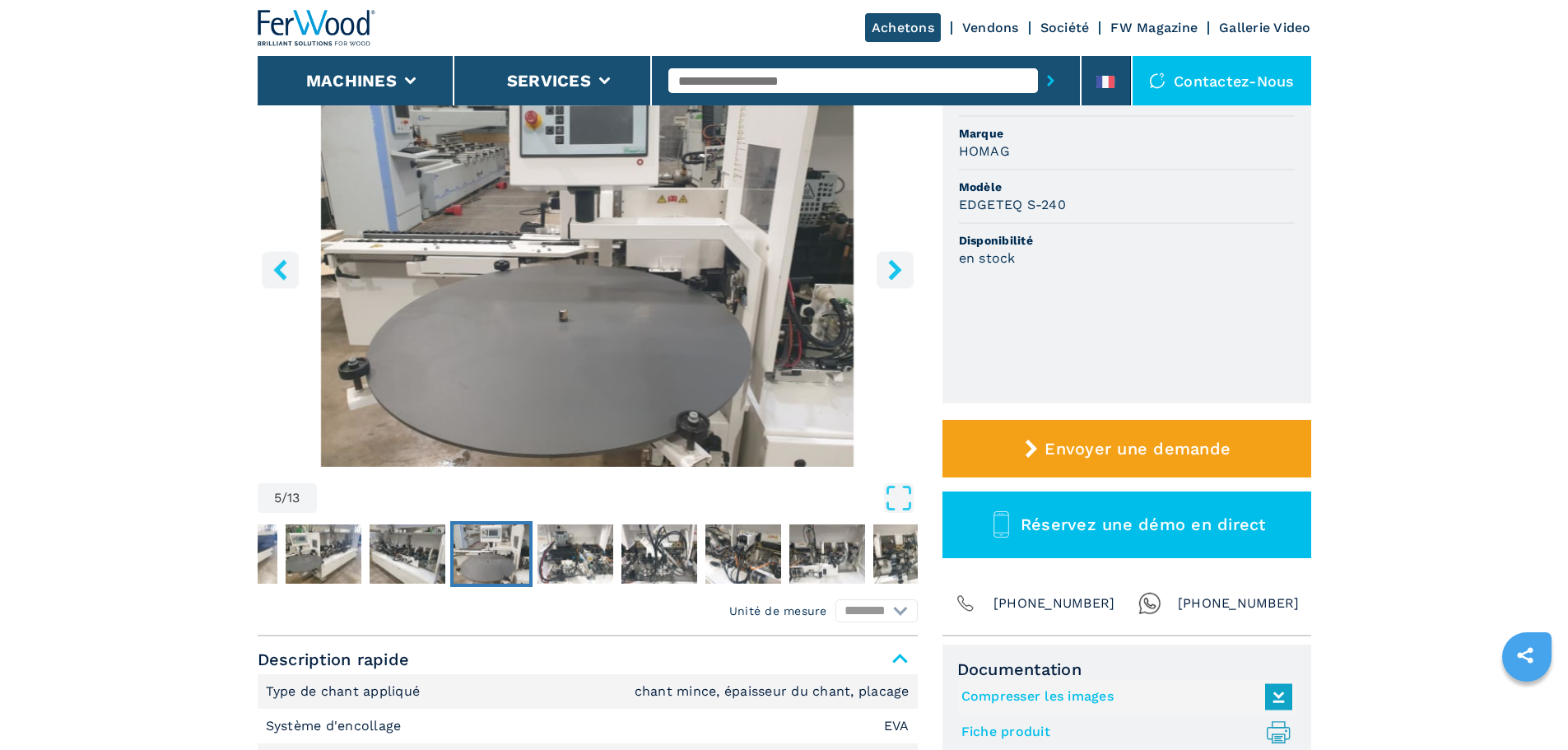
click at [891, 272] on icon "right-button" at bounding box center [895, 269] width 21 height 21
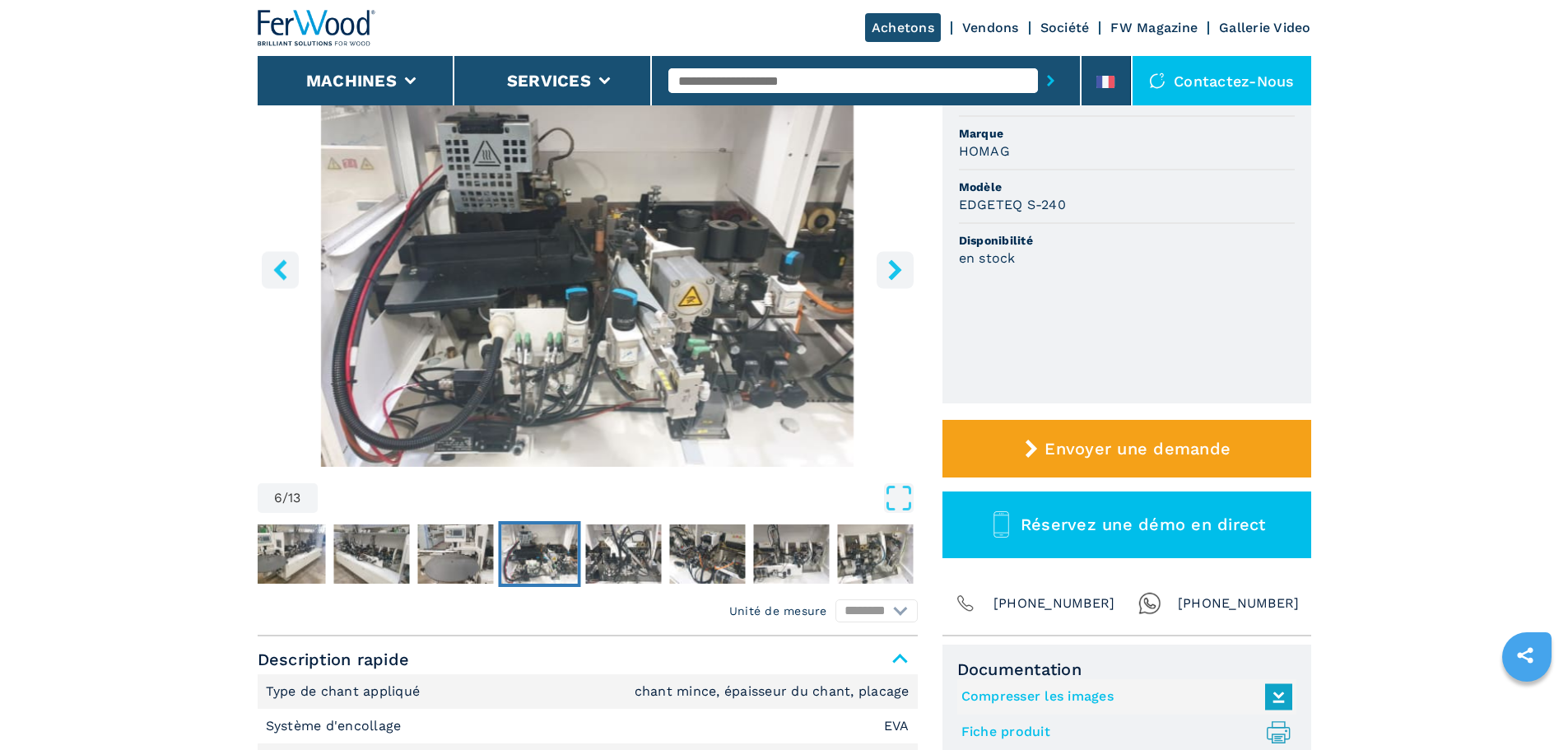
click at [891, 272] on icon "right-button" at bounding box center [895, 269] width 21 height 21
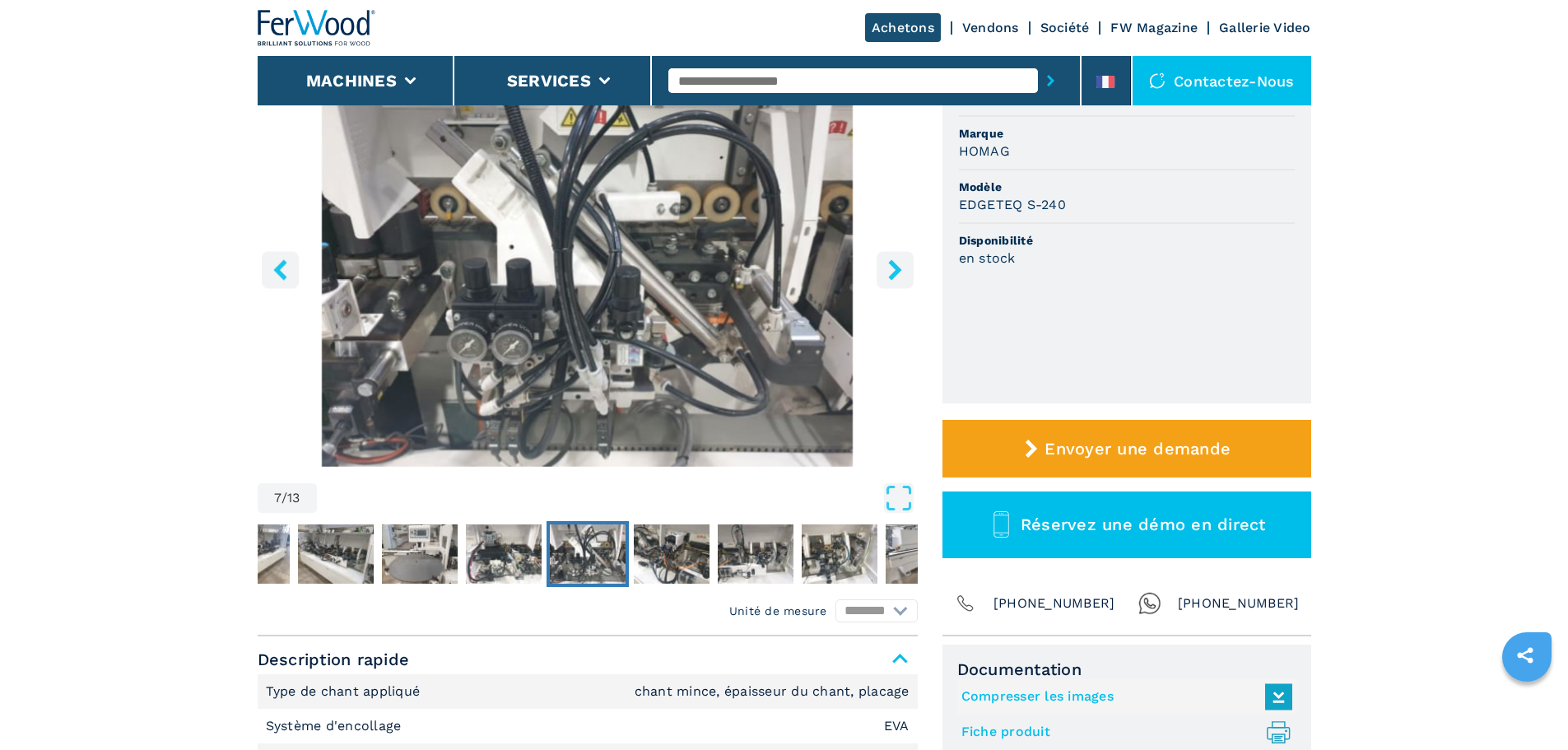
click at [891, 272] on icon "right-button" at bounding box center [895, 269] width 21 height 21
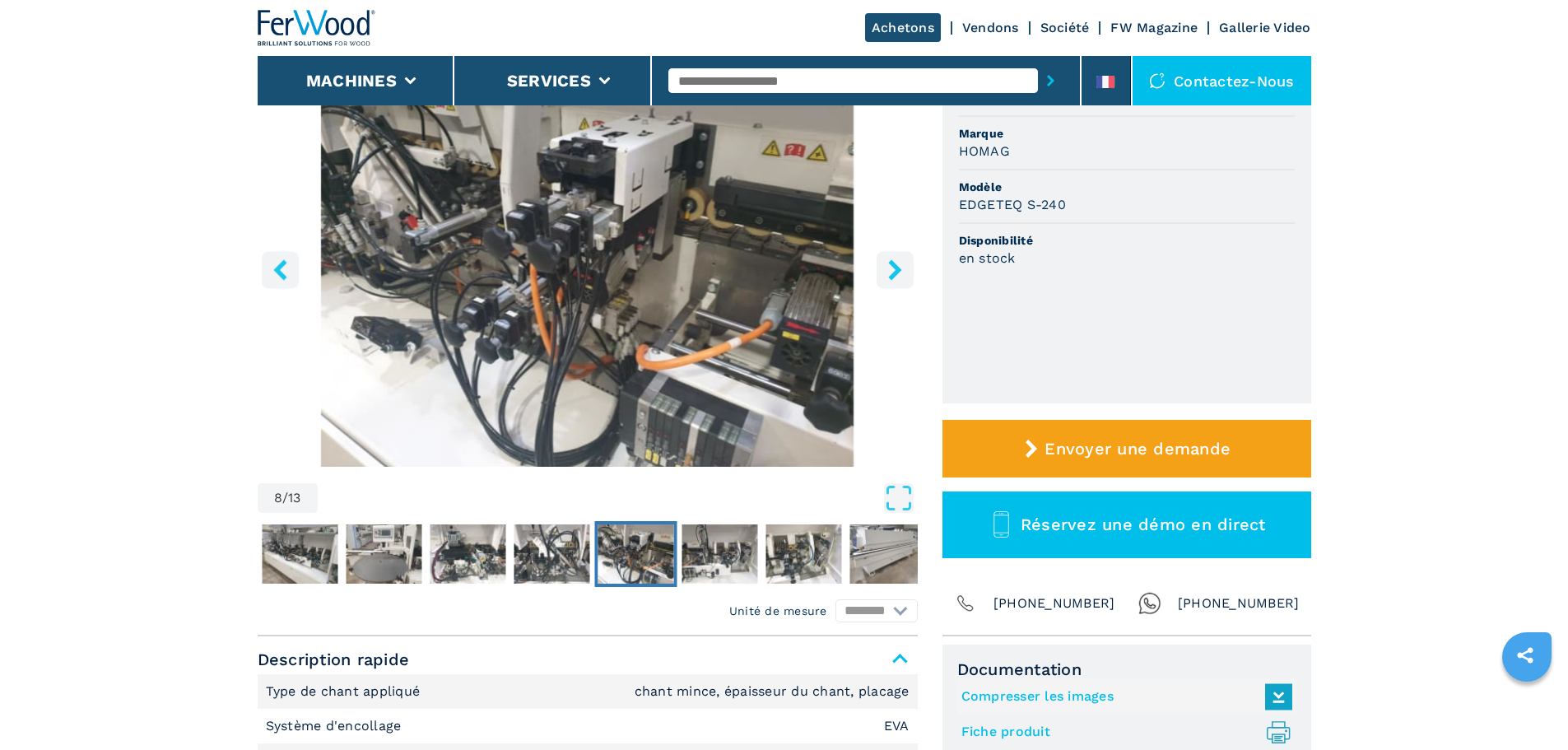
click at [891, 272] on icon "right-button" at bounding box center [895, 269] width 21 height 21
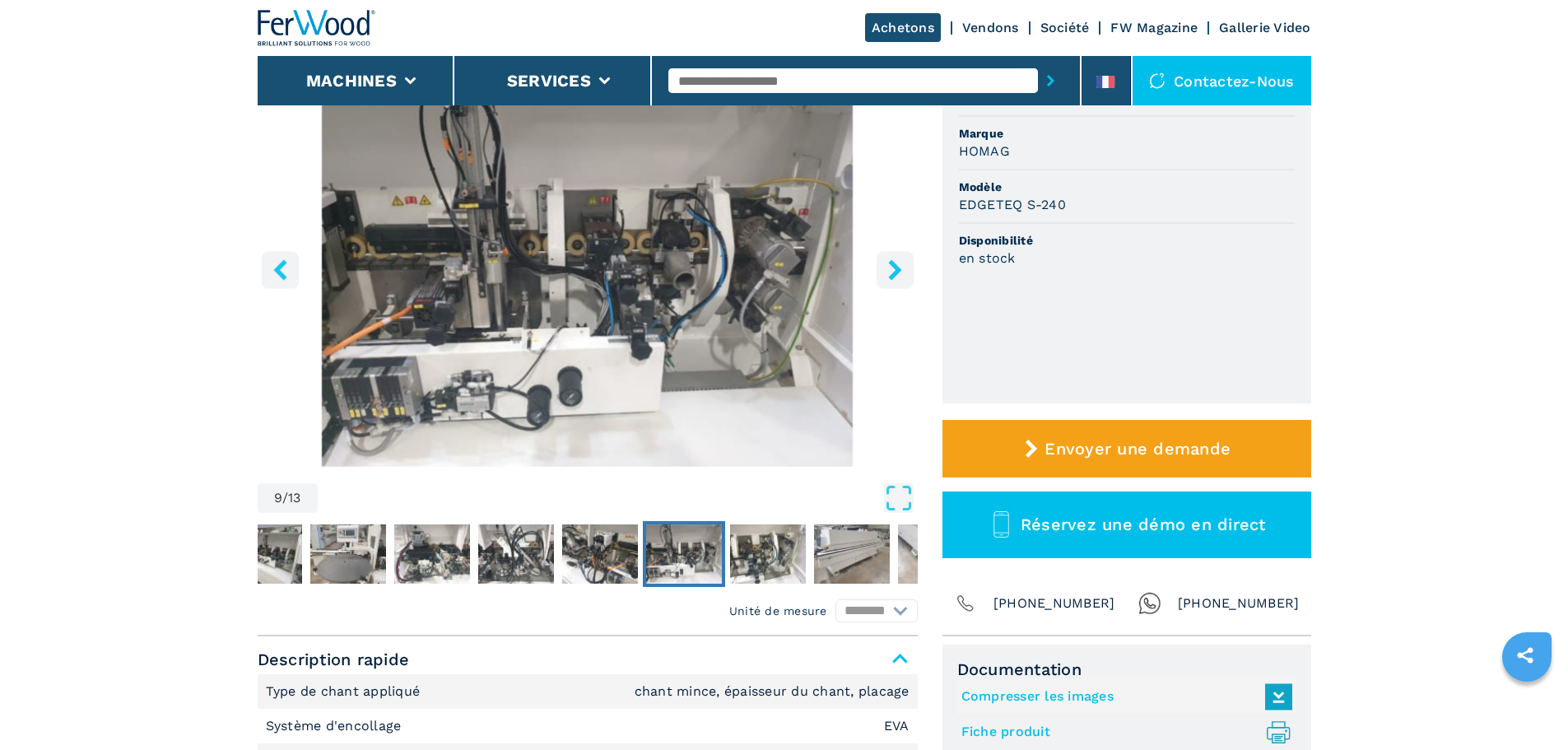
click at [891, 272] on icon "right-button" at bounding box center [895, 269] width 21 height 21
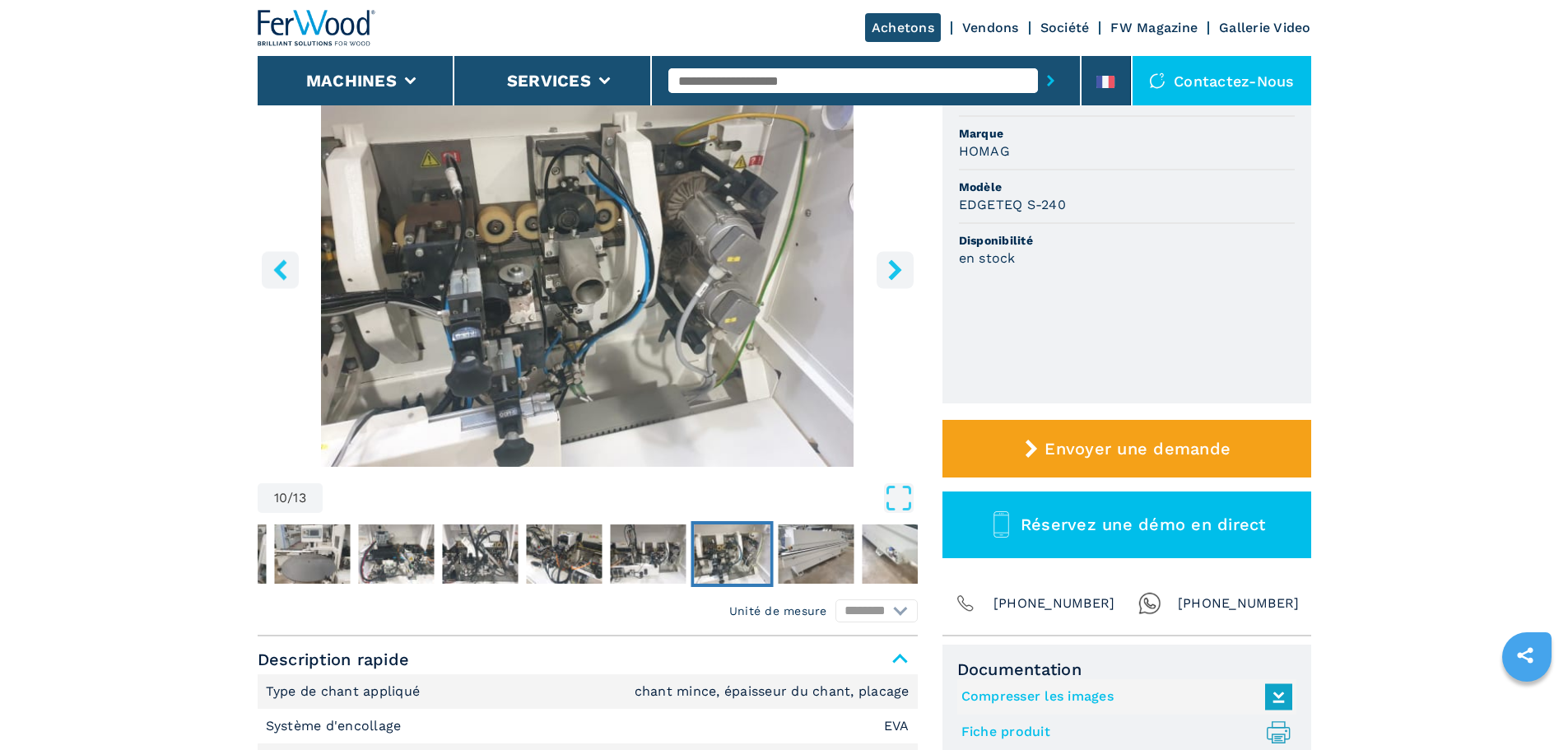
click at [891, 272] on icon "right-button" at bounding box center [895, 269] width 21 height 21
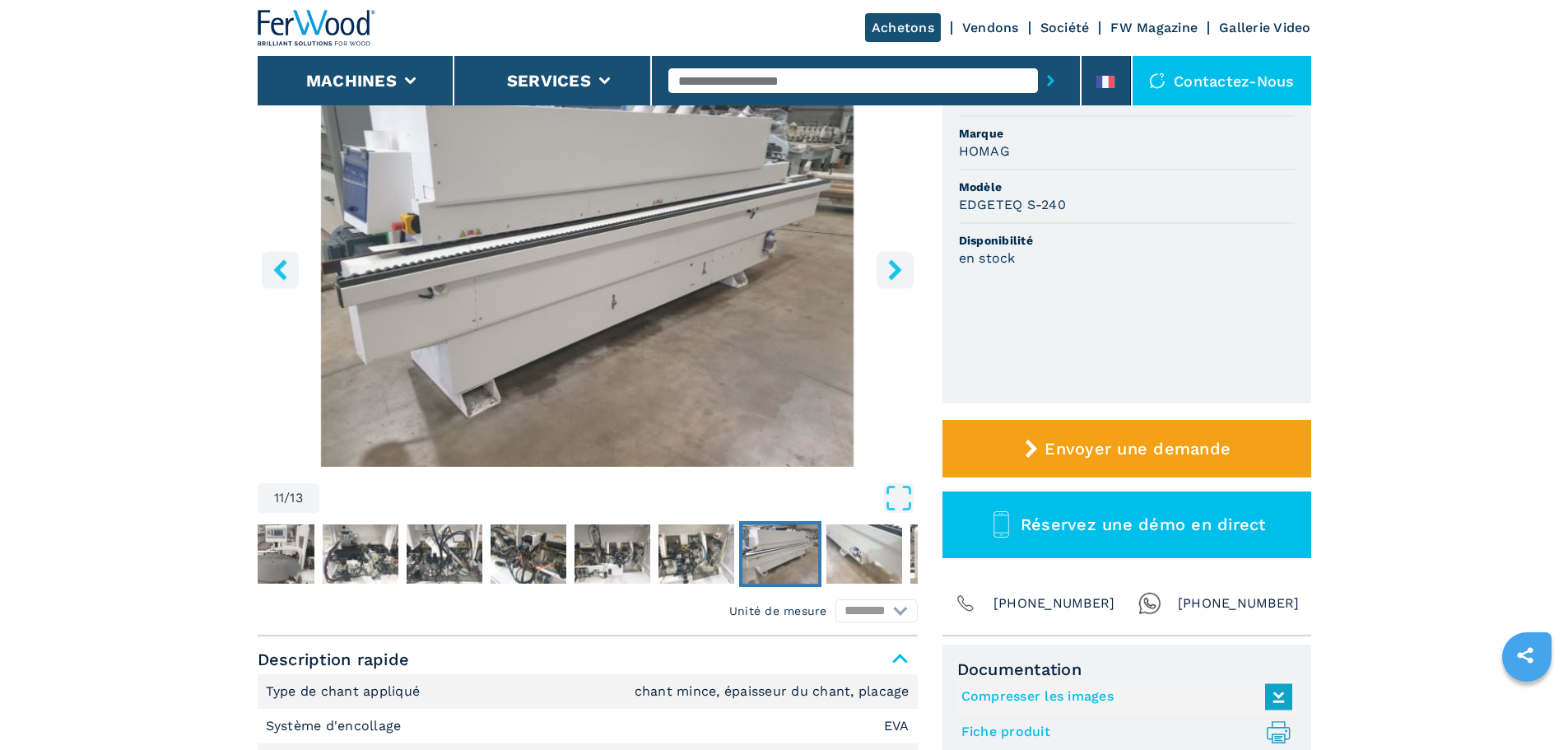
click at [891, 272] on icon "right-button" at bounding box center [895, 269] width 21 height 21
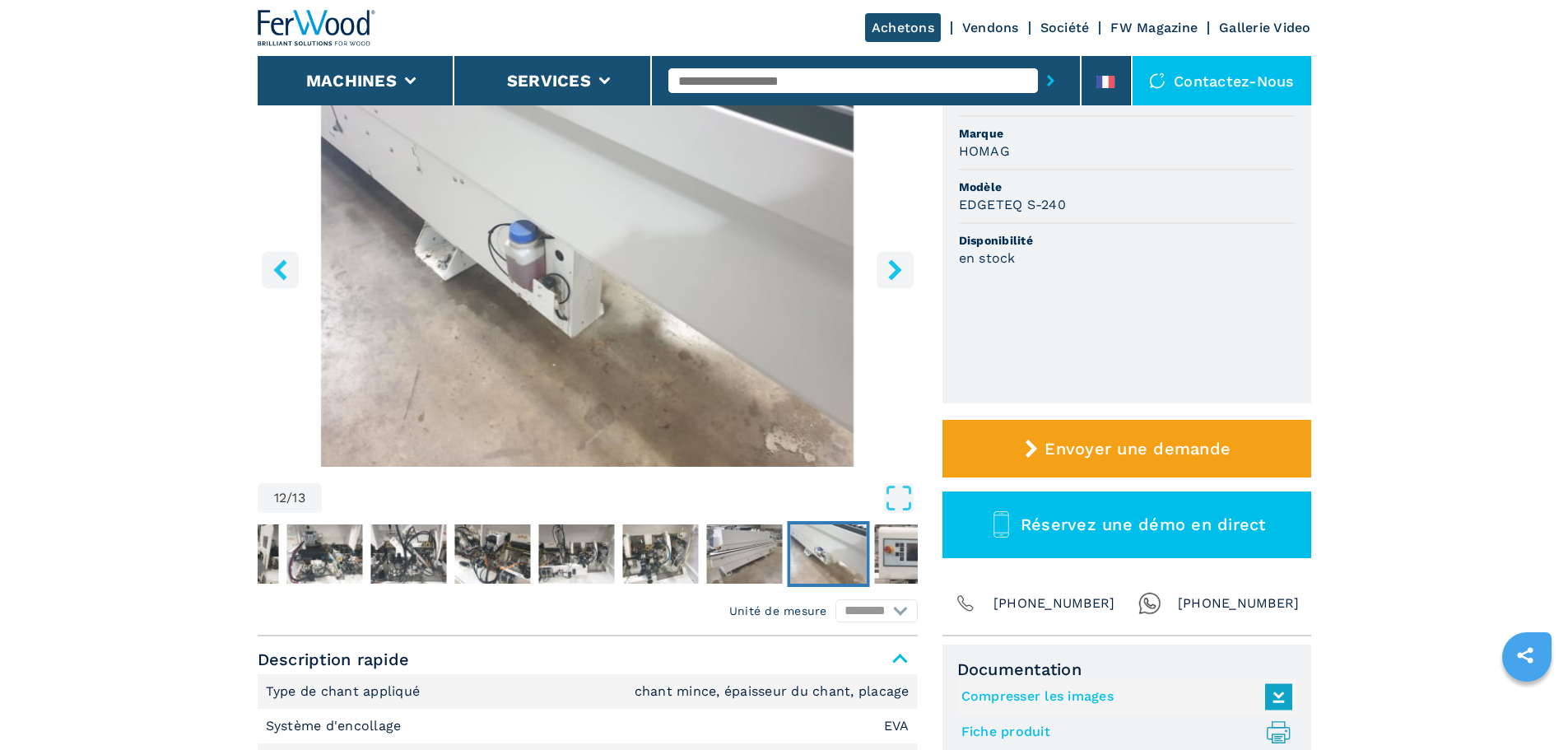
click at [891, 272] on icon "right-button" at bounding box center [895, 269] width 21 height 21
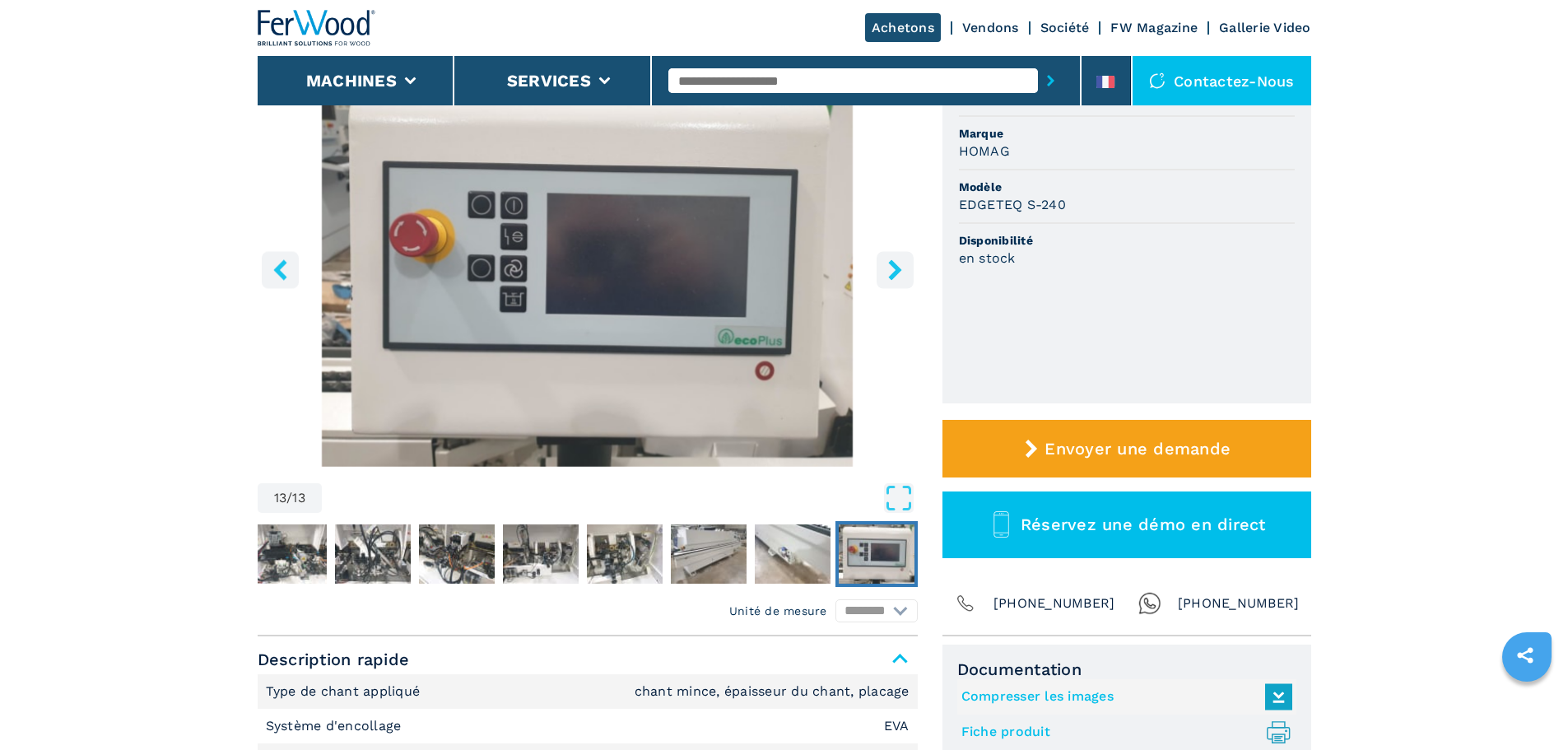
click at [891, 272] on icon "right-button" at bounding box center [895, 269] width 21 height 21
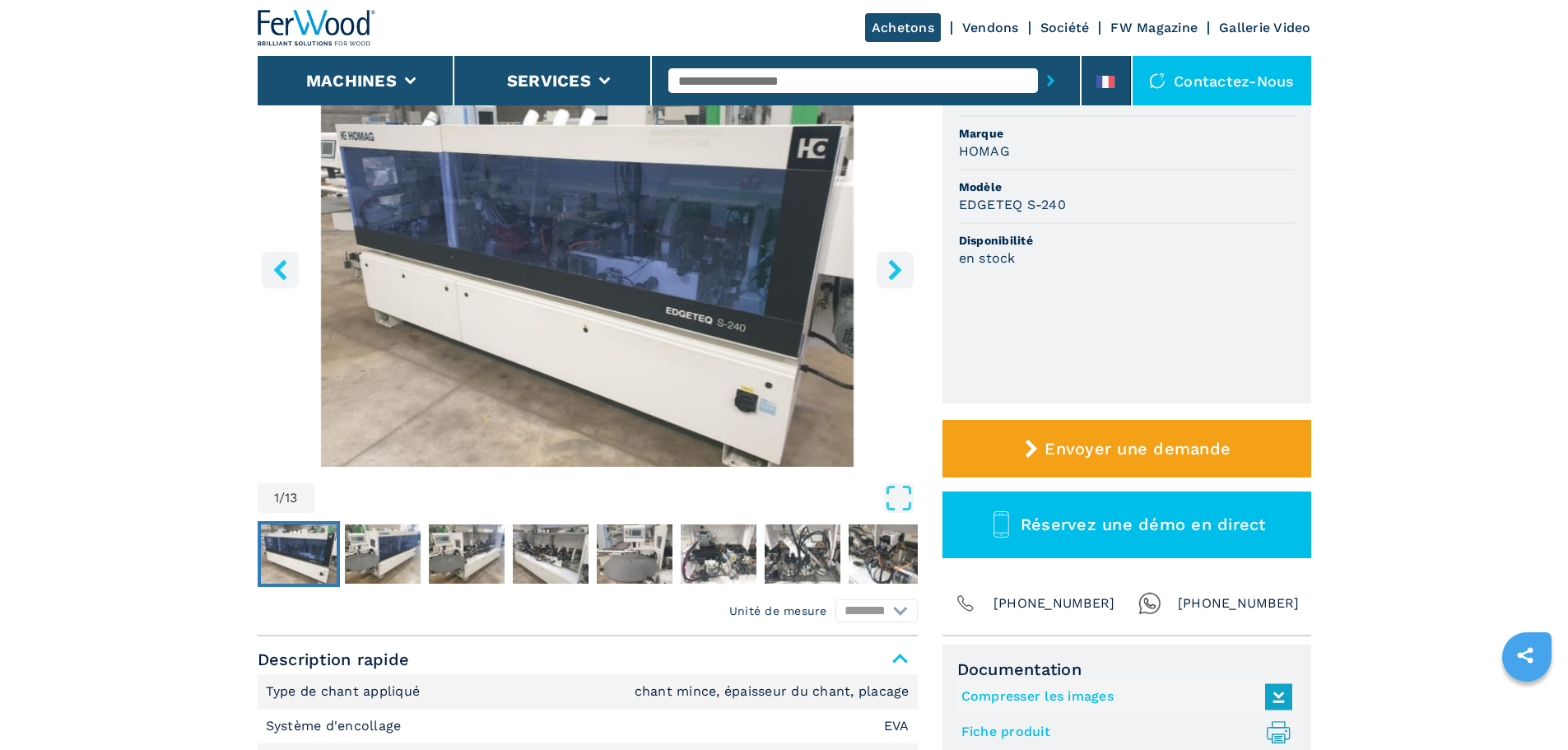
click at [891, 272] on icon "right-button" at bounding box center [895, 269] width 21 height 21
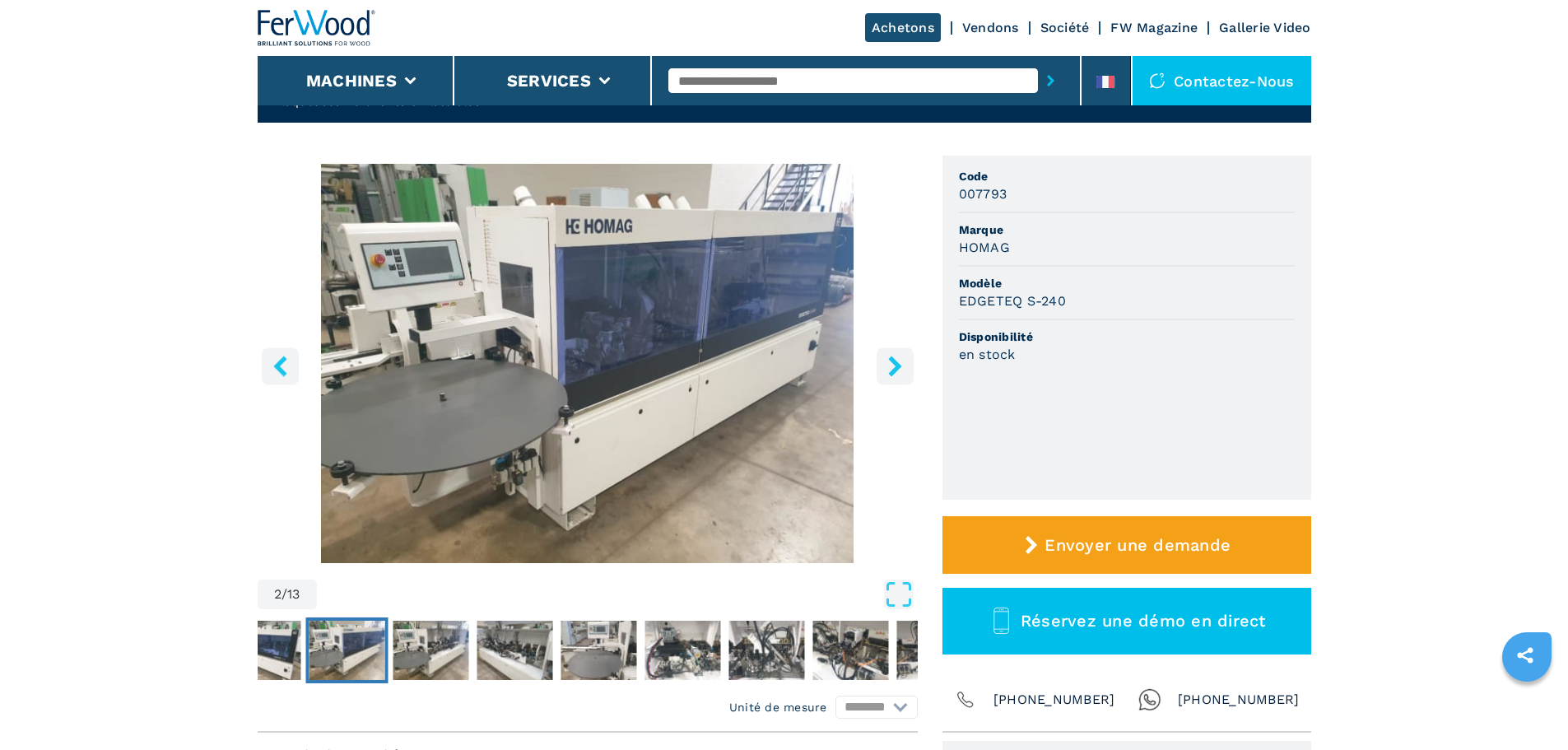
scroll to position [87, 0]
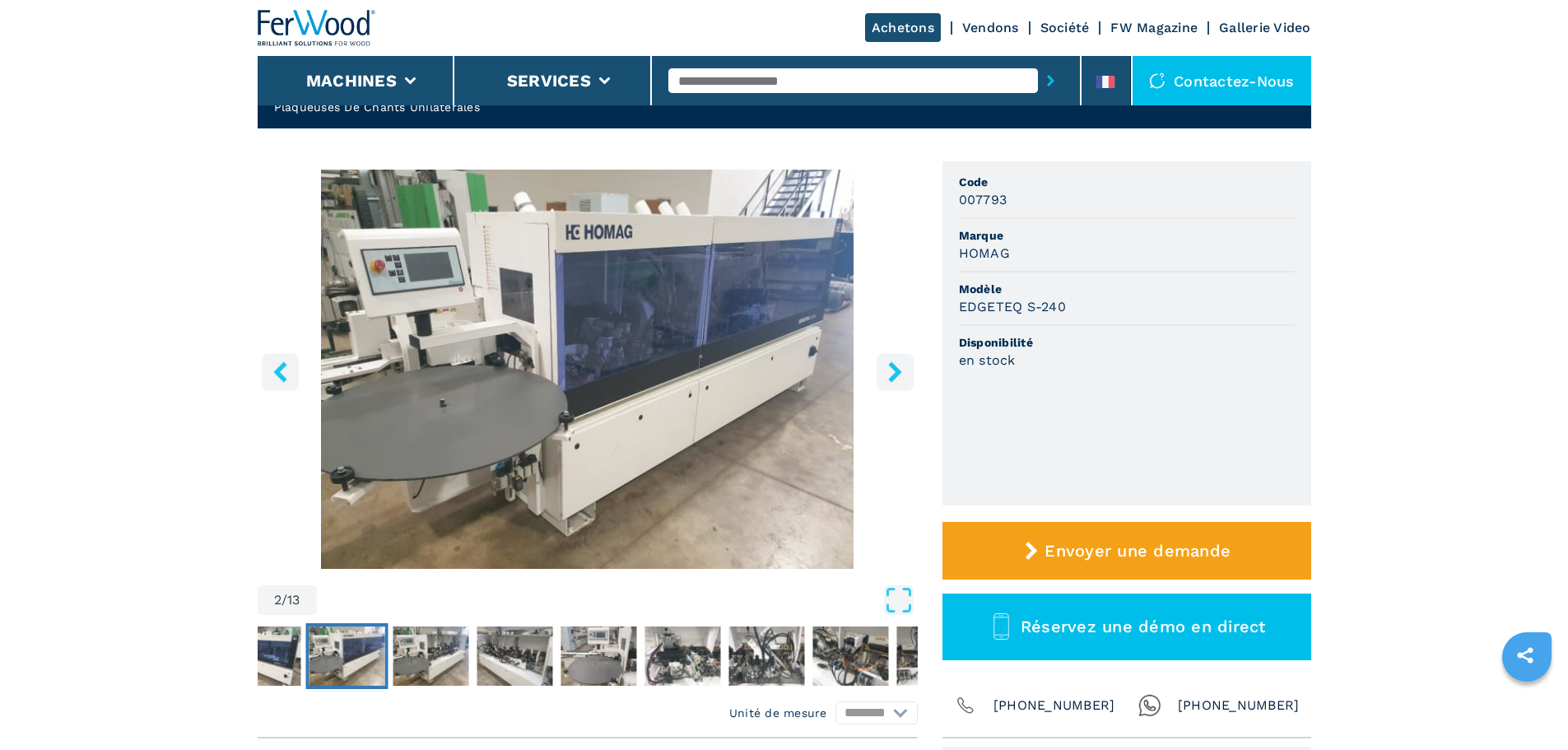
click at [1241, 707] on span "[PHONE_NUMBER]" at bounding box center [1238, 705] width 122 height 23
